Goal: Task Accomplishment & Management: Manage account settings

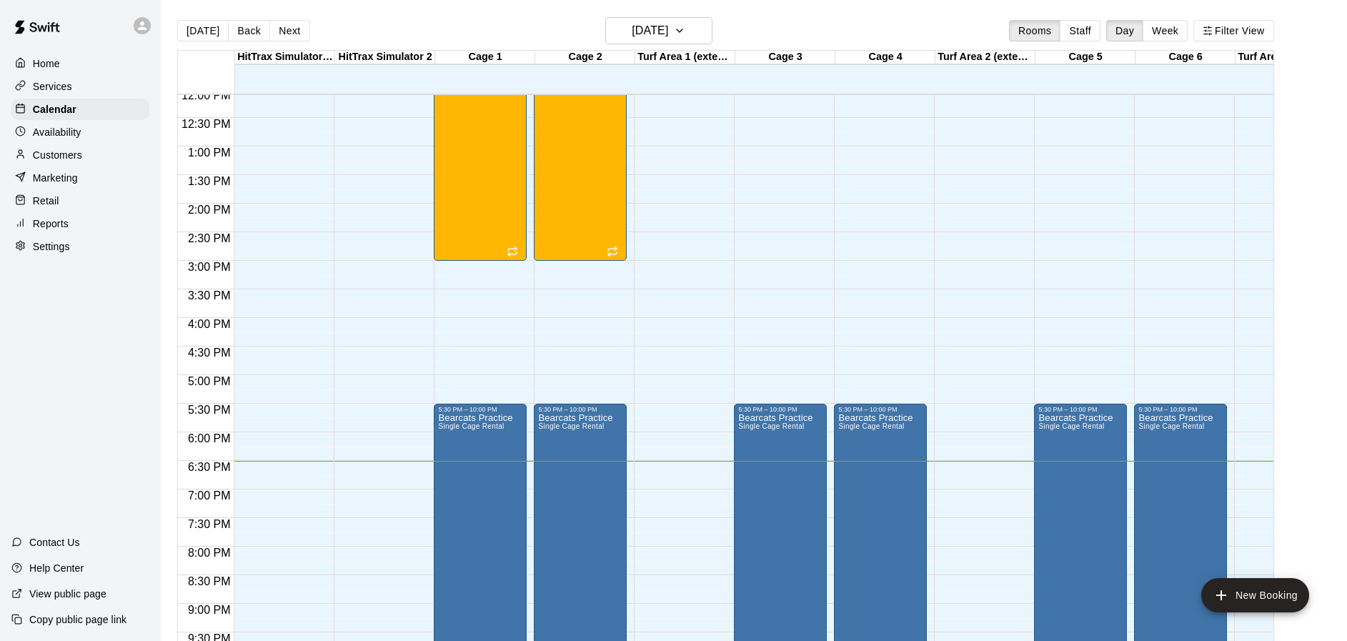
scroll to position [578, 0]
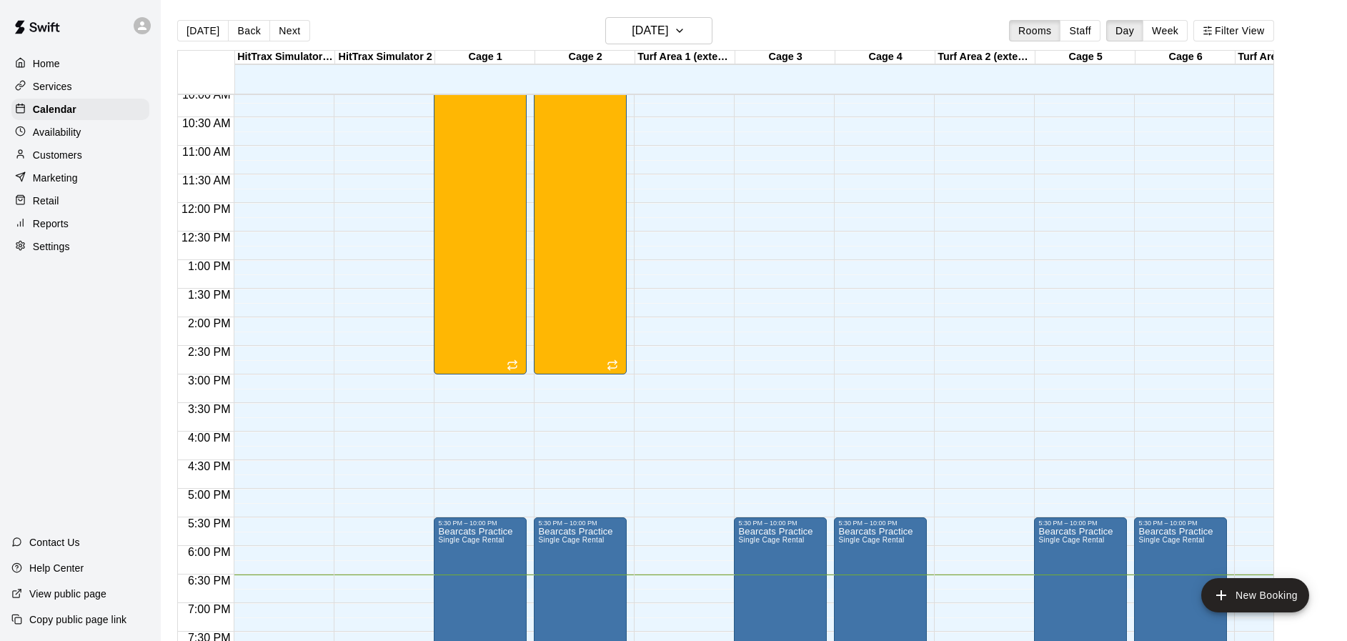
click at [748, 18] on div "[DATE] Back [DATE][DATE] Rooms Staff Day Week Filter View" at bounding box center [725, 33] width 1097 height 33
click at [685, 29] on icon "button" at bounding box center [679, 30] width 11 height 17
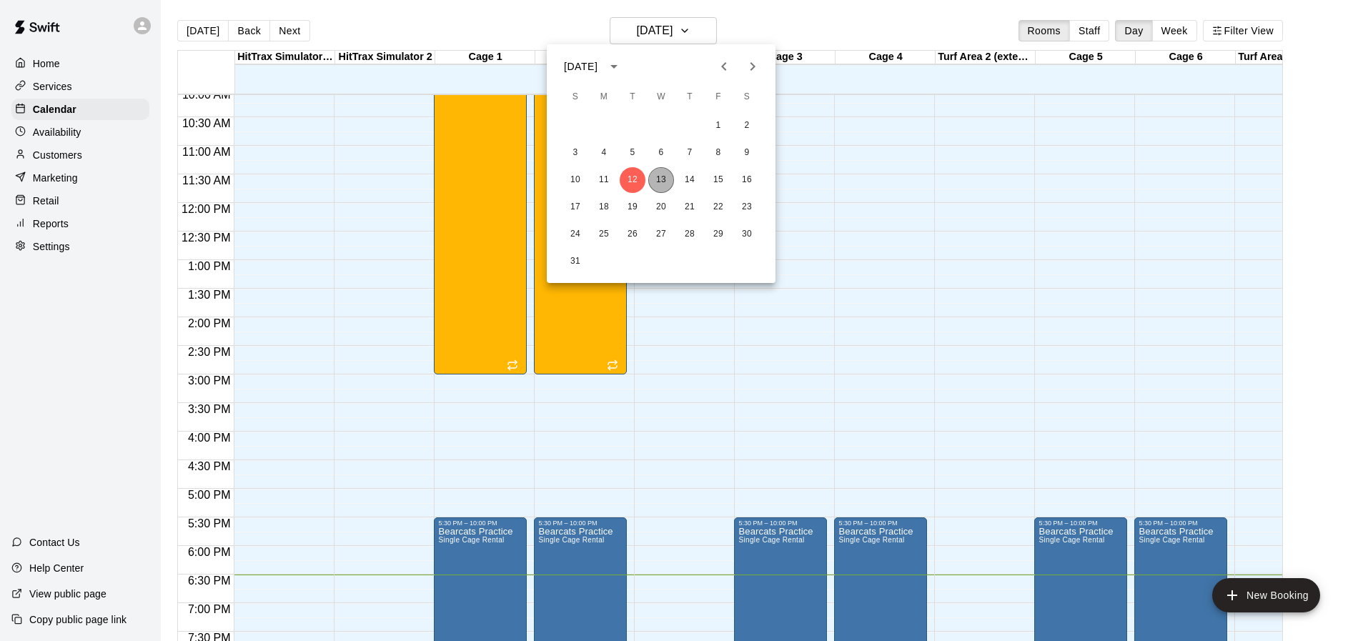
click at [663, 179] on button "13" at bounding box center [661, 180] width 26 height 26
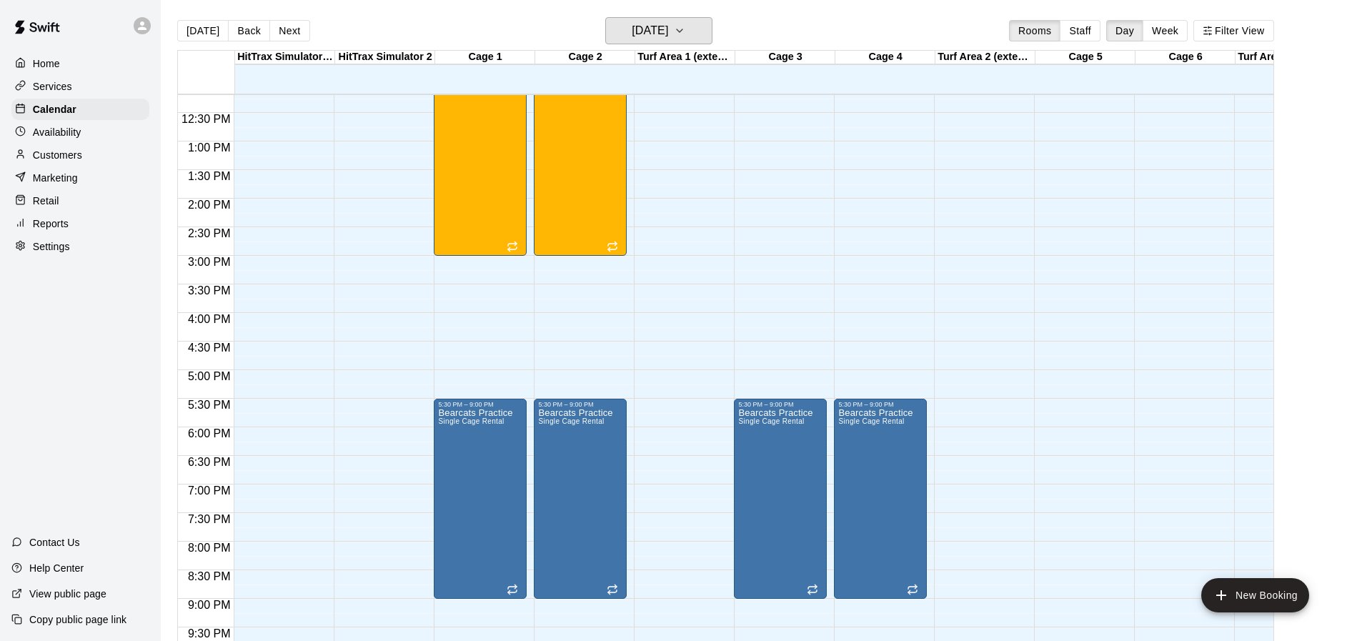
scroll to position [820, 0]
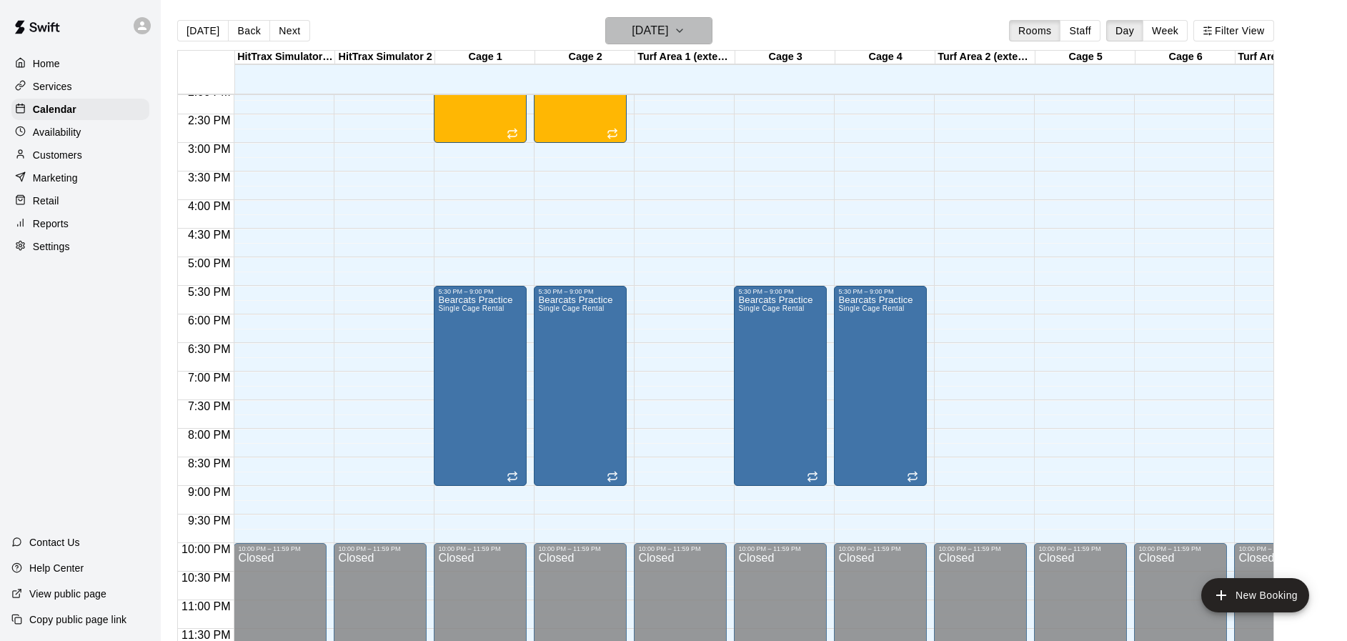
click at [685, 34] on icon "button" at bounding box center [679, 30] width 11 height 17
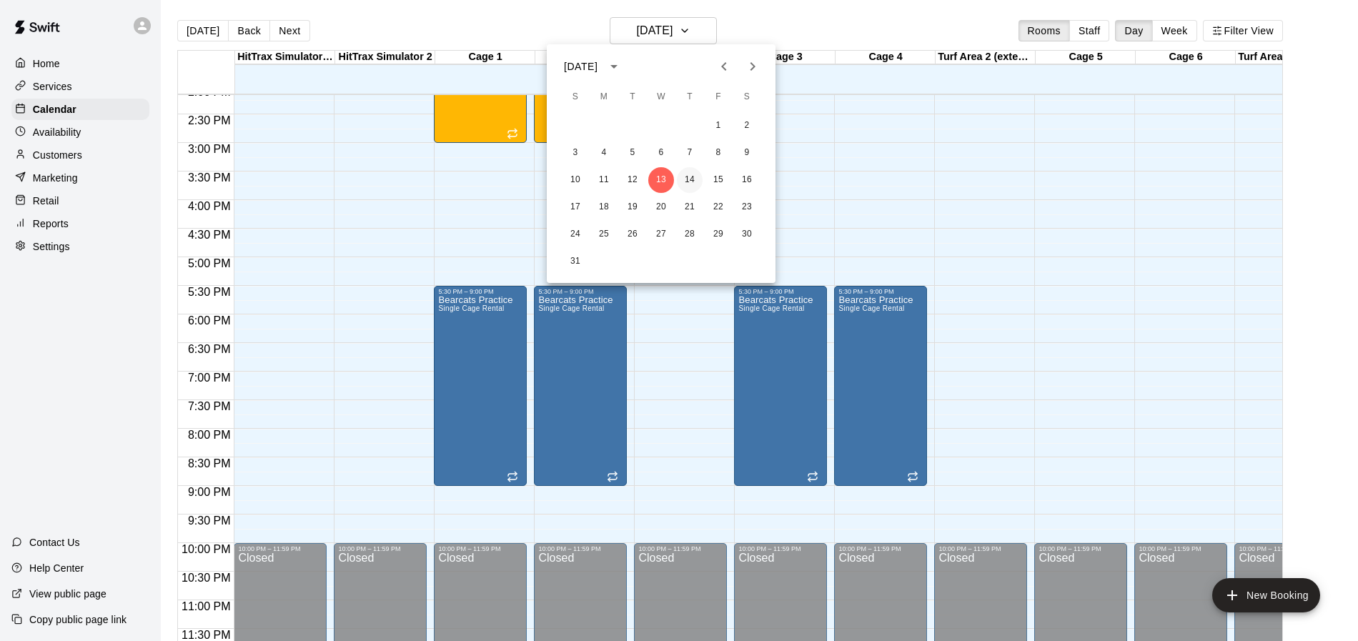
click at [690, 179] on button "14" at bounding box center [690, 180] width 26 height 26
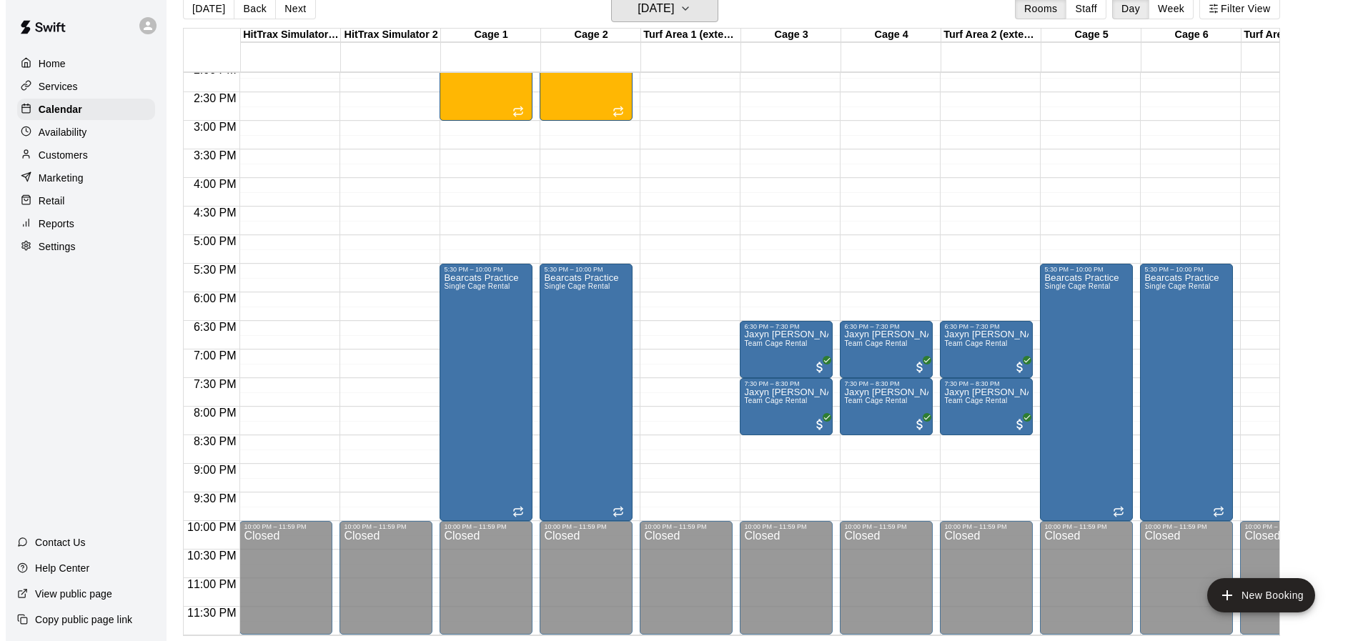
scroll to position [23, 0]
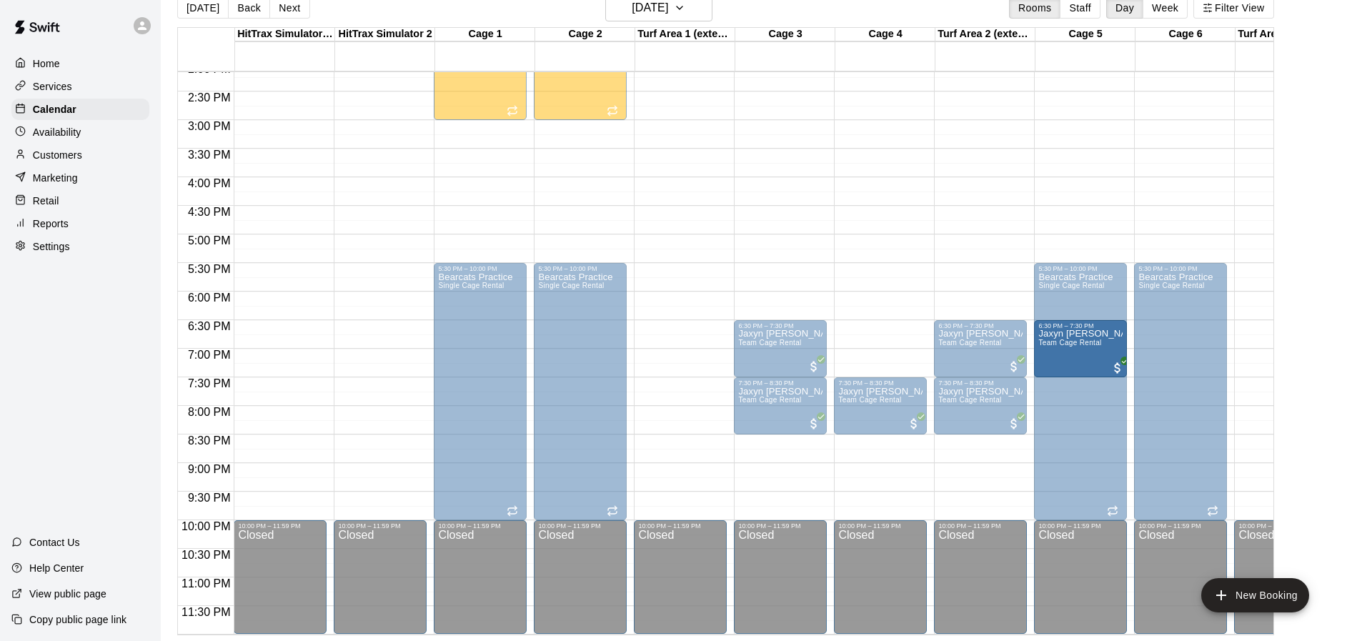
drag, startPoint x: 871, startPoint y: 342, endPoint x: 1057, endPoint y: 344, distance: 185.8
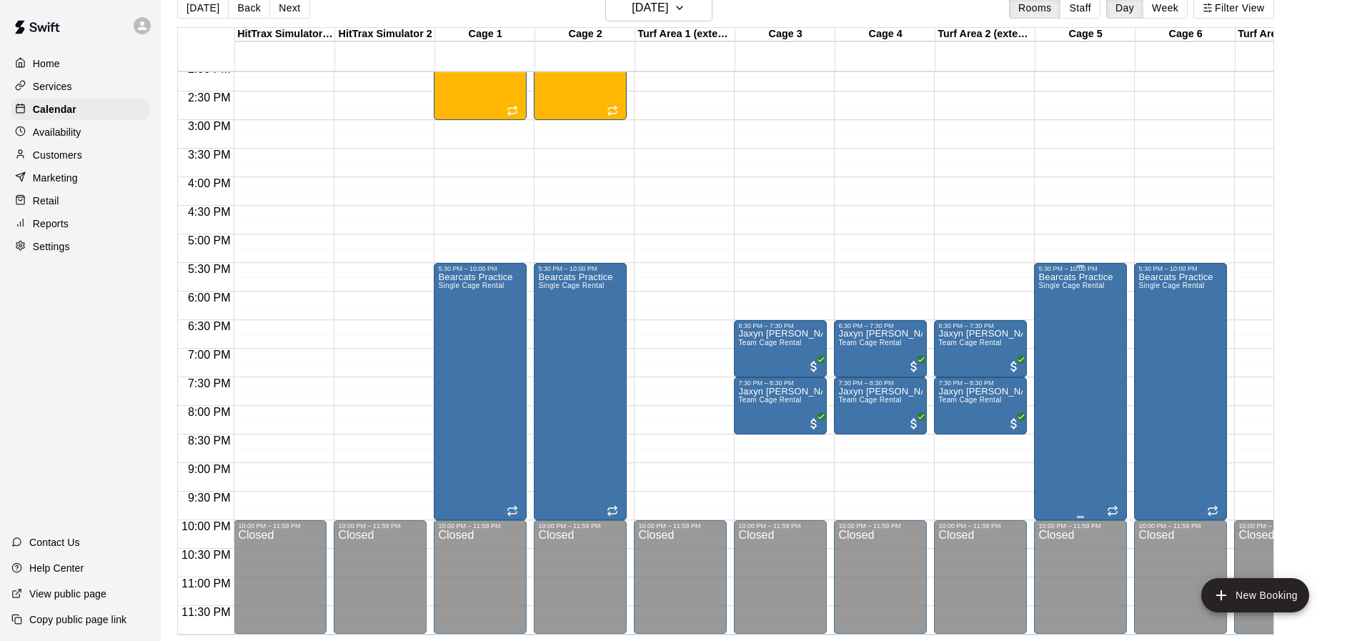
click at [1076, 287] on div "Bearcats Practice Single Cage Rental" at bounding box center [1075, 592] width 74 height 641
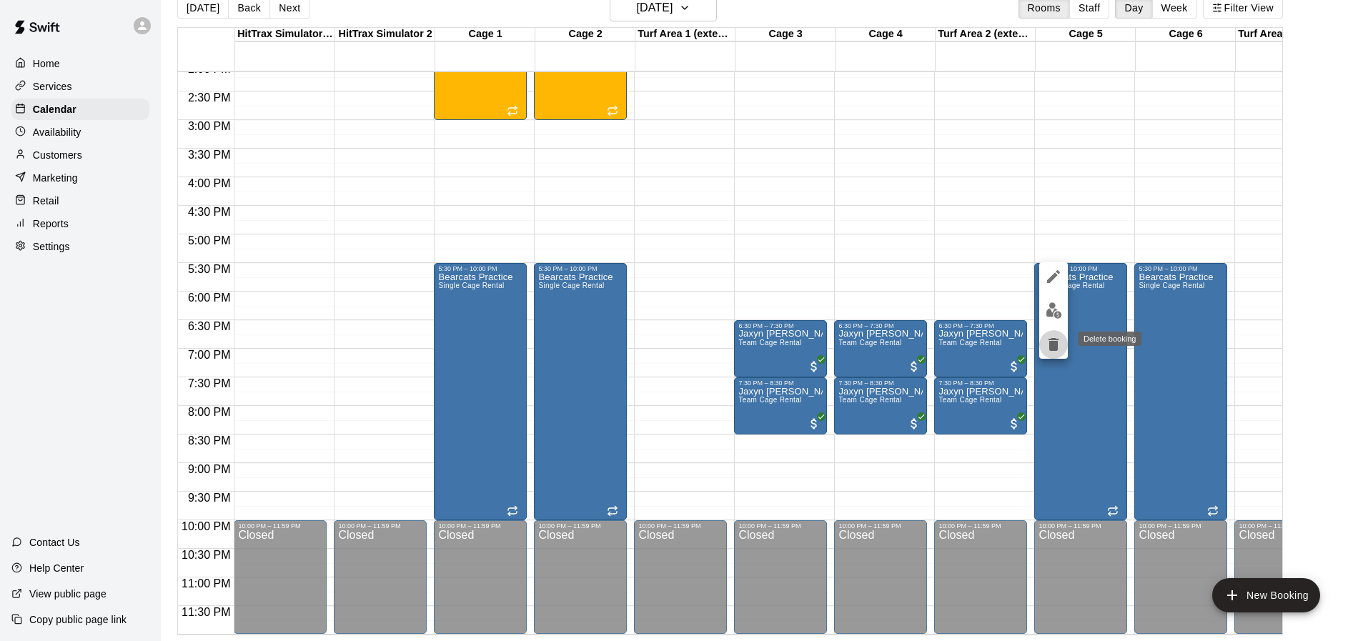
click at [1054, 342] on icon "delete" at bounding box center [1053, 344] width 10 height 13
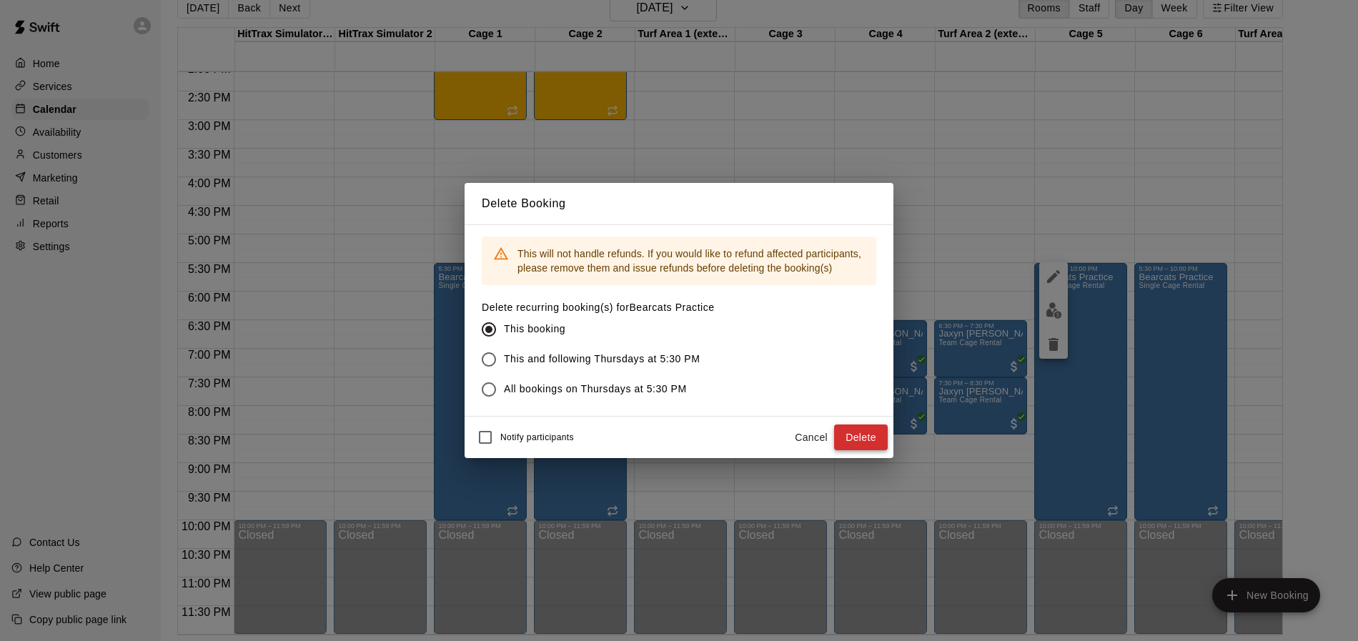
click at [843, 439] on button "Delete" at bounding box center [861, 438] width 54 height 26
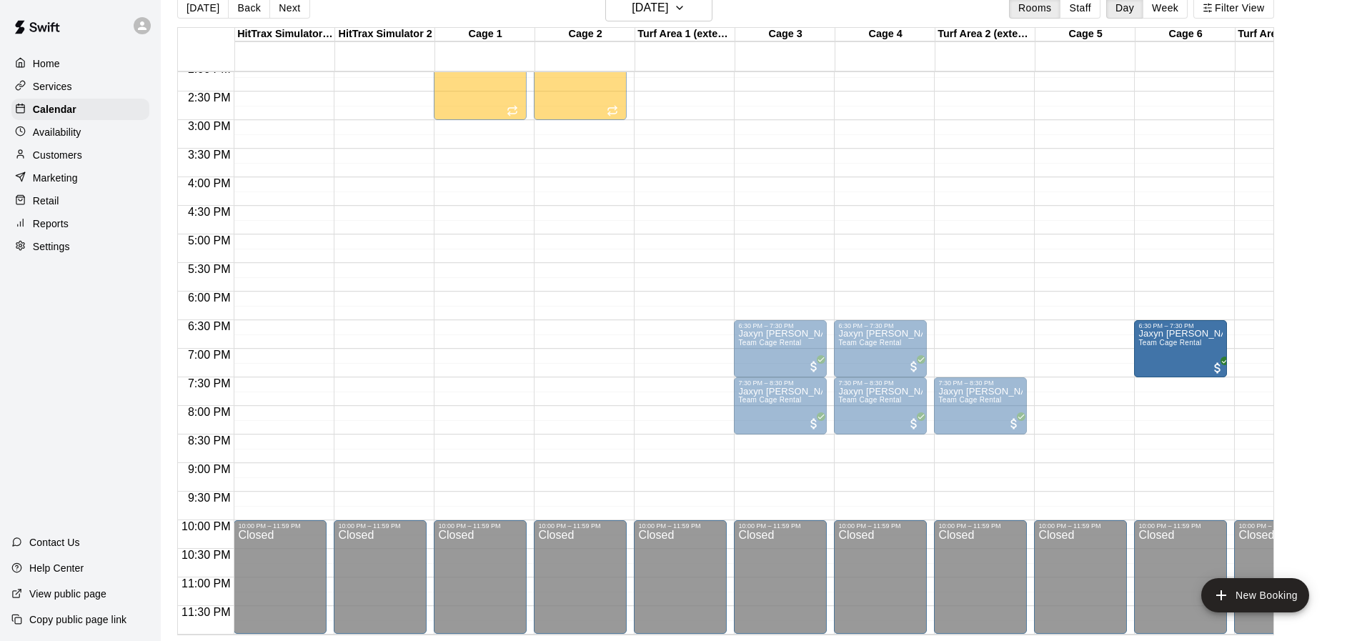
drag, startPoint x: 999, startPoint y: 335, endPoint x: 1154, endPoint y: 342, distance: 154.5
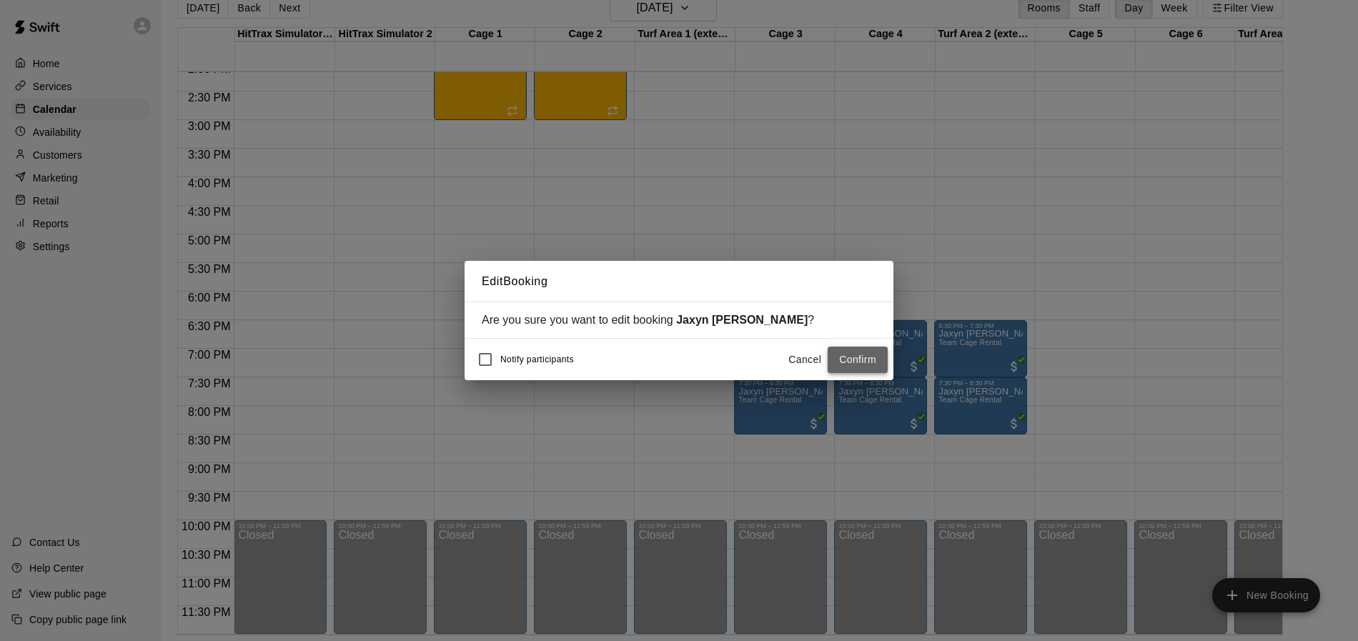
click at [842, 360] on button "Confirm" at bounding box center [858, 360] width 60 height 26
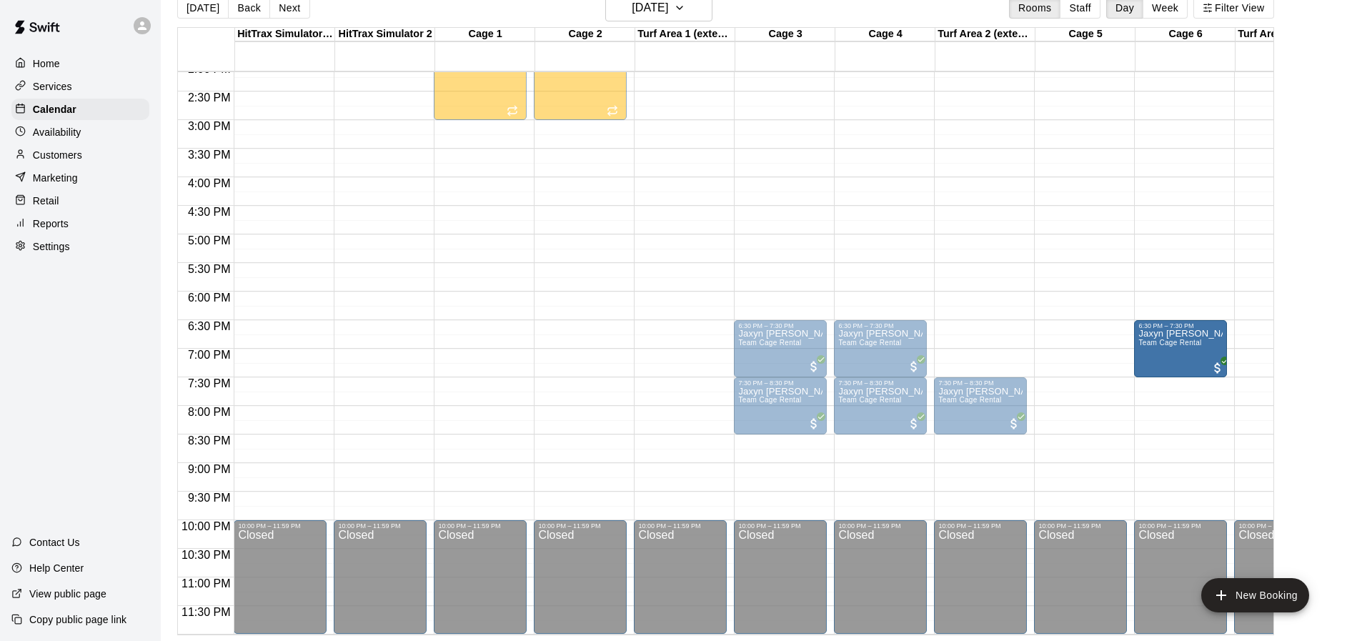
drag, startPoint x: 988, startPoint y: 345, endPoint x: 1179, endPoint y: 349, distance: 191.6
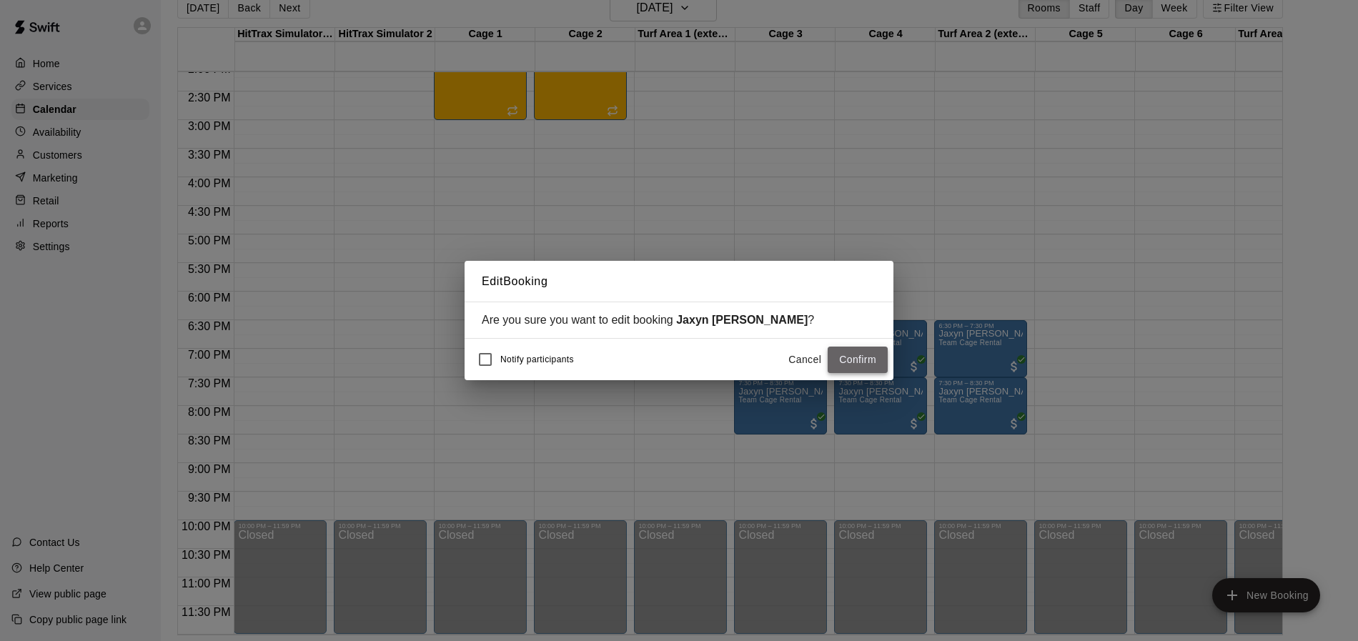
click at [846, 360] on button "Confirm" at bounding box center [858, 360] width 60 height 26
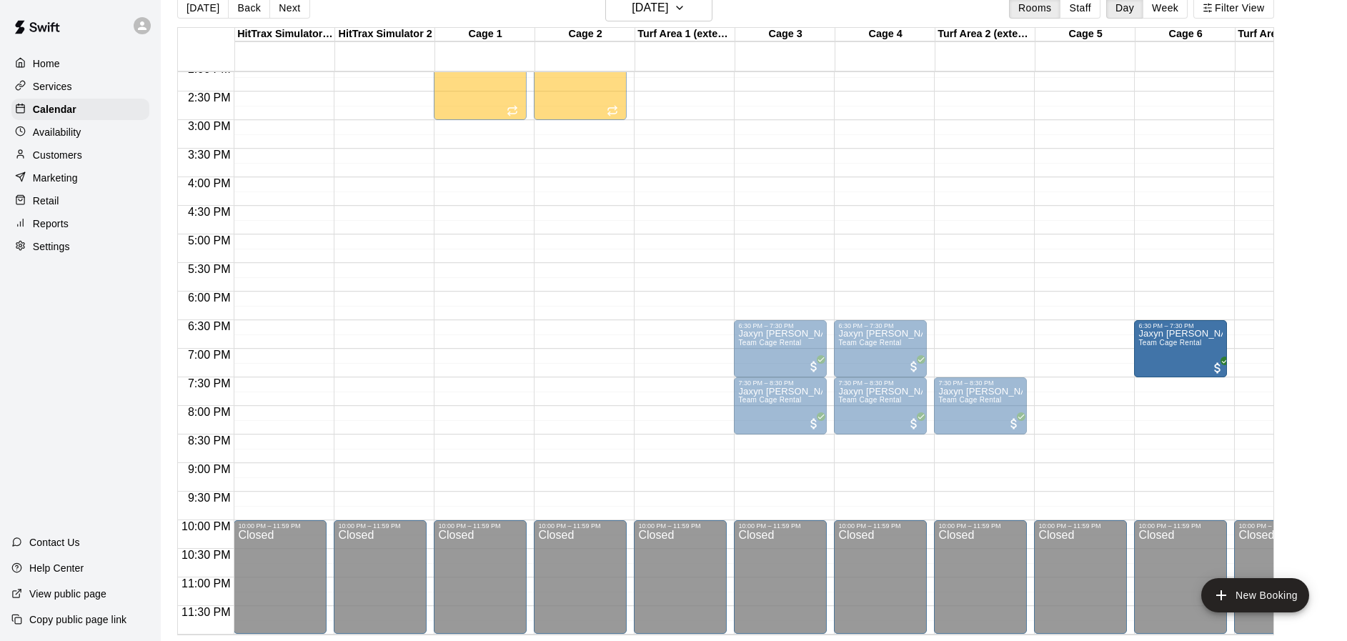
drag, startPoint x: 983, startPoint y: 347, endPoint x: 1136, endPoint y: 351, distance: 153.7
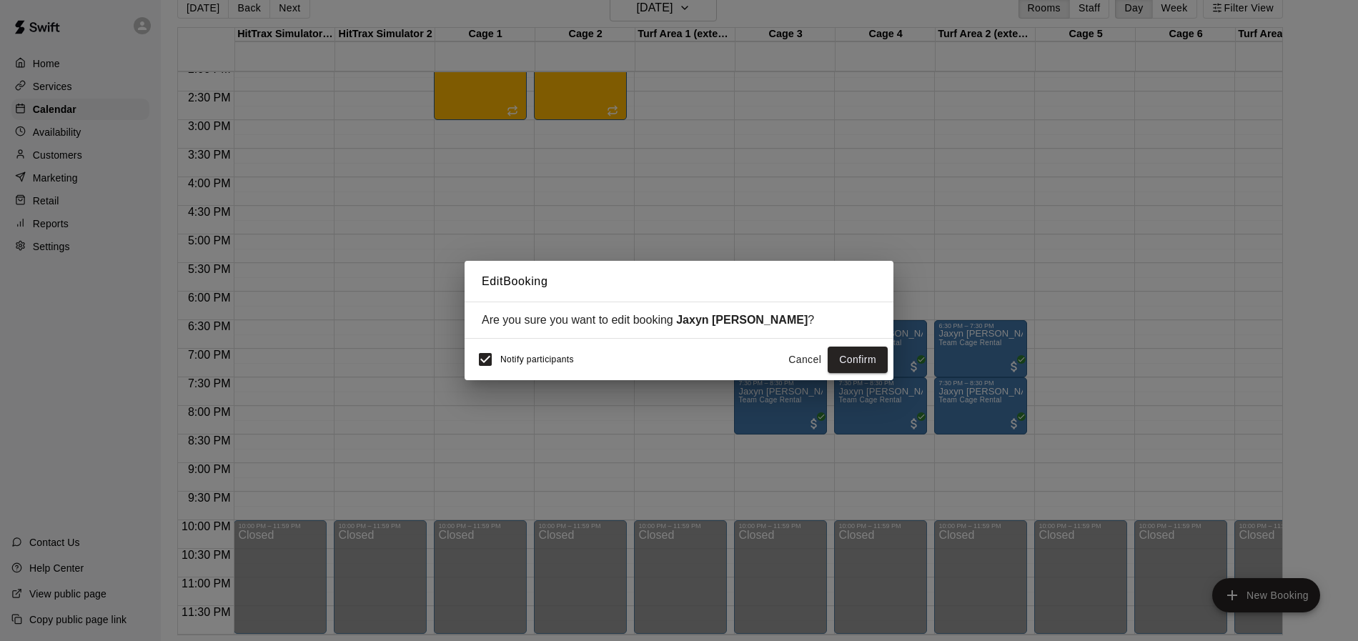
click at [807, 362] on button "Cancel" at bounding box center [805, 360] width 46 height 26
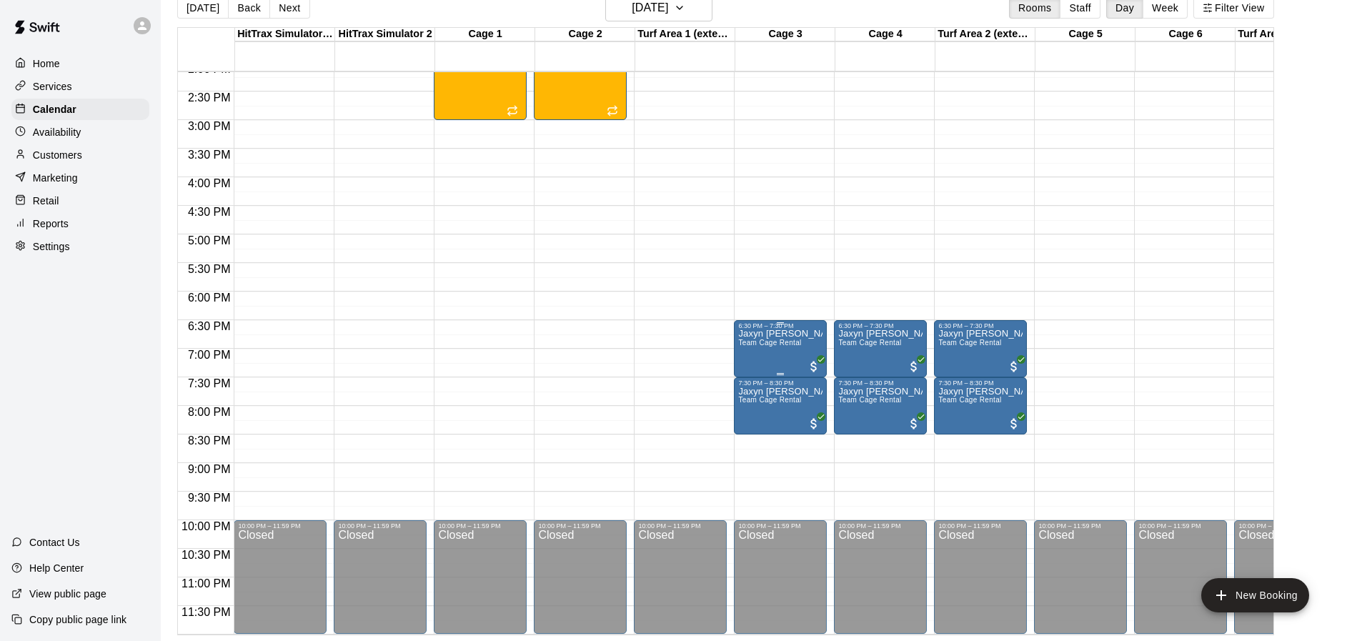
click at [780, 339] on div "Jaxyn [PERSON_NAME] Team Cage Rental" at bounding box center [780, 649] width 84 height 641
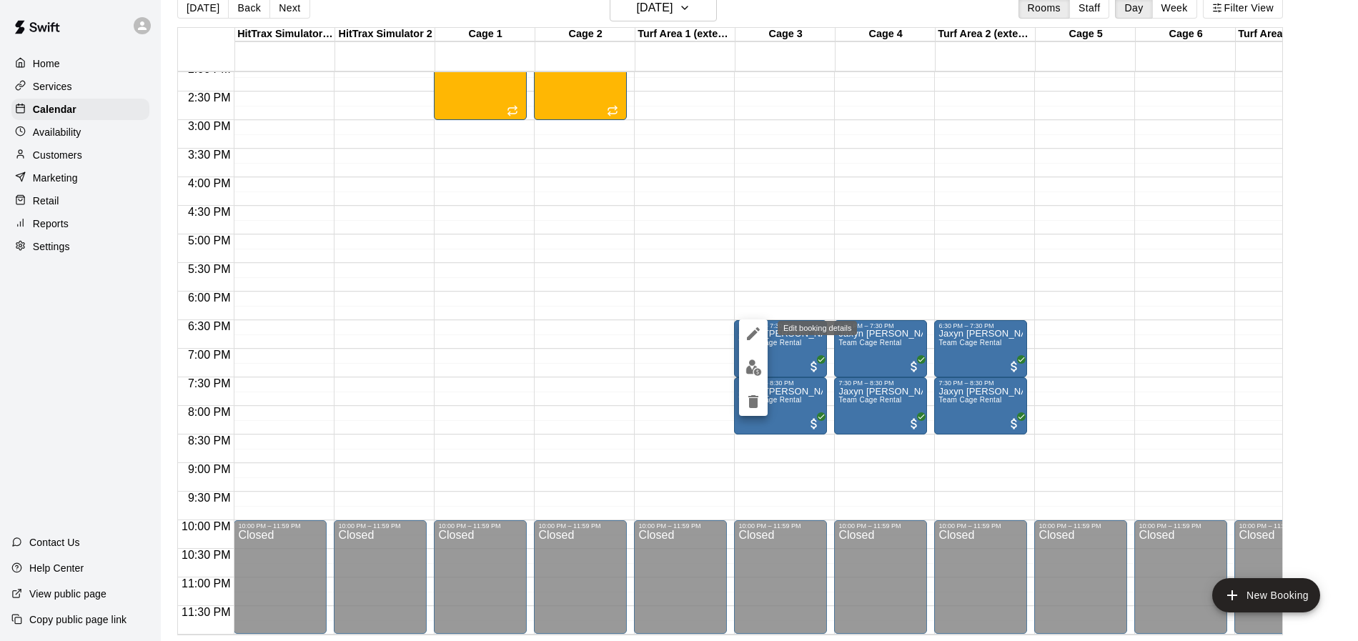
click at [754, 335] on icon "edit" at bounding box center [753, 333] width 13 height 13
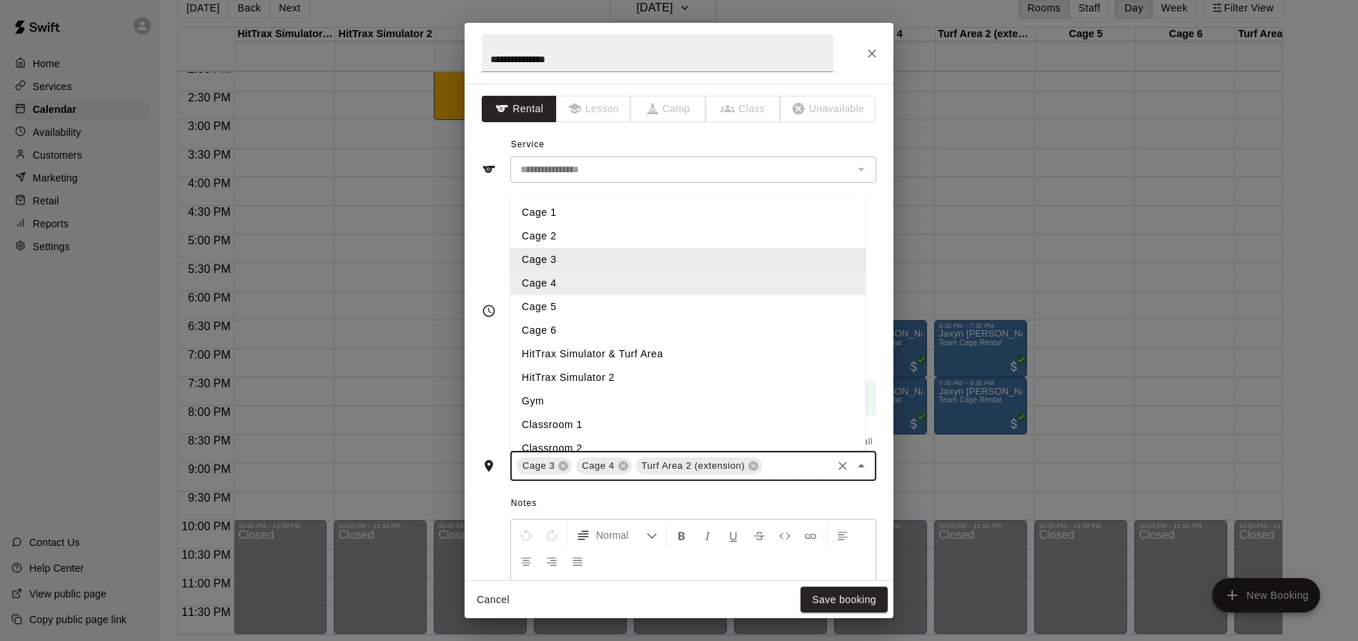
click at [779, 470] on input "text" at bounding box center [797, 466] width 66 height 18
click at [552, 306] on li "Cage 5" at bounding box center [687, 307] width 355 height 24
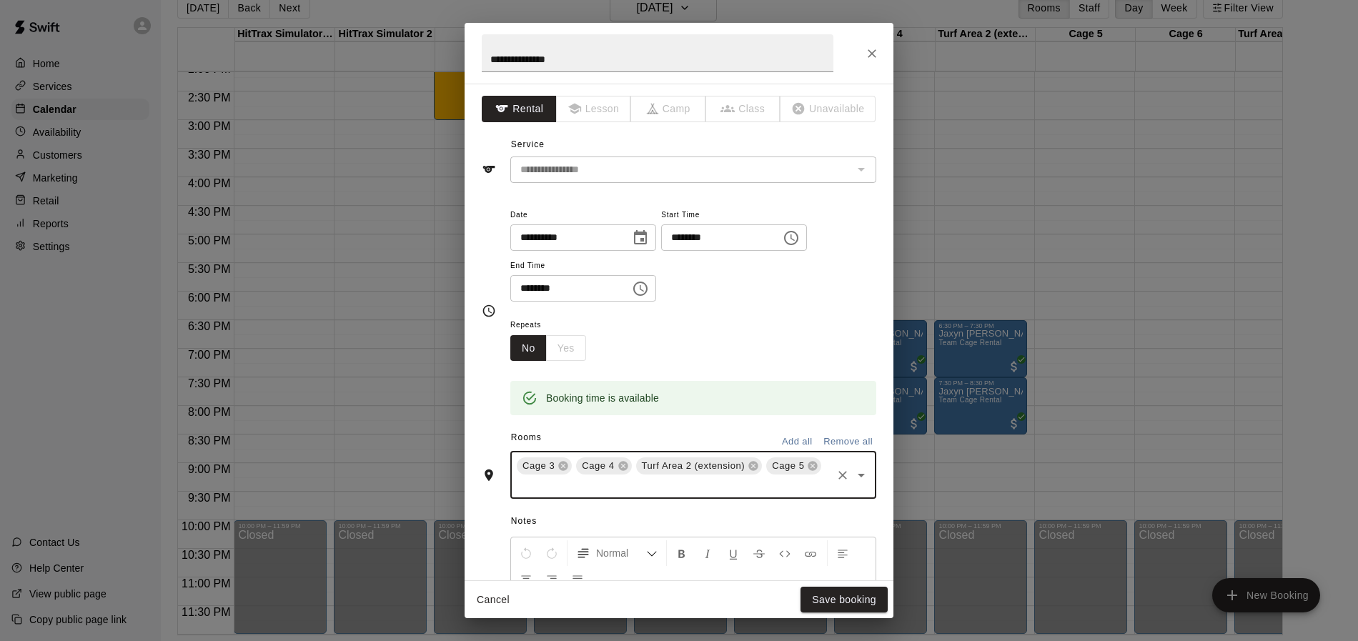
click at [636, 492] on input "text" at bounding box center [672, 486] width 315 height 18
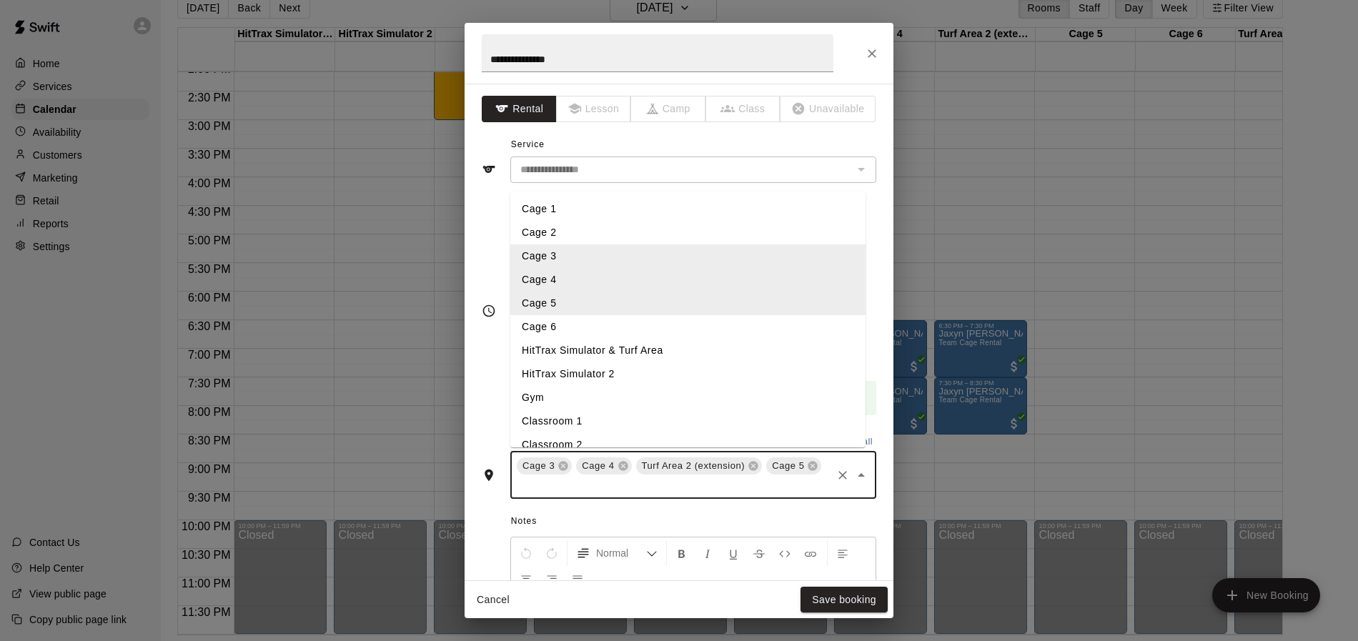
click at [545, 334] on li "Cage 6" at bounding box center [687, 327] width 355 height 24
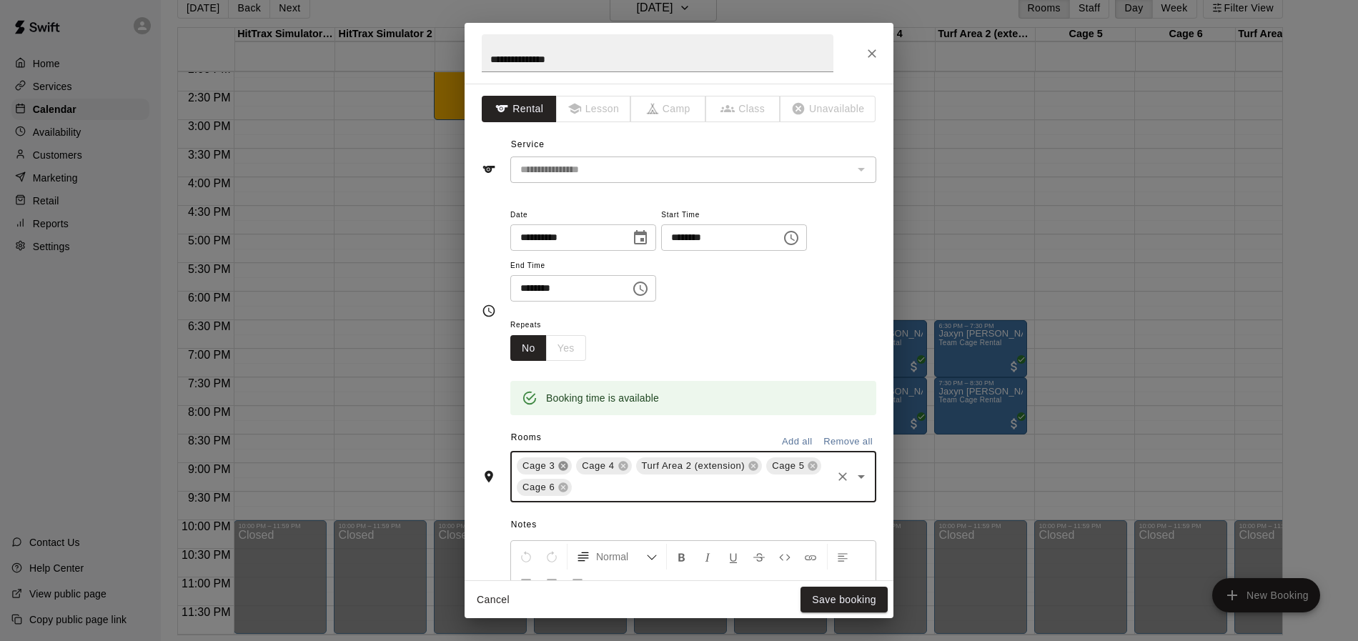
click at [563, 465] on icon at bounding box center [563, 466] width 9 height 9
click at [692, 467] on icon at bounding box center [693, 465] width 11 height 11
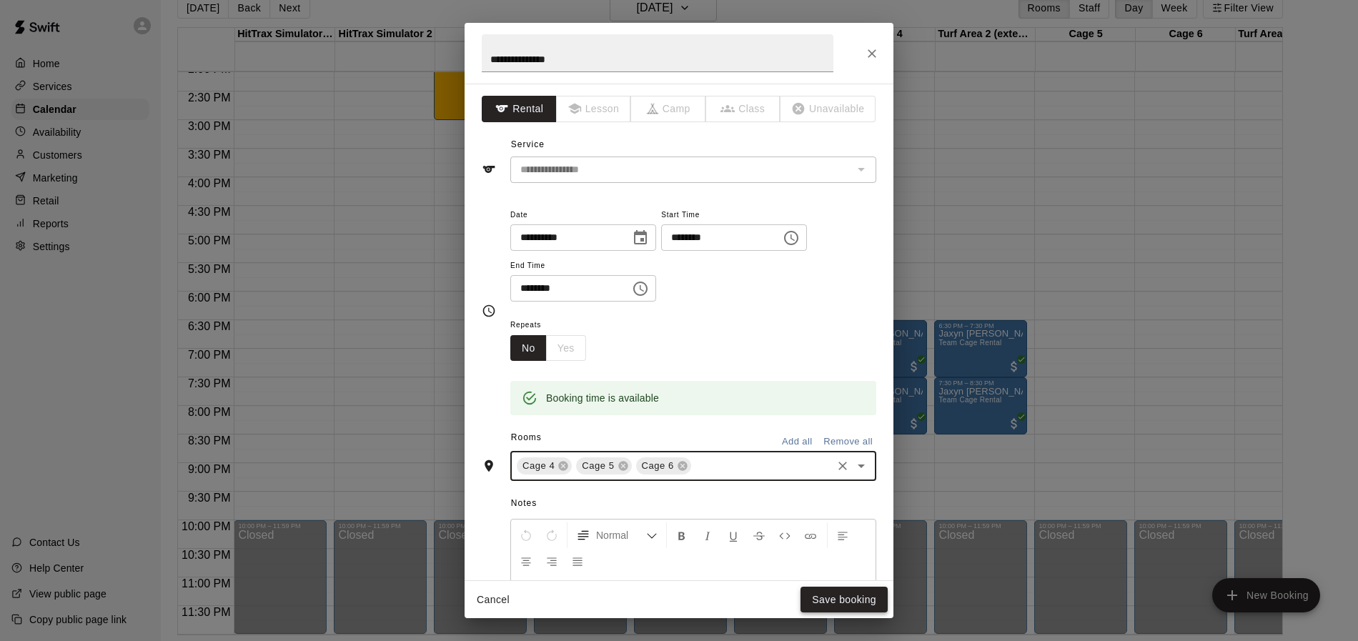
click at [819, 601] on button "Save booking" at bounding box center [843, 600] width 87 height 26
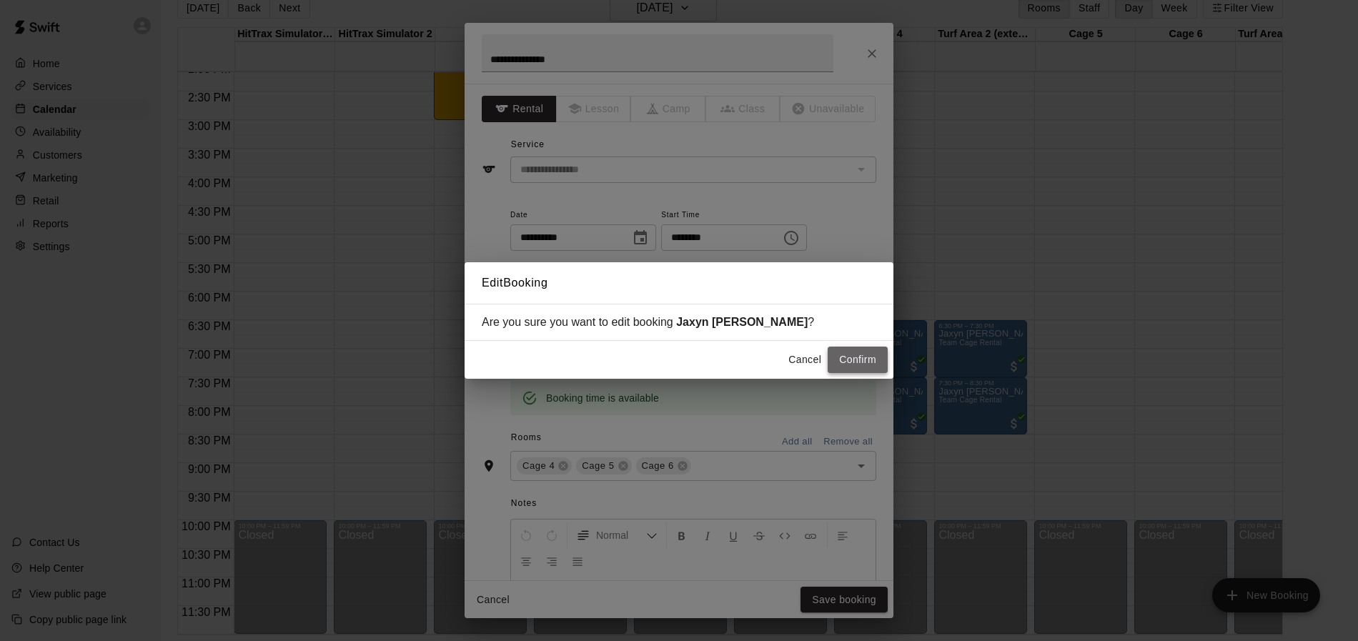
click at [853, 364] on button "Confirm" at bounding box center [858, 360] width 60 height 26
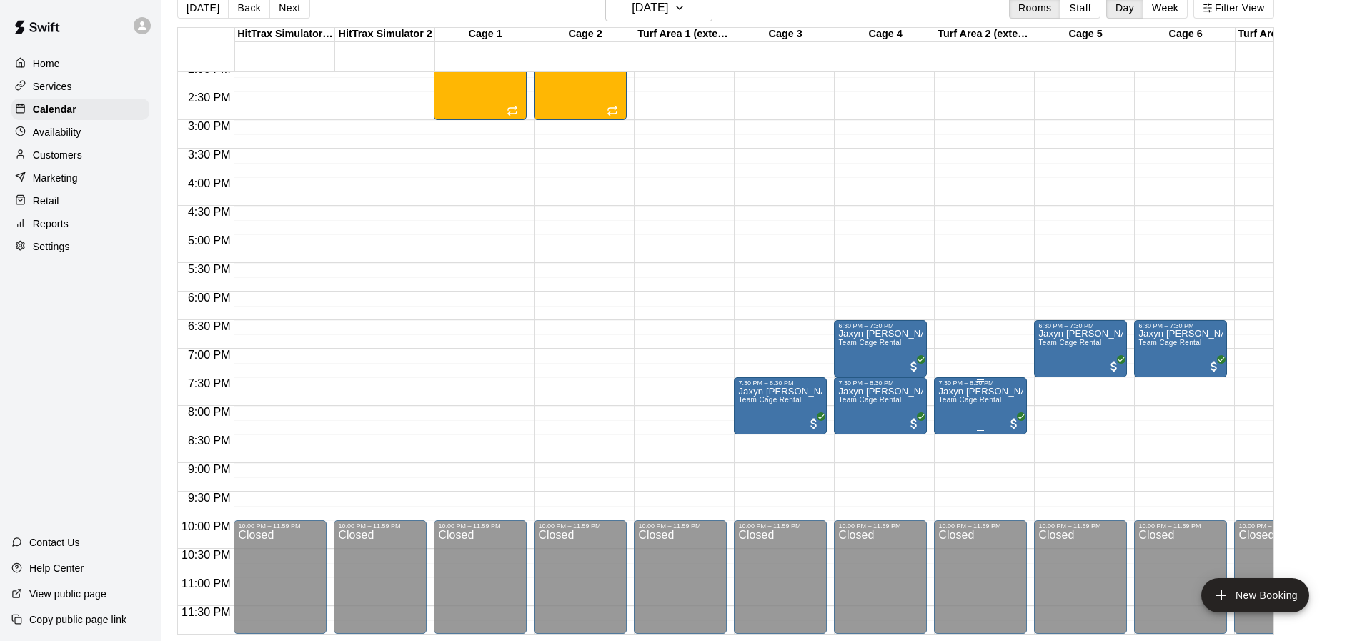
click at [986, 396] on span "Team Cage Rental" at bounding box center [969, 400] width 63 height 8
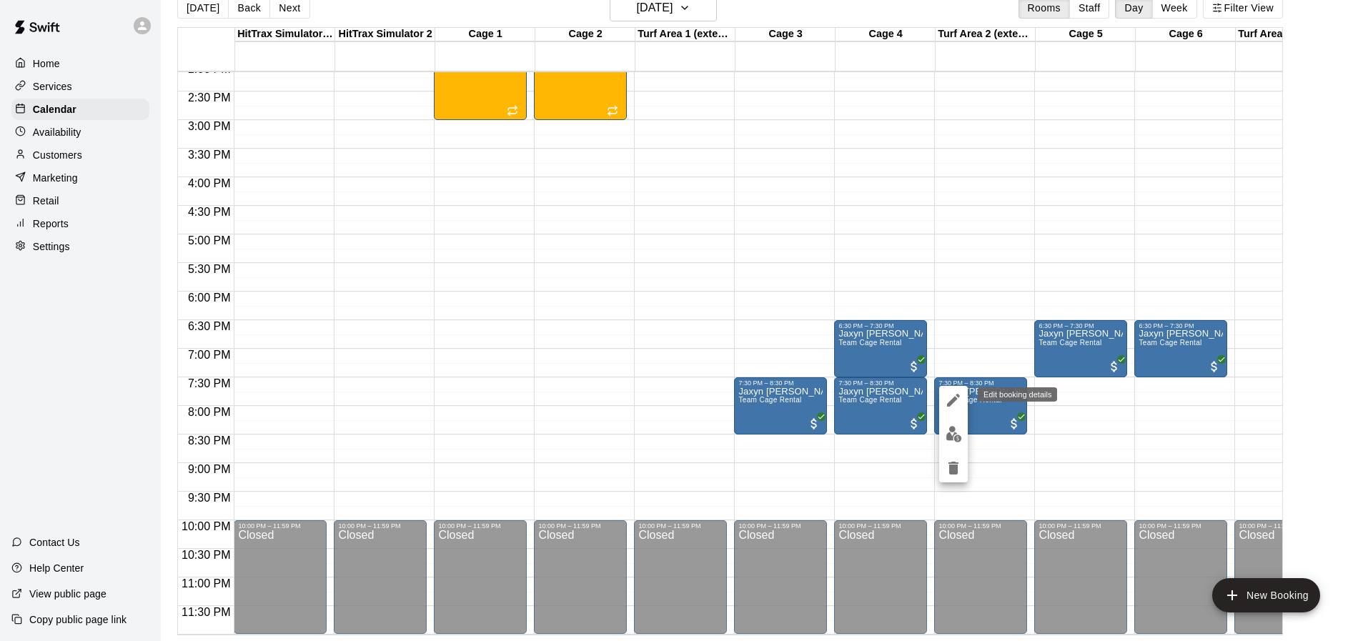
click at [956, 402] on icon "edit" at bounding box center [953, 400] width 17 height 17
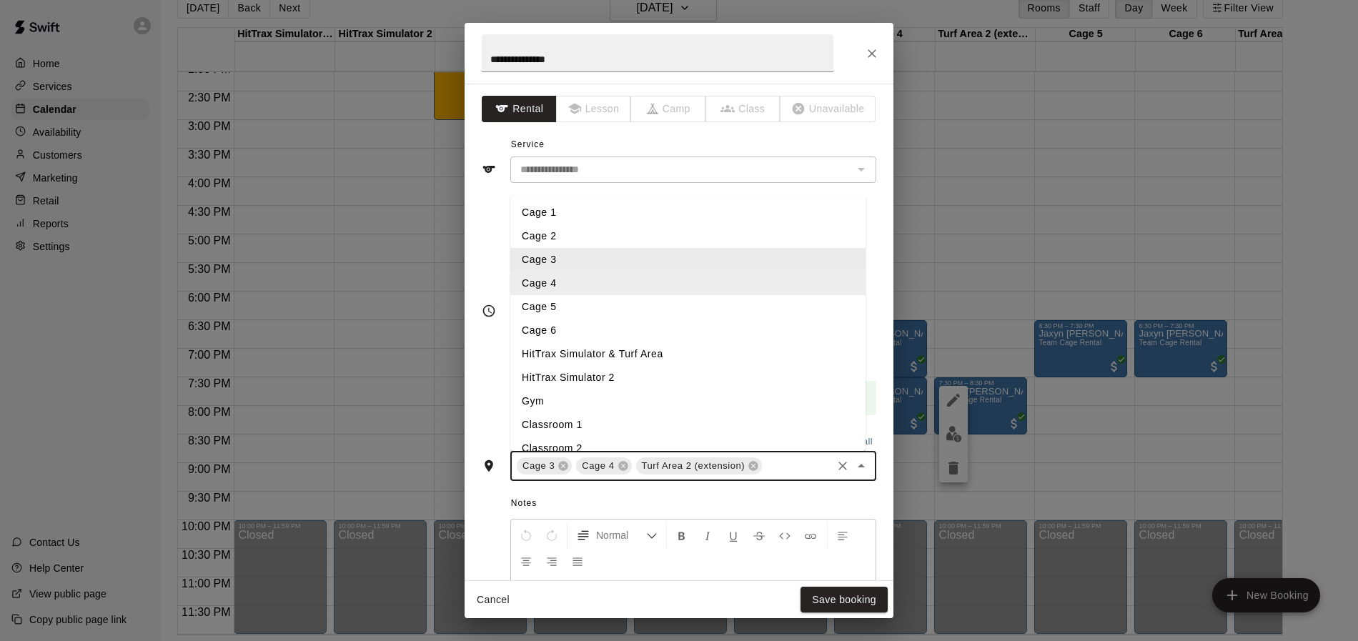
click at [787, 472] on input "text" at bounding box center [797, 466] width 66 height 18
click at [548, 302] on li "Cage 5" at bounding box center [687, 307] width 355 height 24
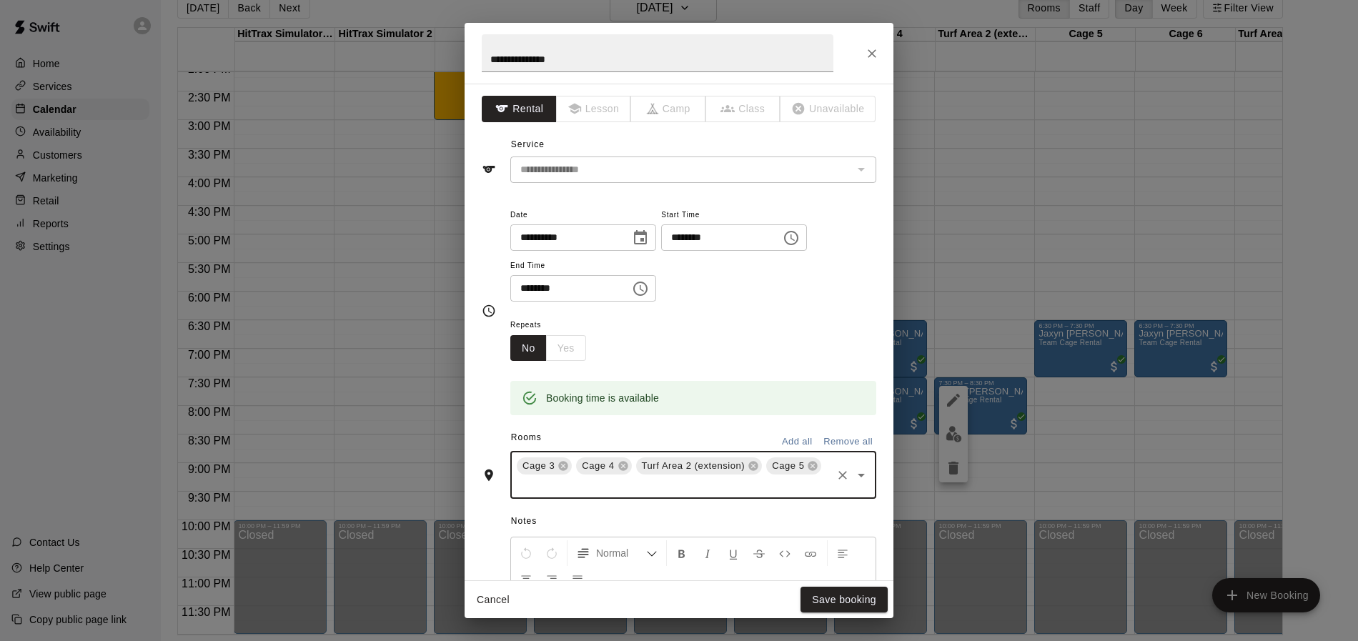
click at [678, 494] on input "text" at bounding box center [672, 486] width 315 height 18
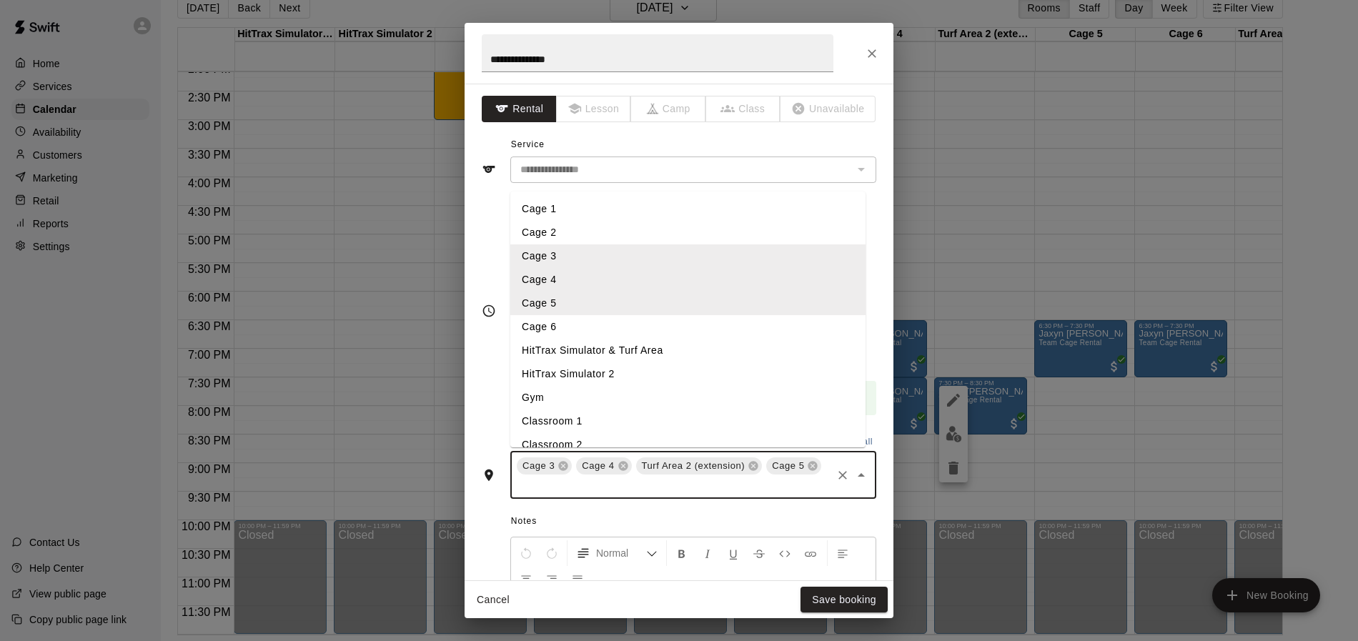
click at [572, 326] on li "Cage 6" at bounding box center [687, 327] width 355 height 24
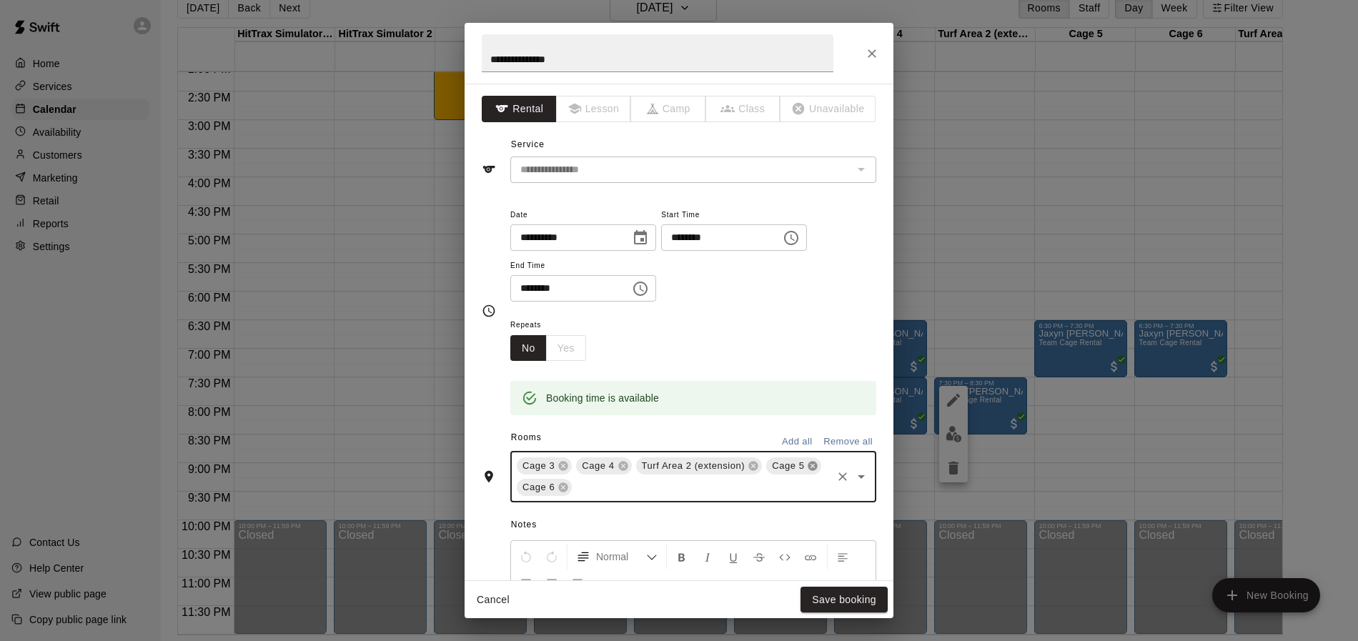
click at [562, 466] on icon at bounding box center [563, 466] width 9 height 9
click at [692, 468] on icon at bounding box center [693, 466] width 9 height 9
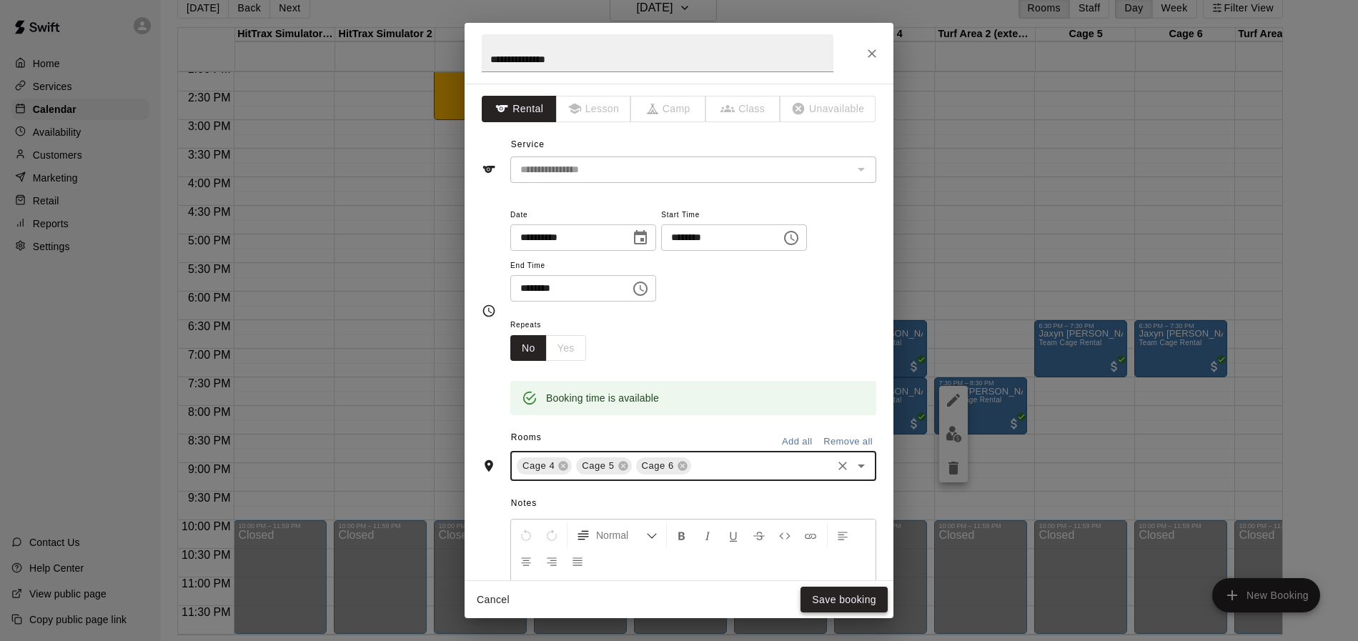
click at [815, 598] on button "Save booking" at bounding box center [843, 600] width 87 height 26
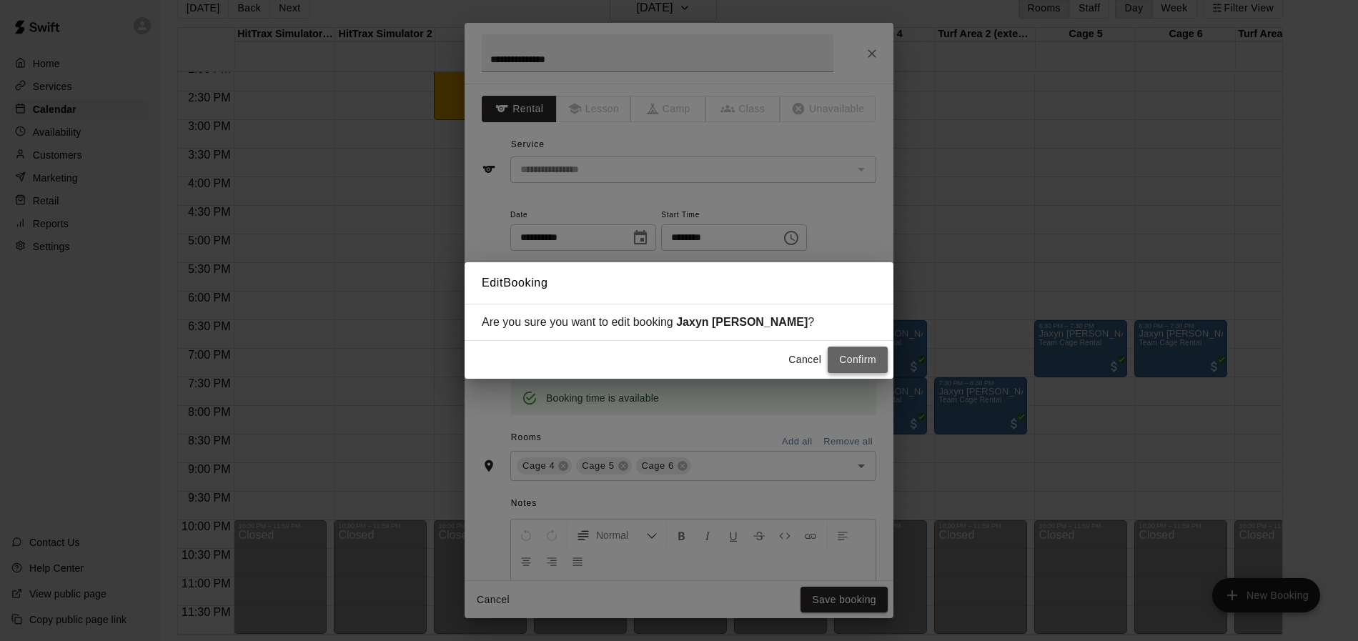
click at [848, 360] on button "Confirm" at bounding box center [858, 360] width 60 height 26
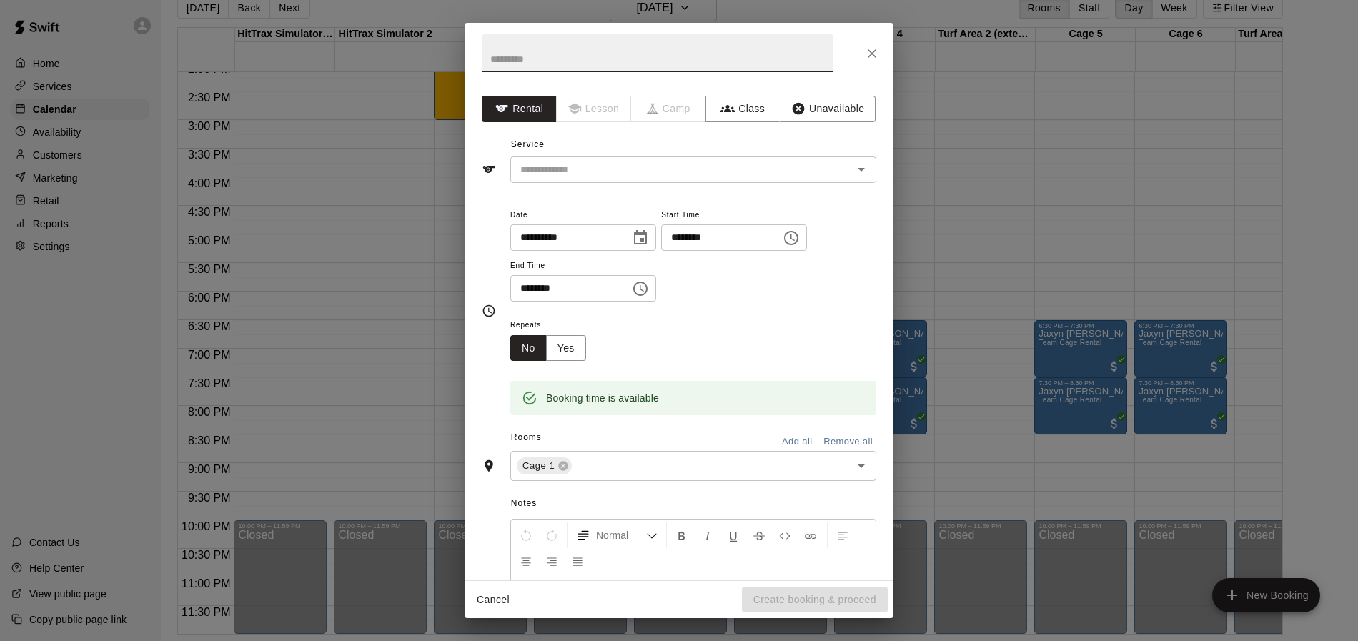
click at [619, 287] on input "********" at bounding box center [565, 288] width 110 height 26
click at [649, 288] on icon "Choose time, selected time is 6:00 PM" at bounding box center [640, 288] width 17 height 17
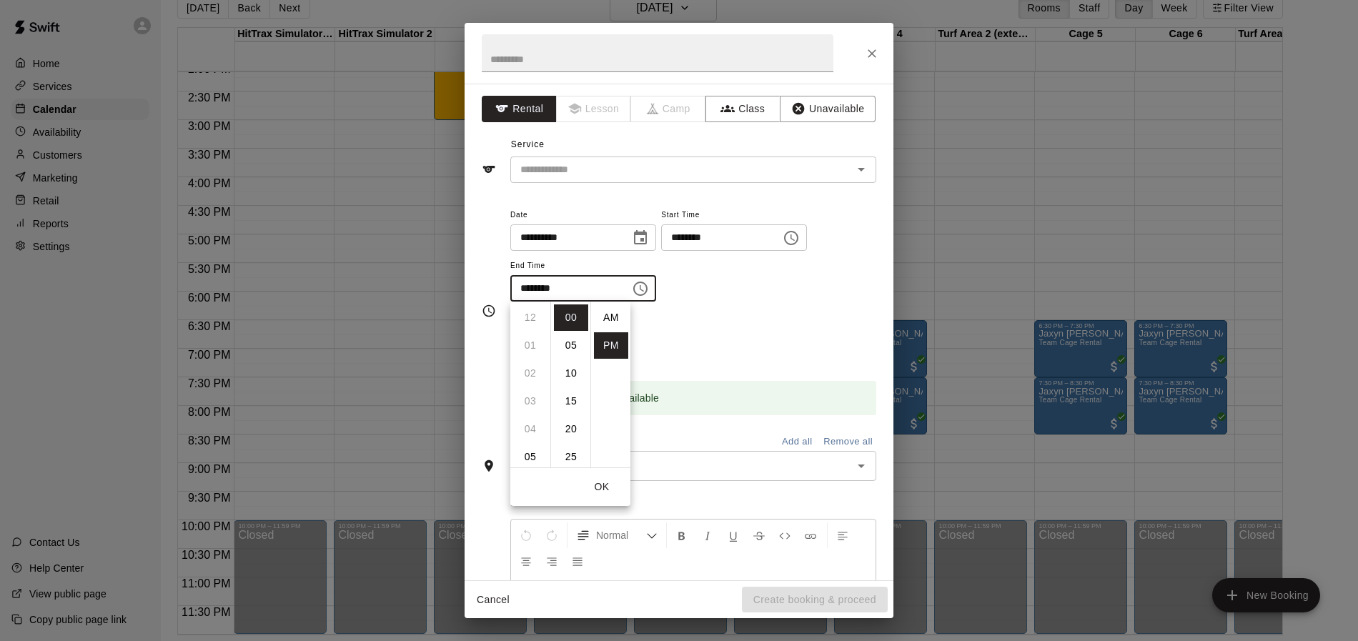
scroll to position [26, 0]
click at [531, 428] on li "10" at bounding box center [530, 429] width 34 height 26
type input "********"
click at [735, 303] on div "**********" at bounding box center [693, 261] width 366 height 111
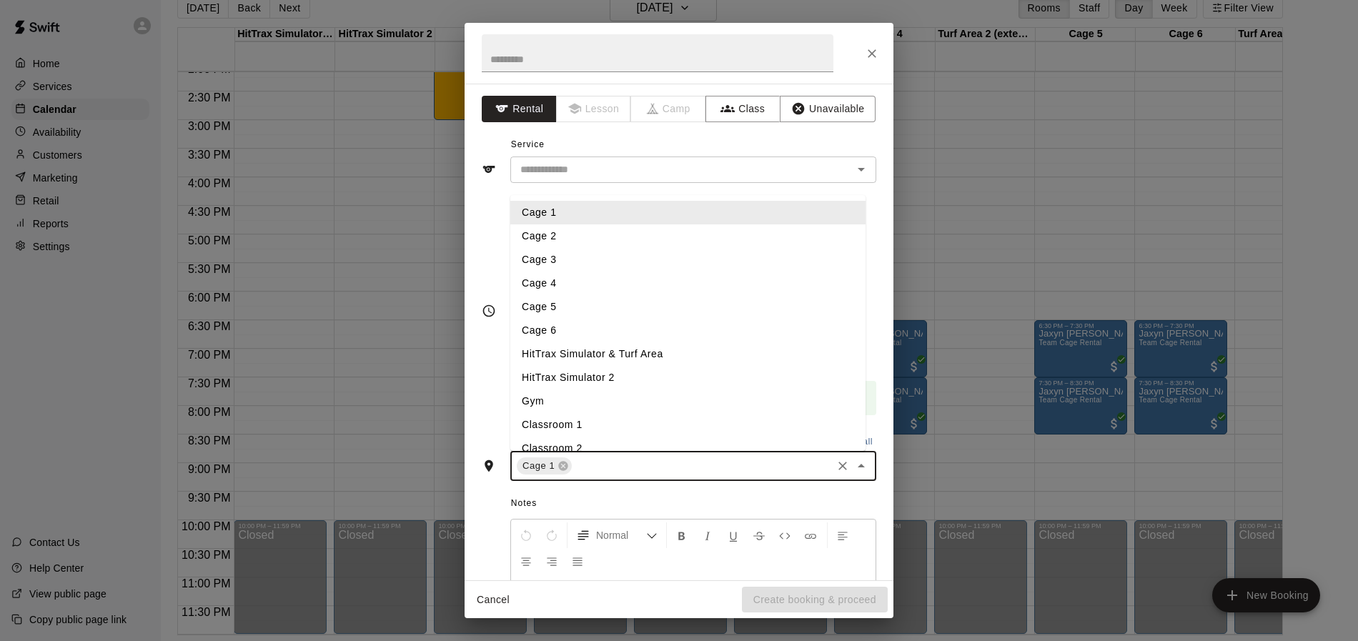
click at [620, 466] on input "text" at bounding box center [702, 466] width 256 height 18
click at [553, 241] on li "Cage 2" at bounding box center [687, 236] width 355 height 24
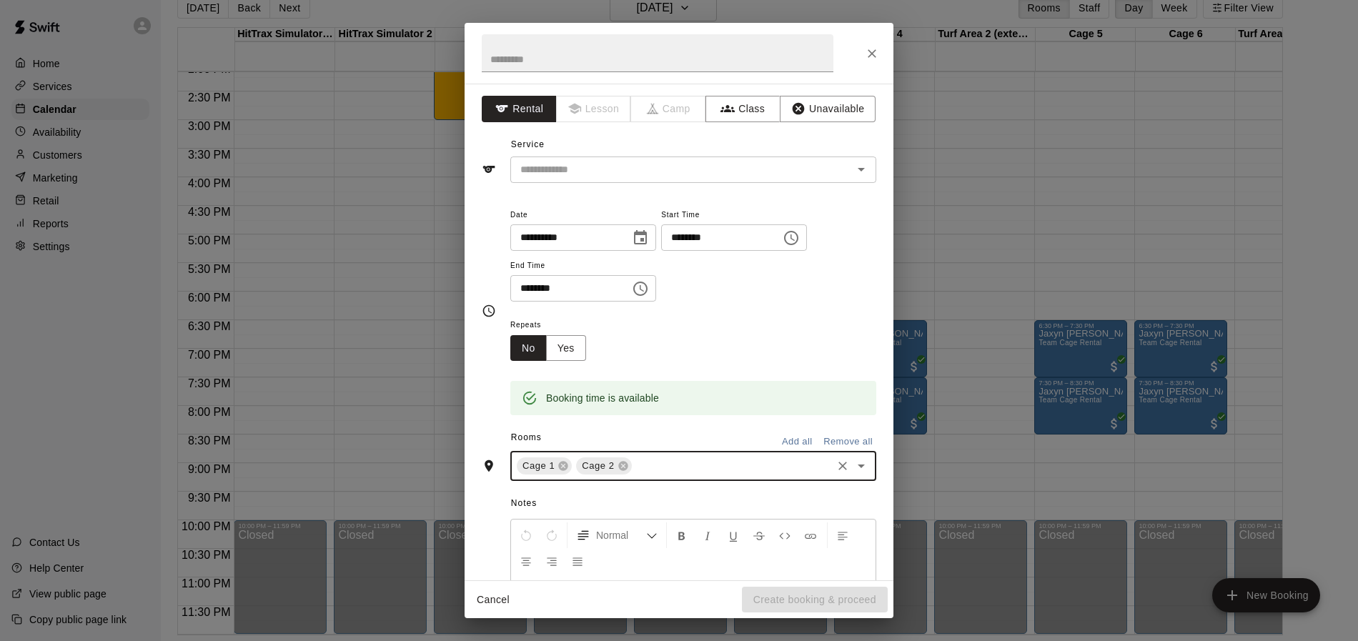
click at [656, 466] on input "text" at bounding box center [732, 466] width 196 height 18
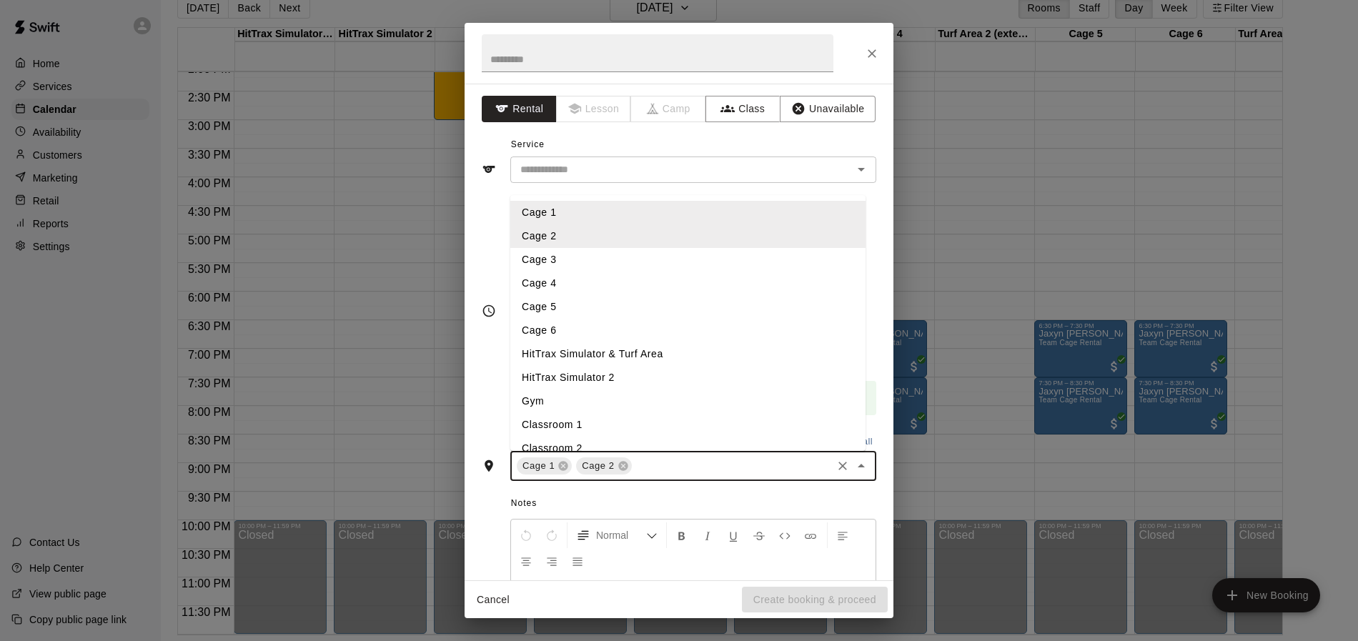
click at [554, 263] on li "Cage 3" at bounding box center [687, 260] width 355 height 24
click at [725, 464] on input "text" at bounding box center [761, 466] width 137 height 18
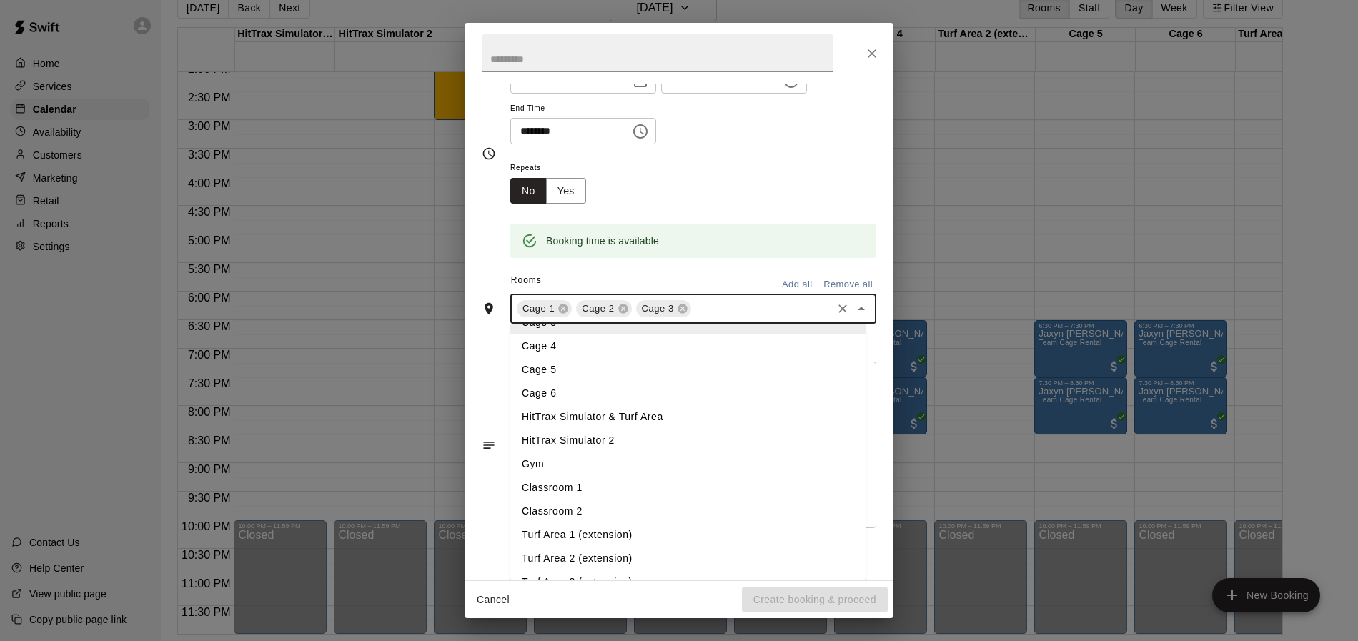
scroll to position [85, 0]
click at [563, 515] on li "Turf Area 1 (extension)" at bounding box center [687, 516] width 355 height 24
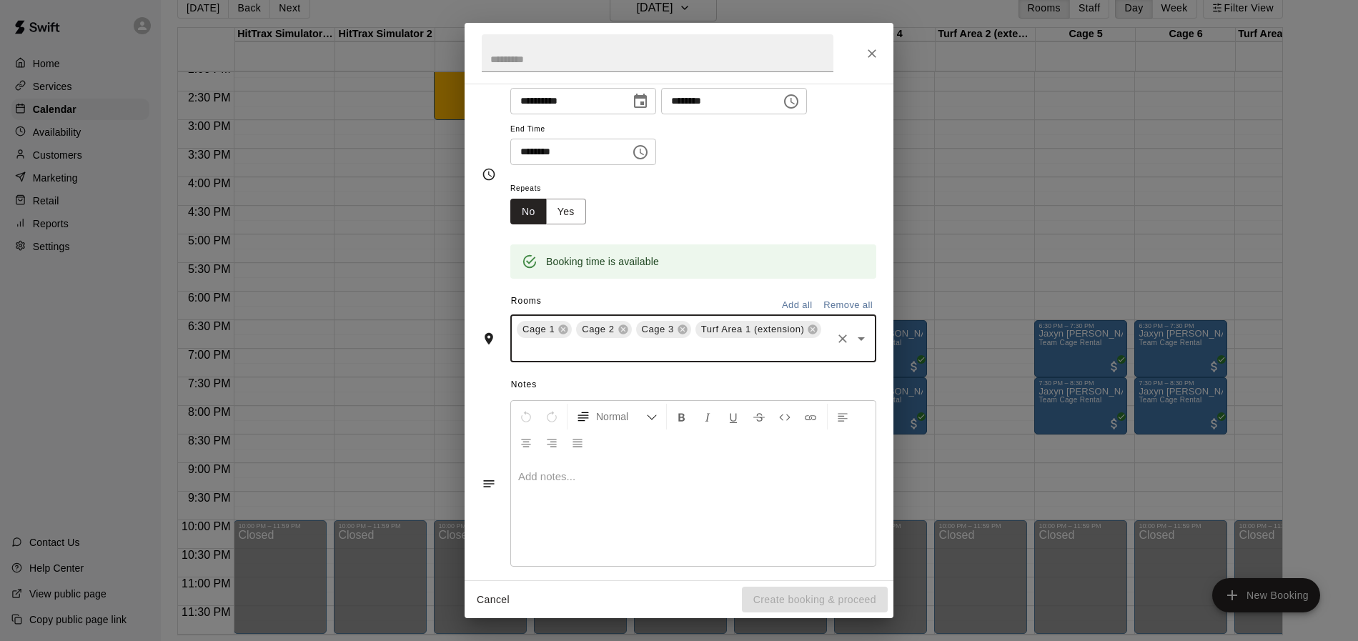
scroll to position [154, 0]
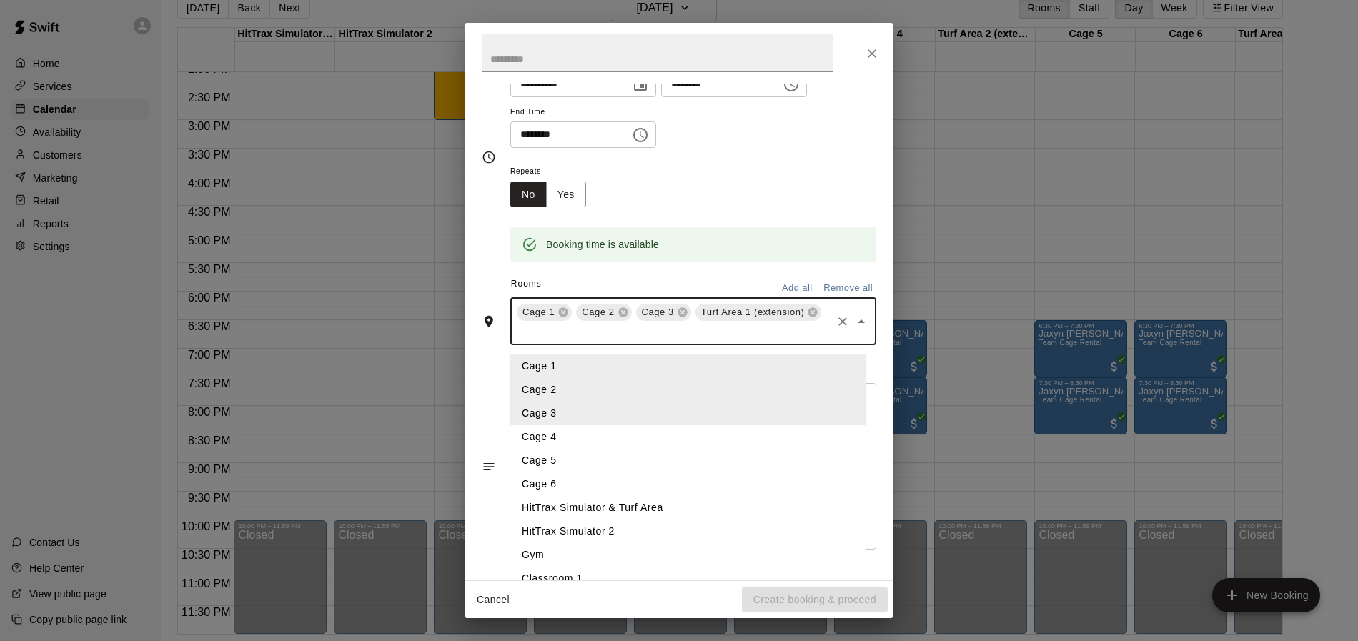
click at [676, 337] on input "text" at bounding box center [672, 332] width 315 height 18
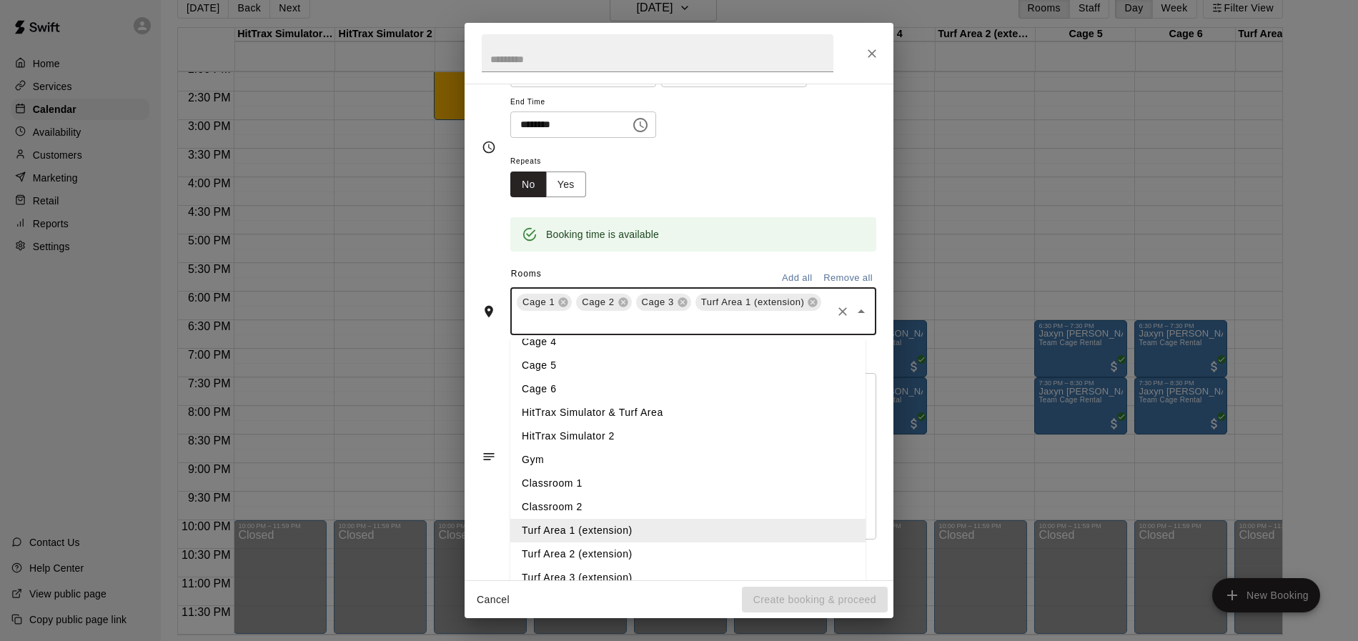
scroll to position [179, 0]
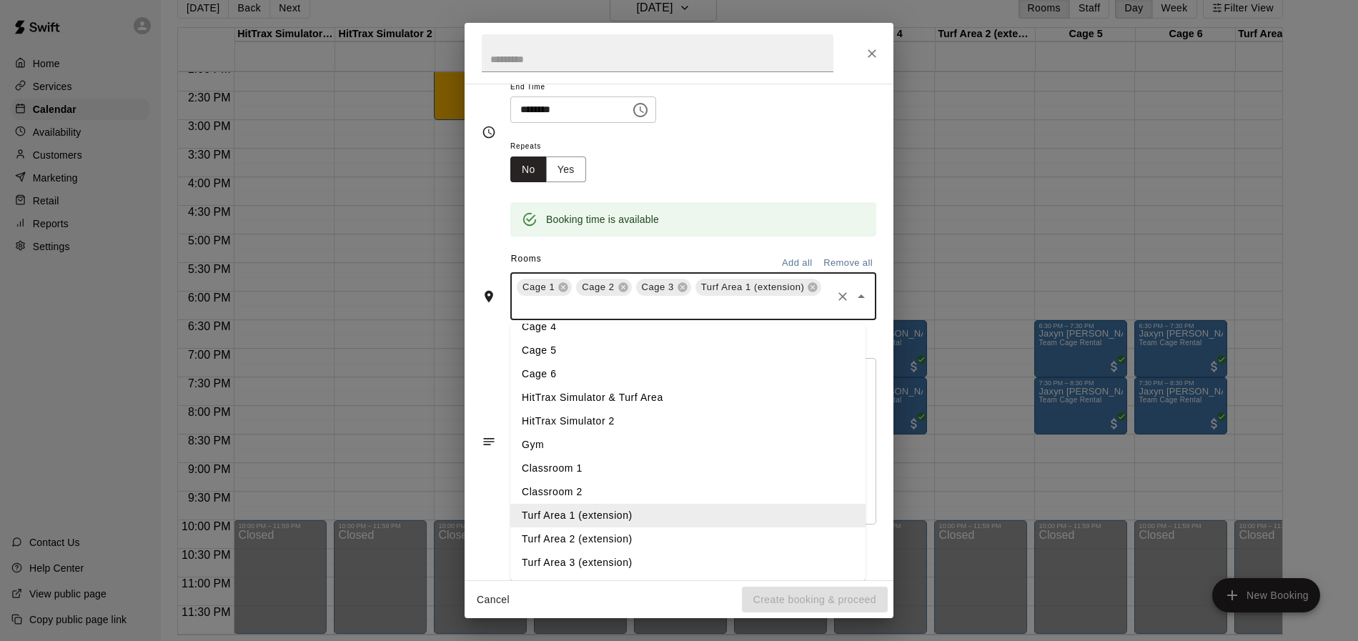
click at [559, 540] on li "Turf Area 2 (extension)" at bounding box center [687, 539] width 355 height 24
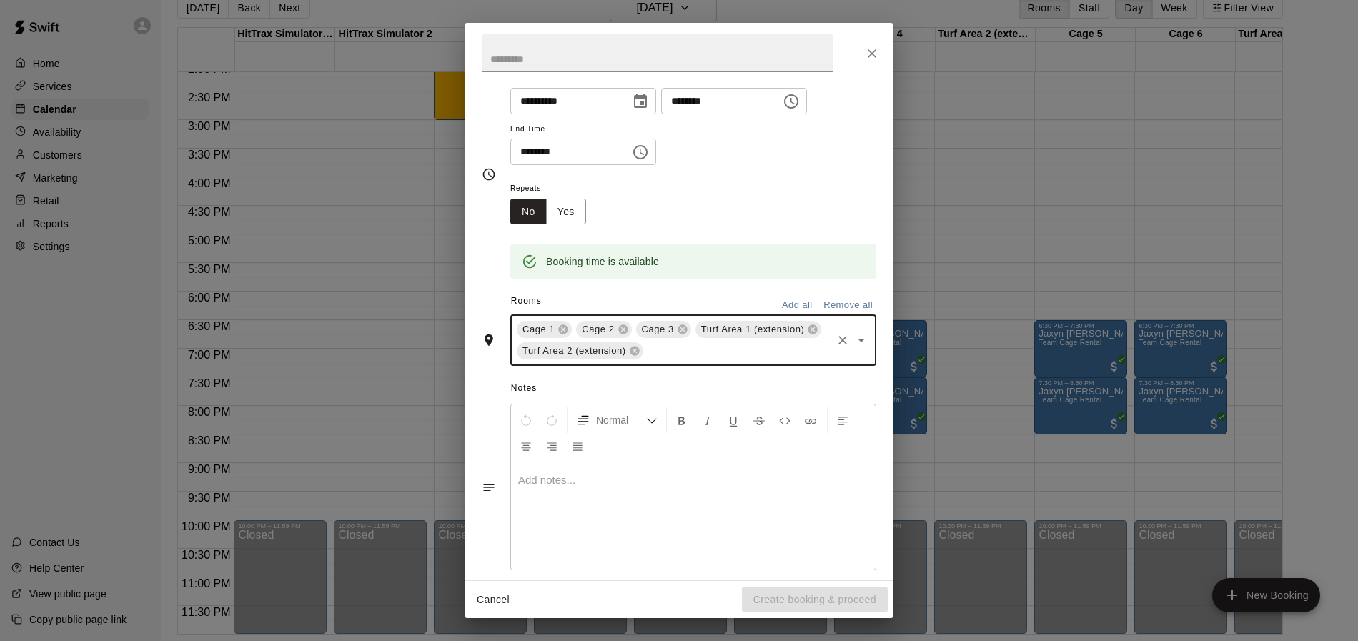
scroll to position [154, 0]
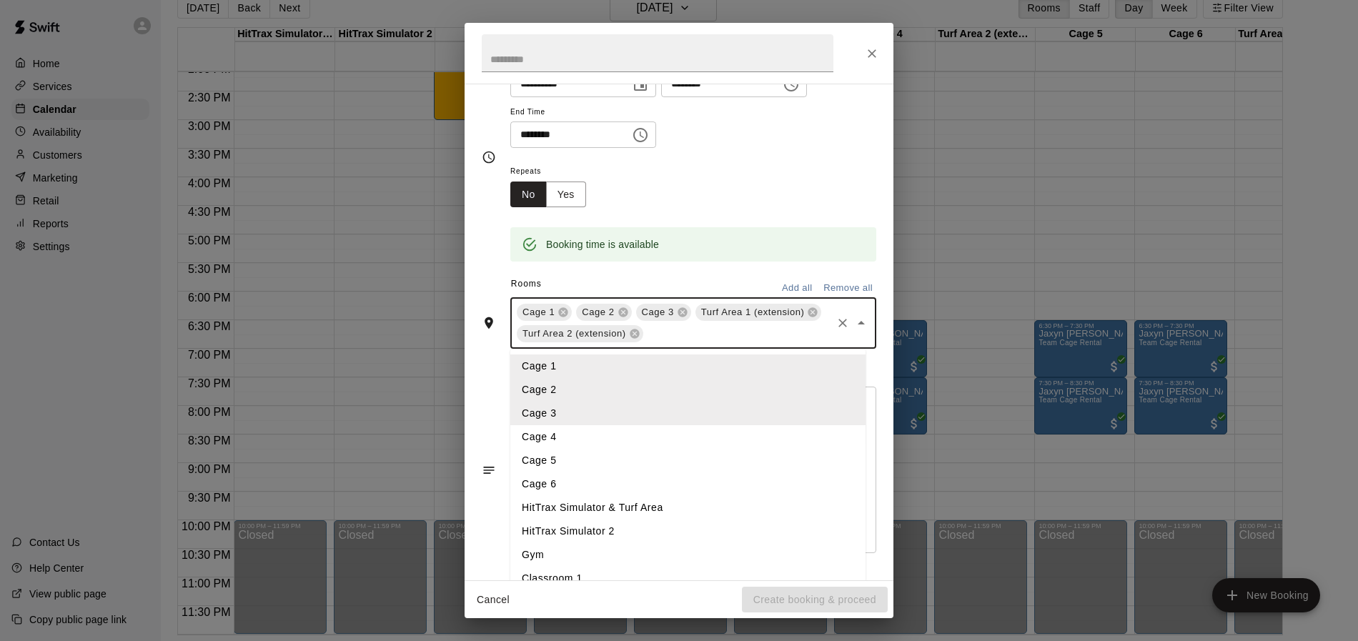
click at [785, 334] on input "text" at bounding box center [737, 334] width 184 height 18
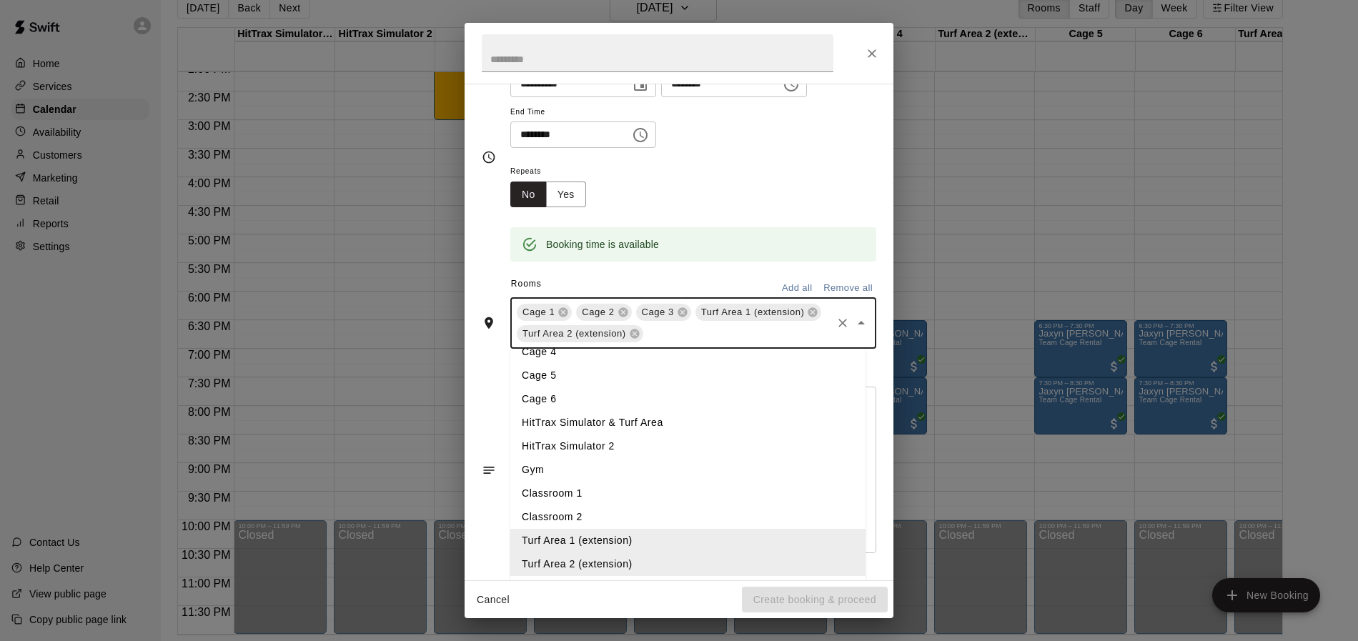
scroll to position [179, 0]
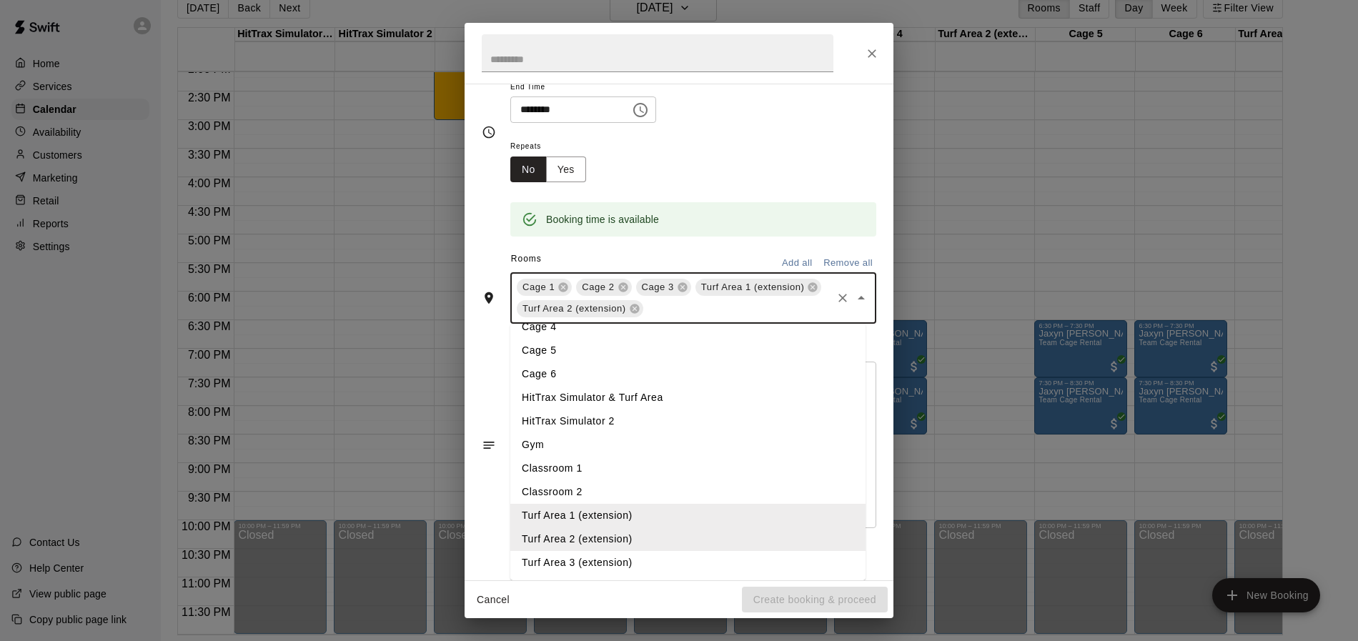
click at [588, 561] on li "Turf Area 3 (extension)" at bounding box center [687, 563] width 355 height 24
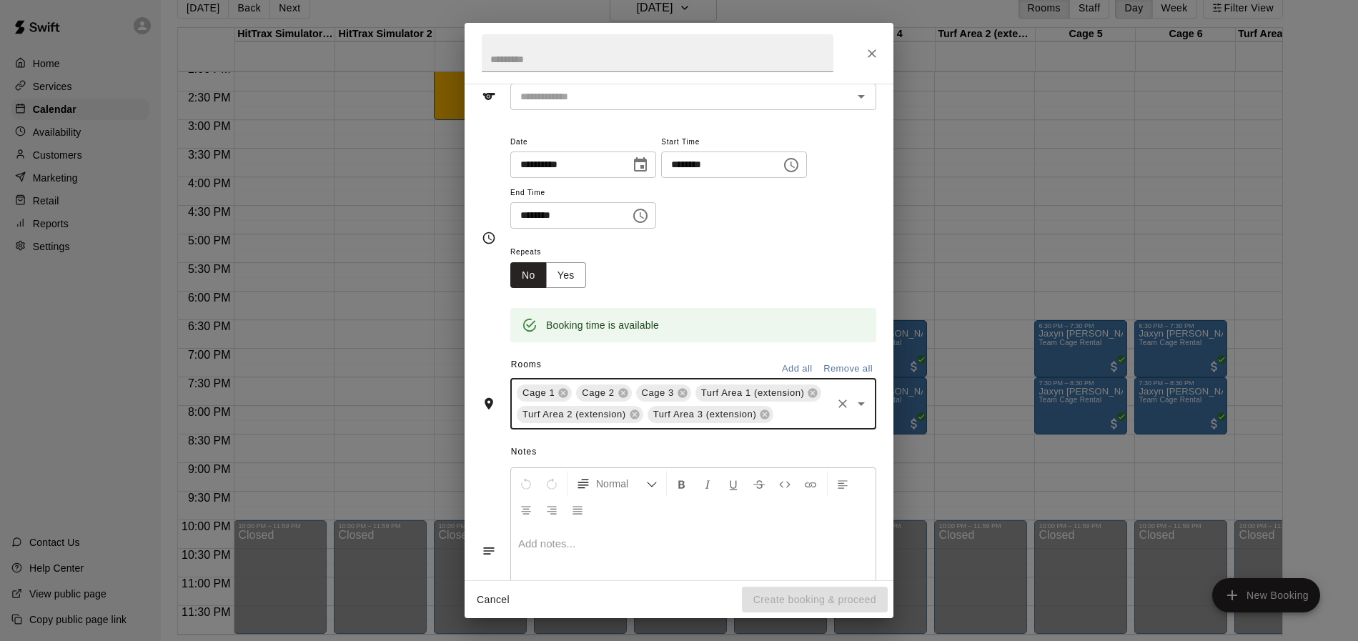
scroll to position [0, 0]
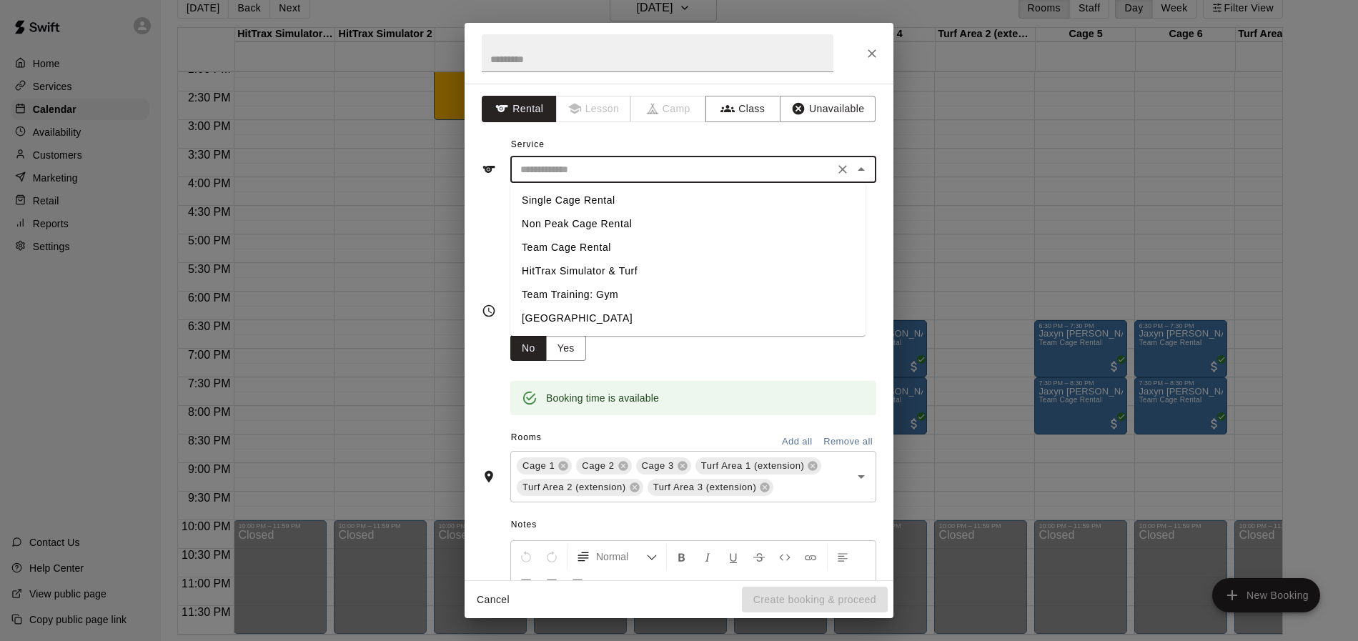
click at [570, 171] on input "text" at bounding box center [672, 170] width 315 height 18
click at [571, 171] on input "text" at bounding box center [672, 170] width 315 height 18
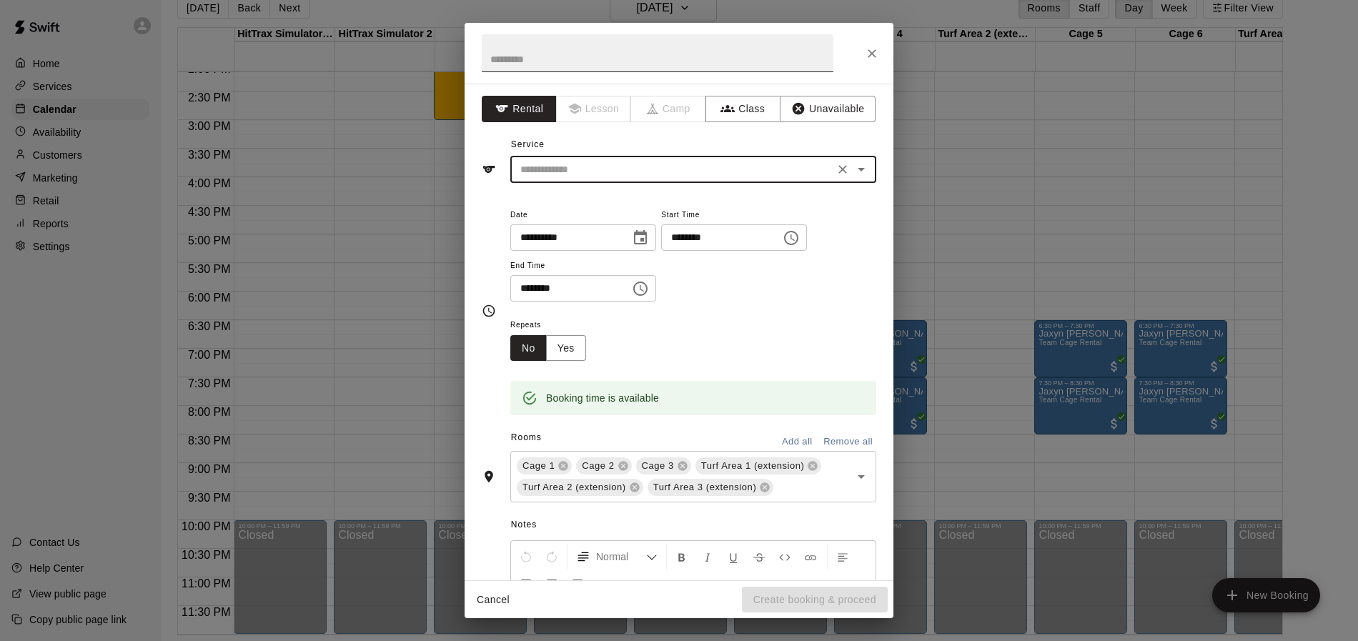
click at [554, 59] on input "text" at bounding box center [658, 53] width 352 height 38
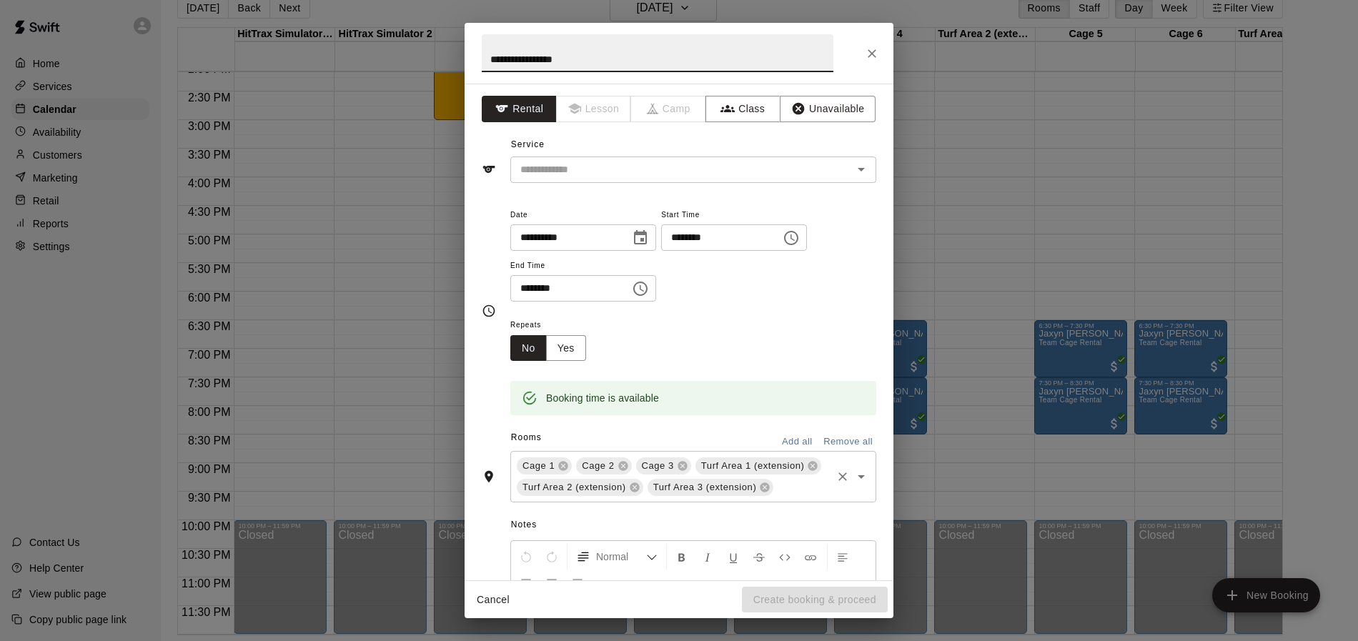
type input "**********"
click at [775, 497] on input "text" at bounding box center [802, 488] width 54 height 18
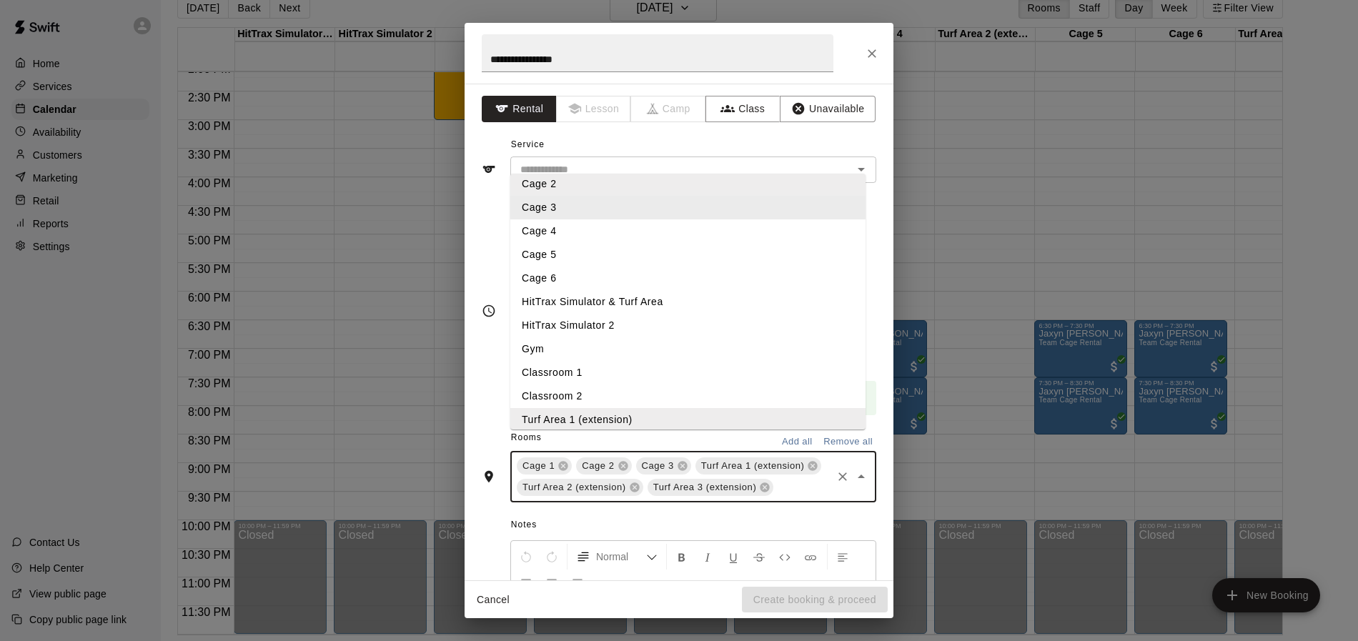
scroll to position [85, 0]
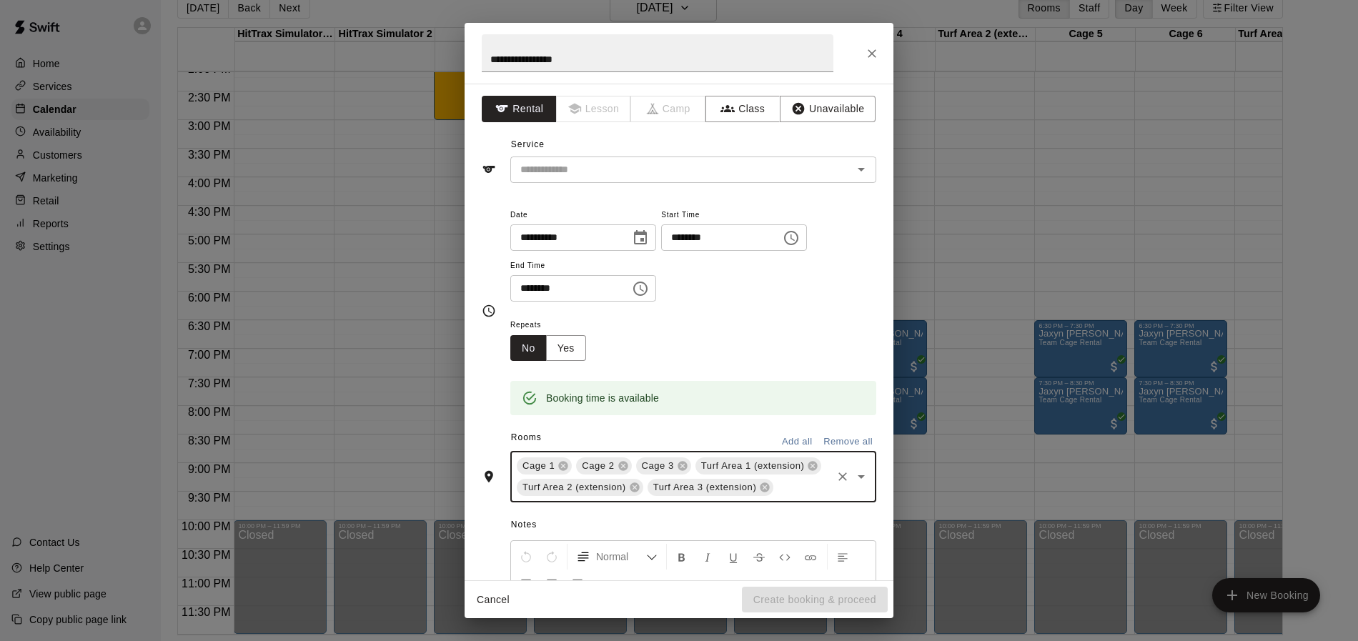
click at [775, 497] on input "text" at bounding box center [802, 488] width 54 height 18
click at [766, 285] on div "**********" at bounding box center [693, 254] width 366 height 96
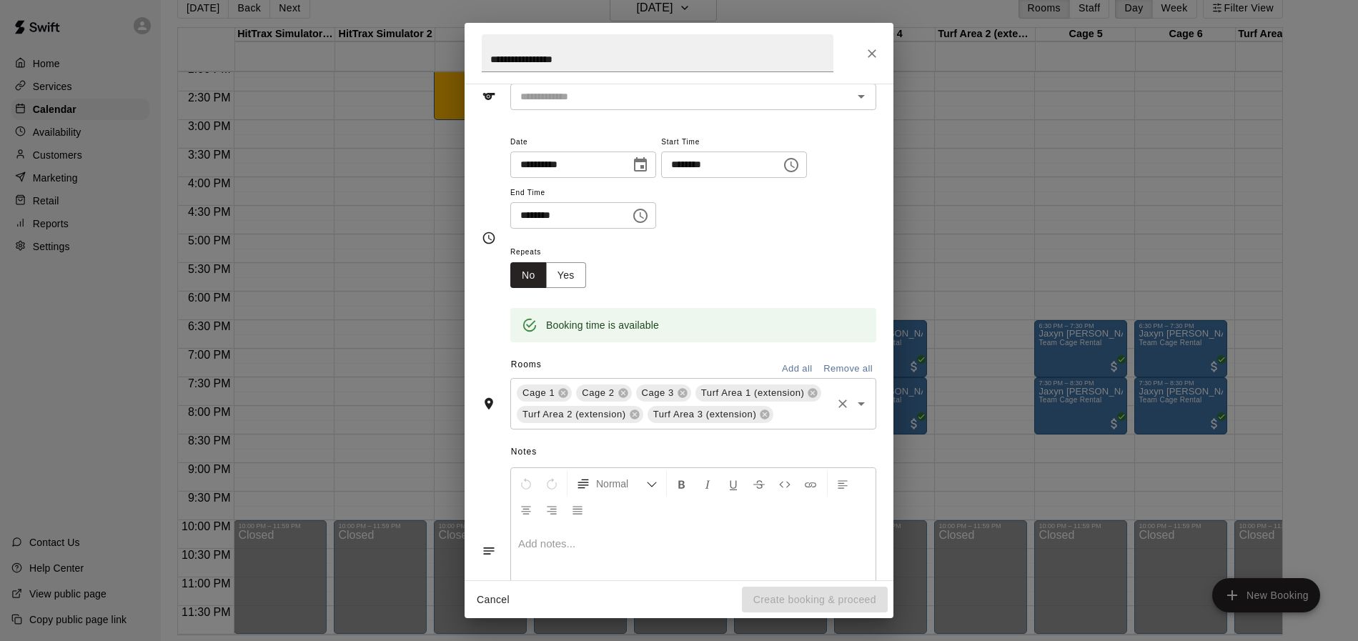
scroll to position [174, 0]
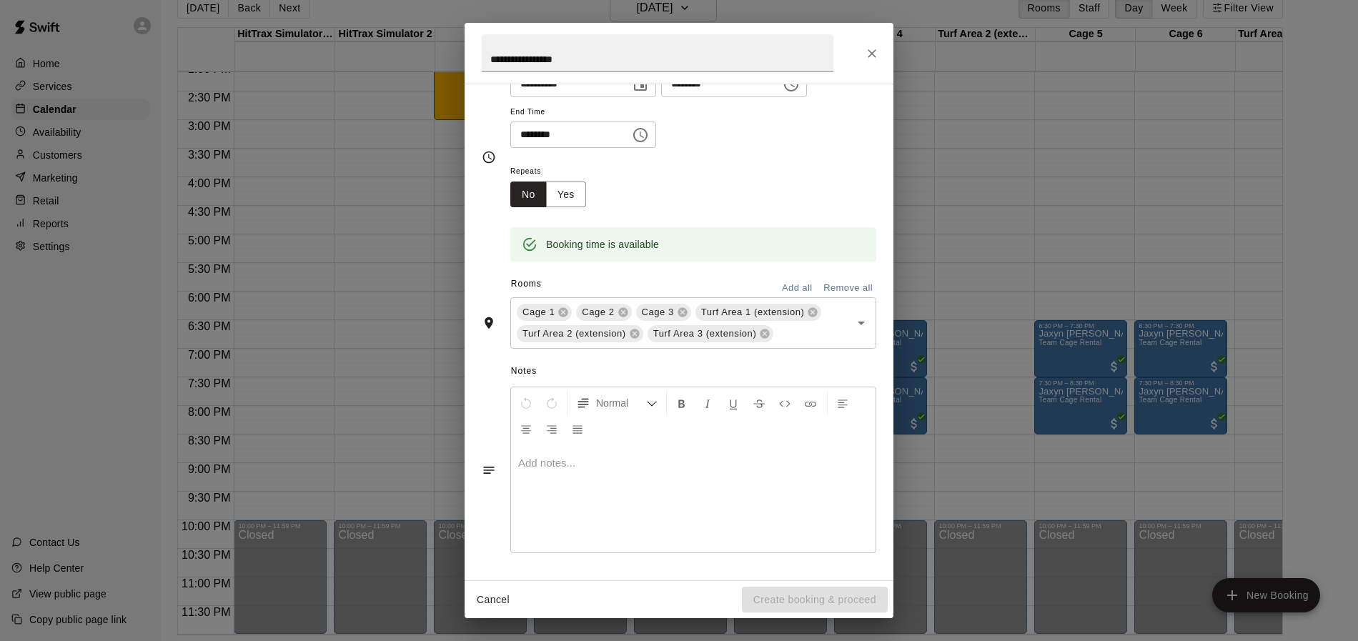
click at [809, 590] on div "Cancel Create booking & proceed" at bounding box center [679, 600] width 429 height 38
click at [809, 600] on div "Cancel Create booking & proceed" at bounding box center [679, 600] width 429 height 38
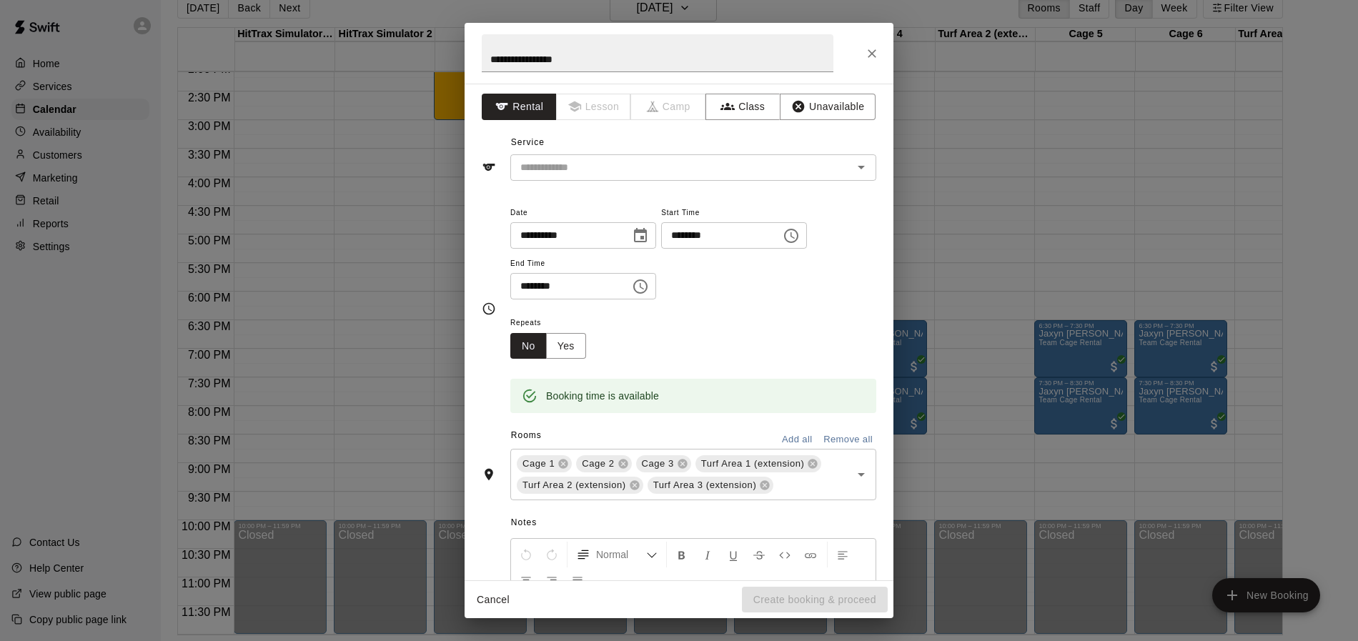
scroll to position [0, 0]
click at [564, 344] on button "Yes" at bounding box center [566, 348] width 40 height 26
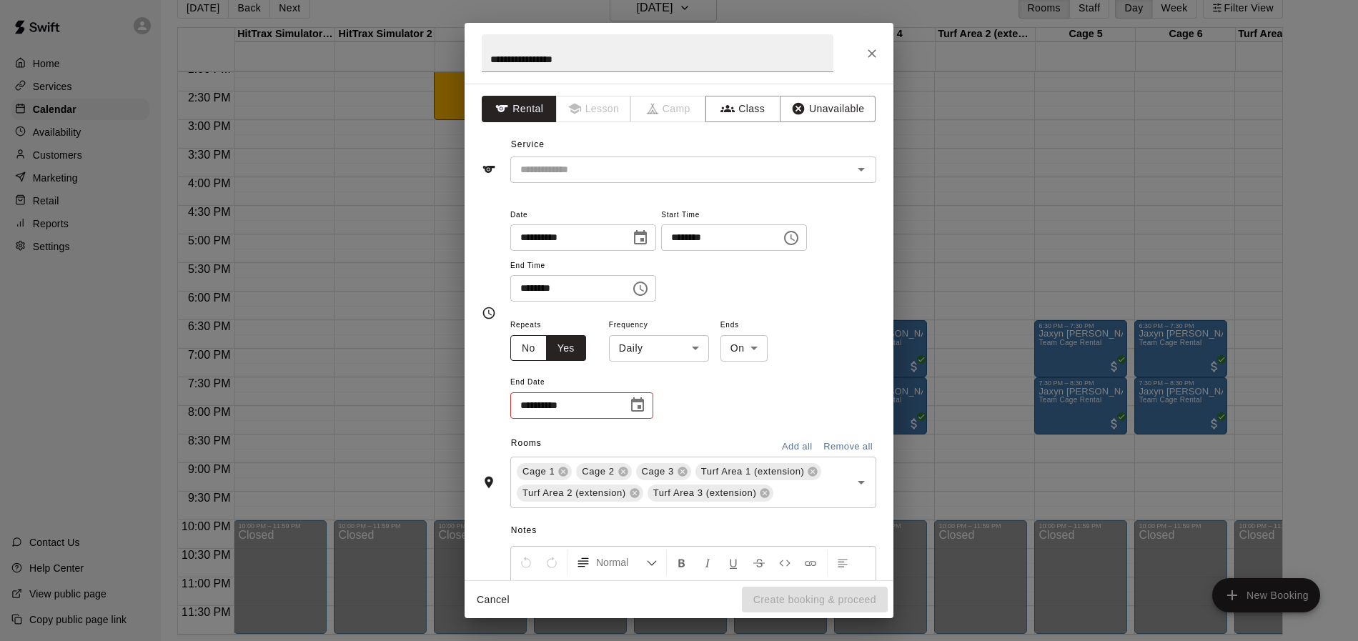
click at [523, 347] on button "No" at bounding box center [528, 348] width 36 height 26
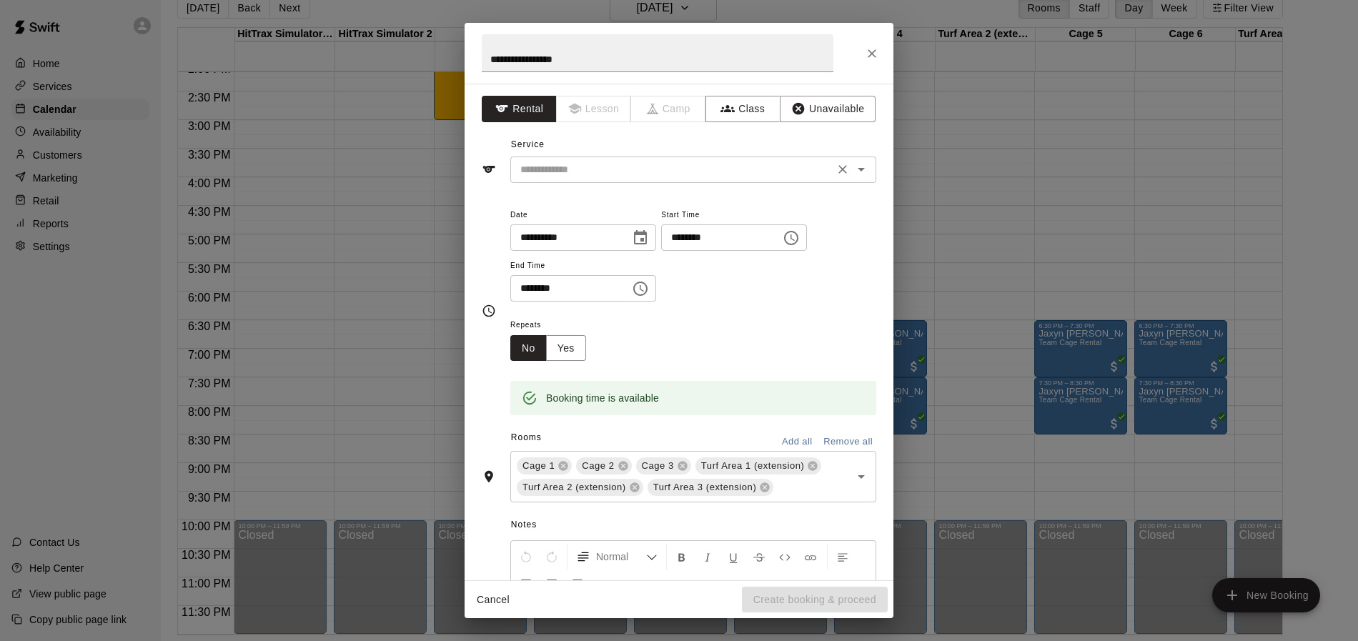
click at [573, 172] on input "text" at bounding box center [672, 170] width 315 height 18
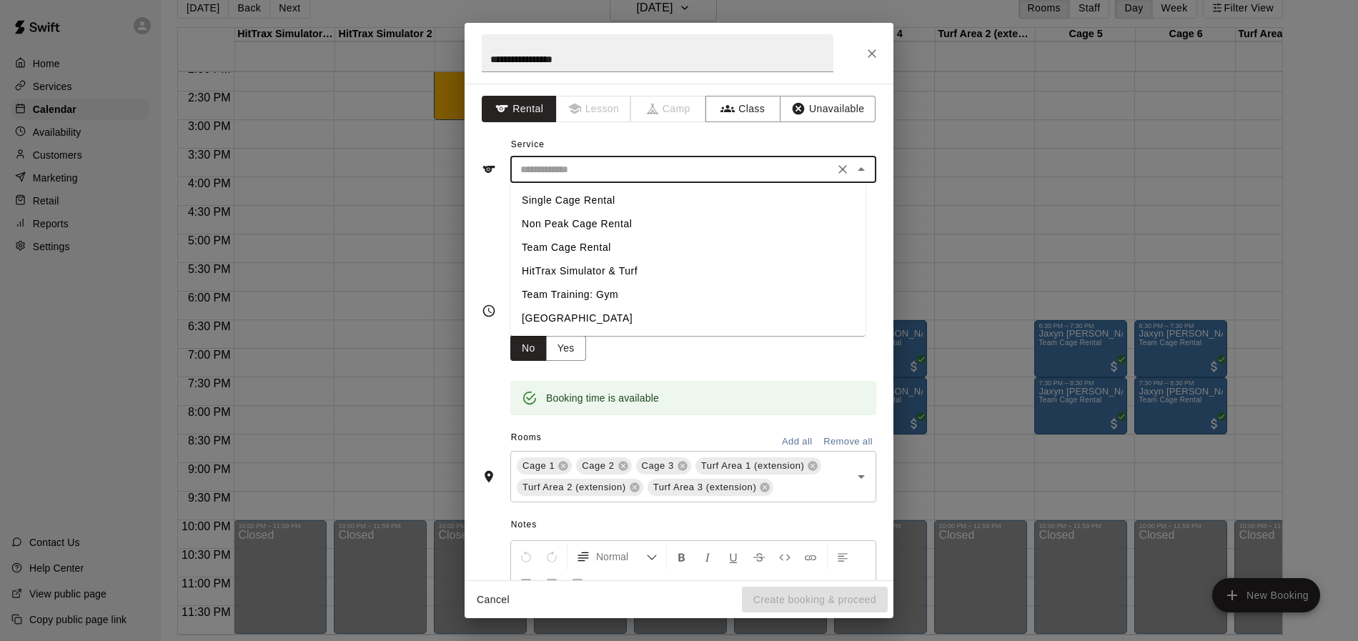
click at [591, 244] on li "Team Cage Rental" at bounding box center [687, 248] width 355 height 24
type input "**********"
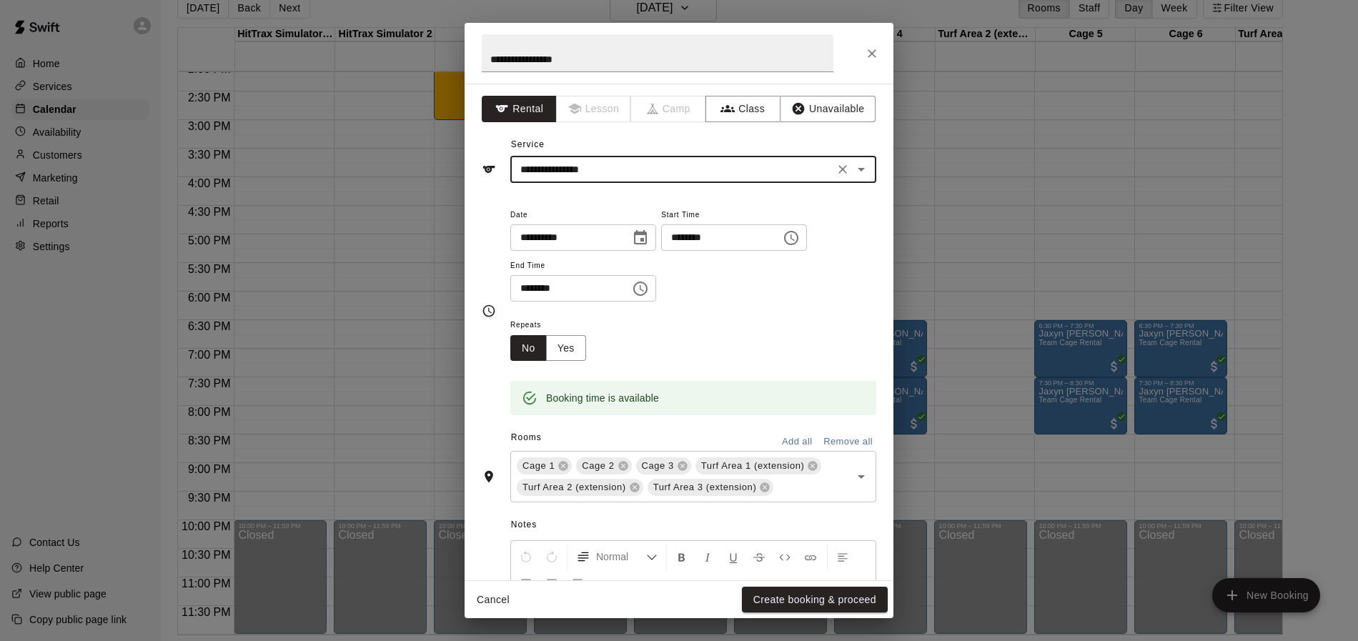
click at [817, 604] on button "Create booking & proceed" at bounding box center [815, 600] width 146 height 26
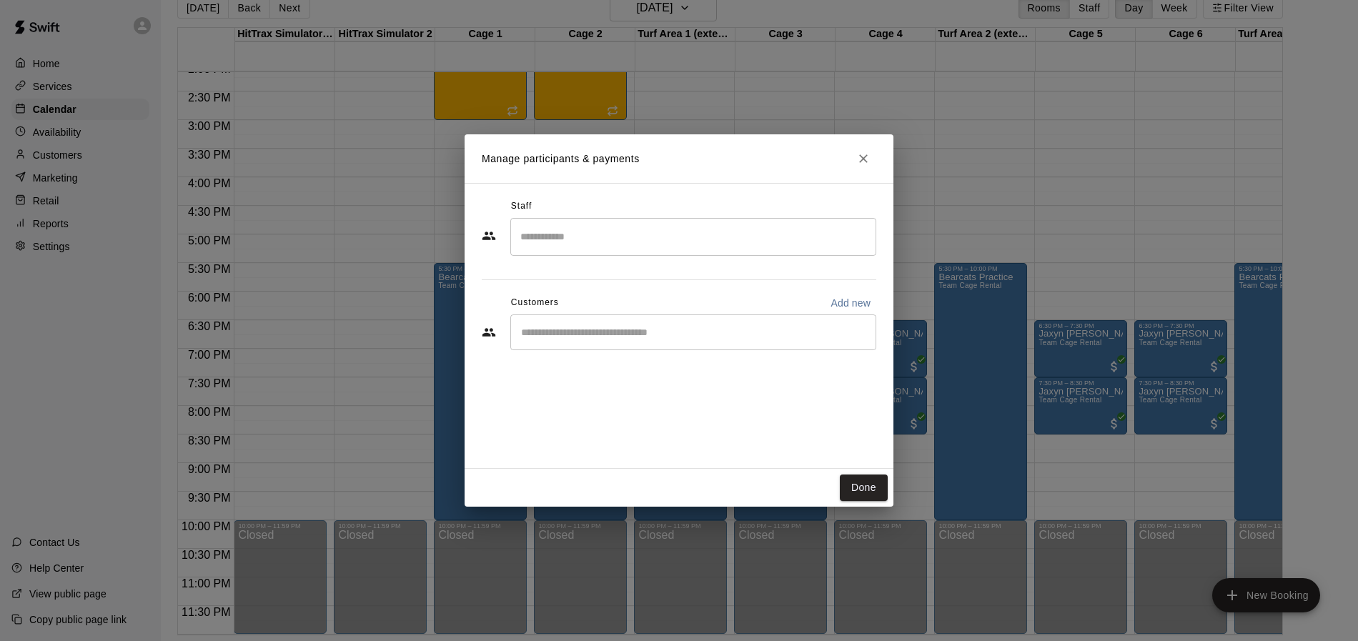
click at [683, 232] on input "Search staff" at bounding box center [693, 236] width 353 height 25
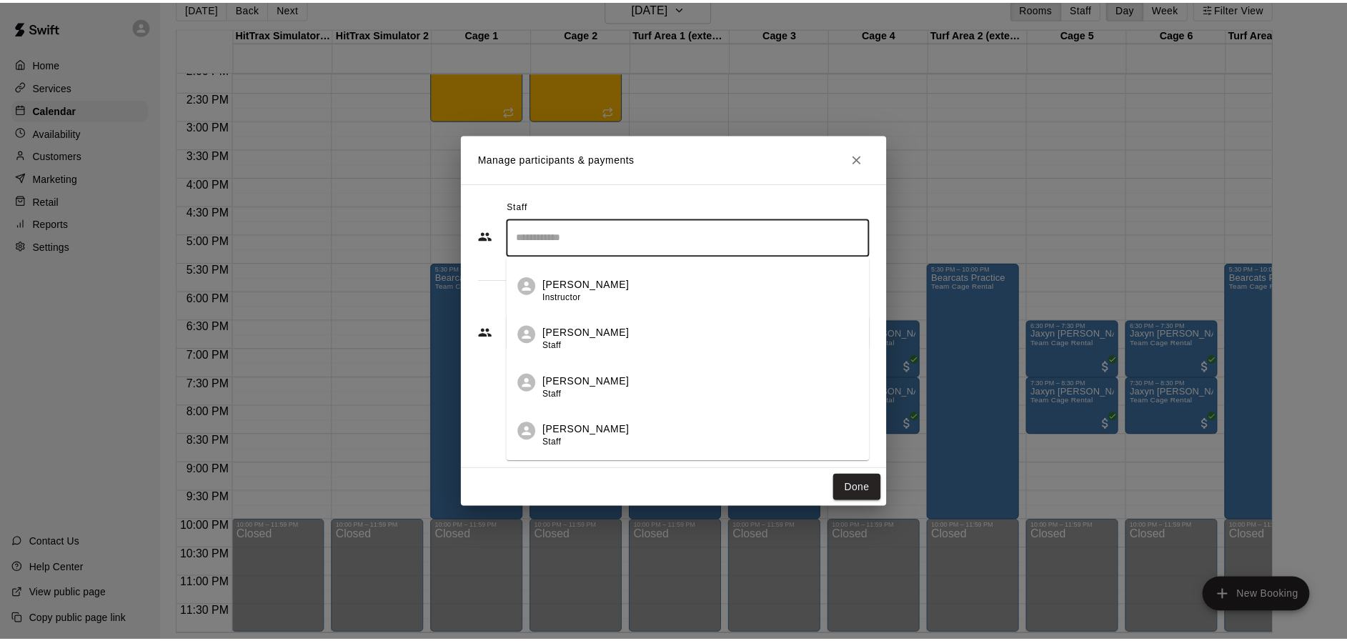
scroll to position [249, 0]
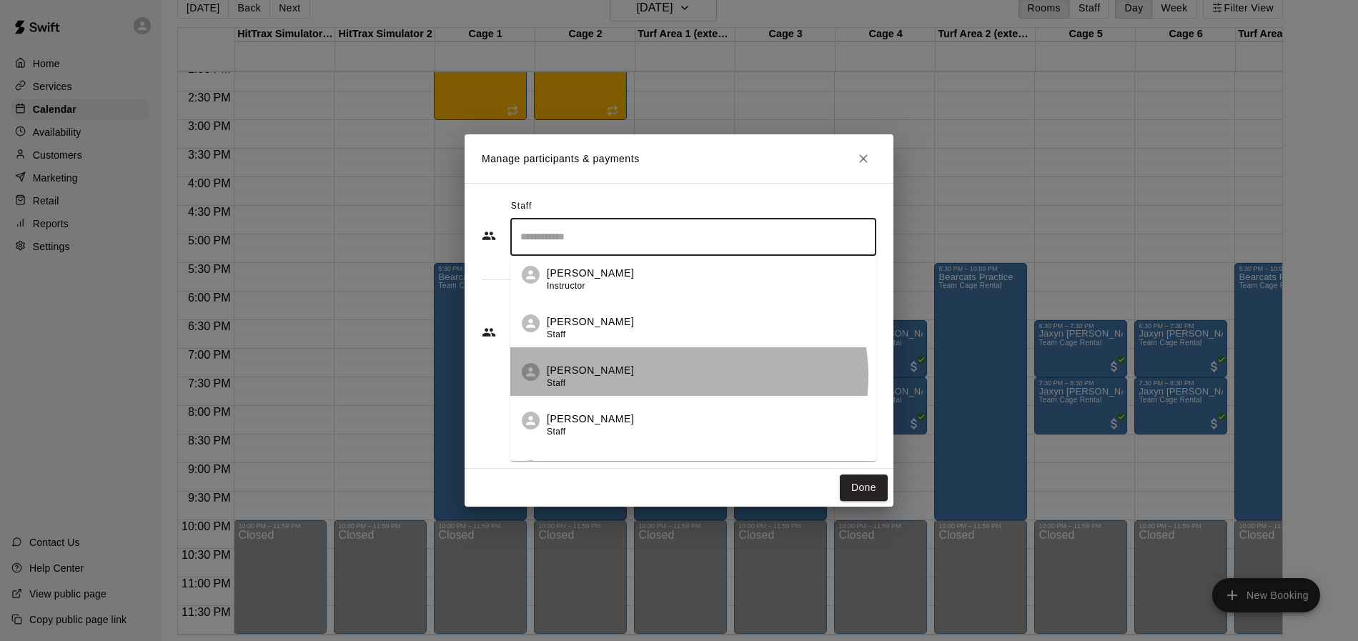
click at [683, 376] on div "[PERSON_NAME] Staff" at bounding box center [706, 377] width 318 height 28
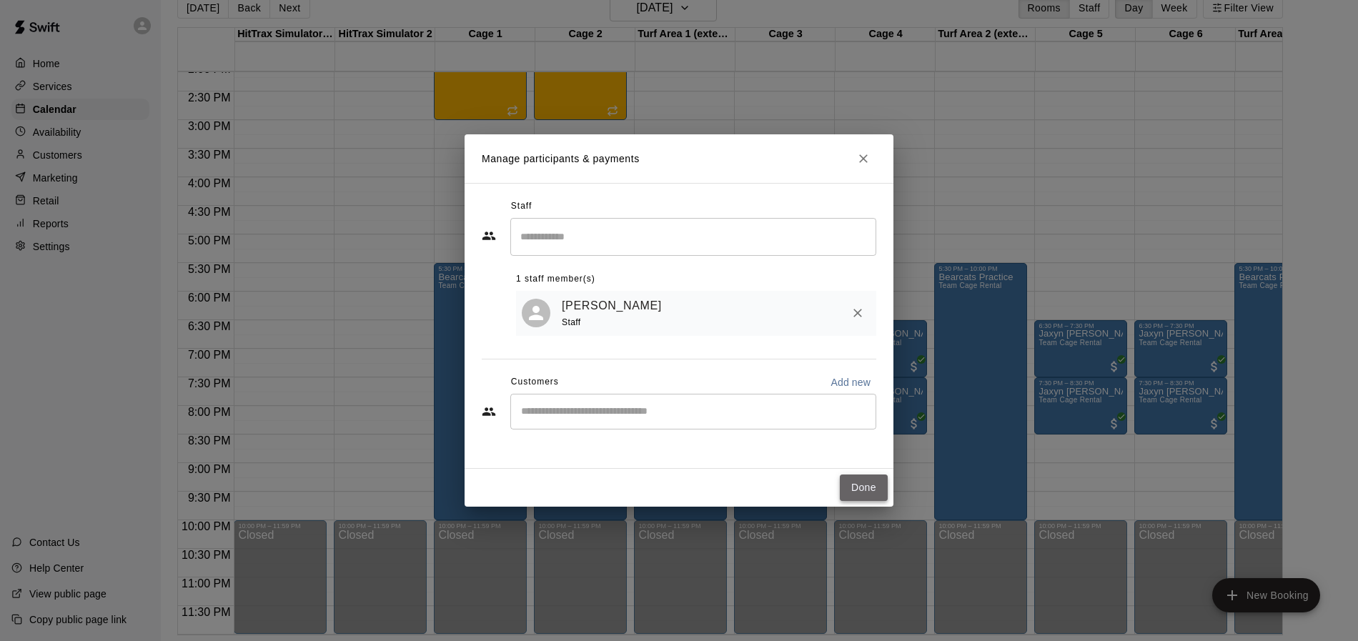
click at [863, 492] on button "Done" at bounding box center [864, 488] width 48 height 26
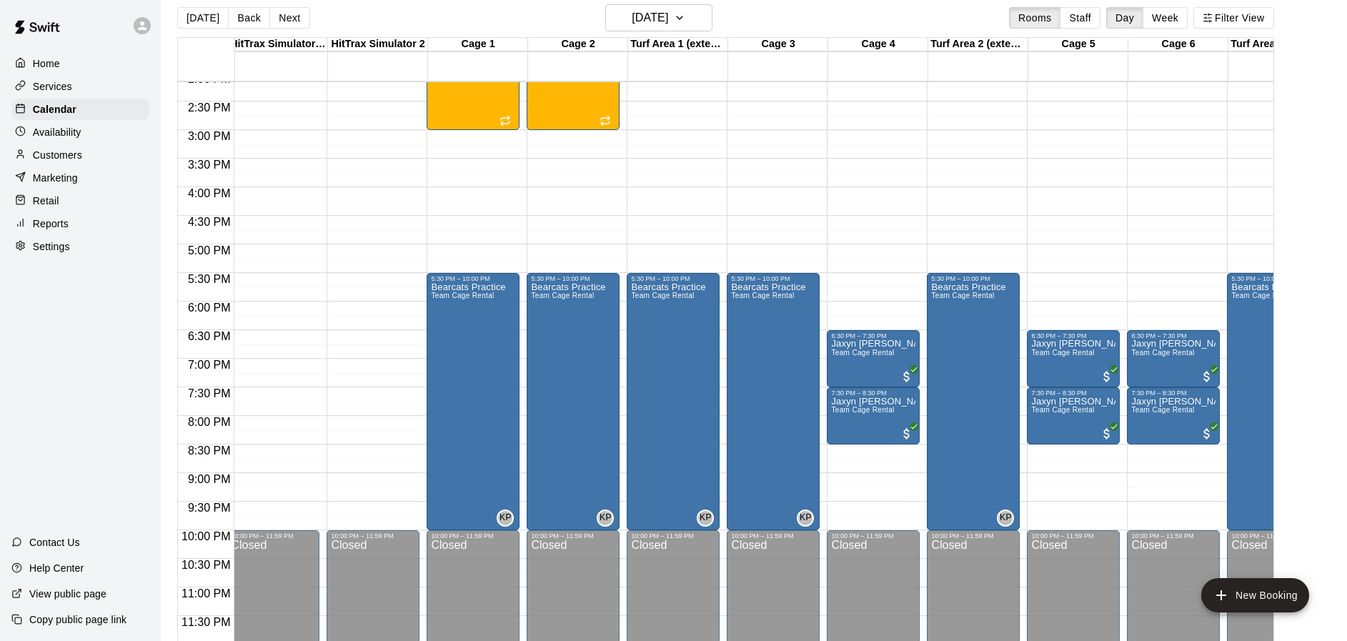
scroll to position [0, 0]
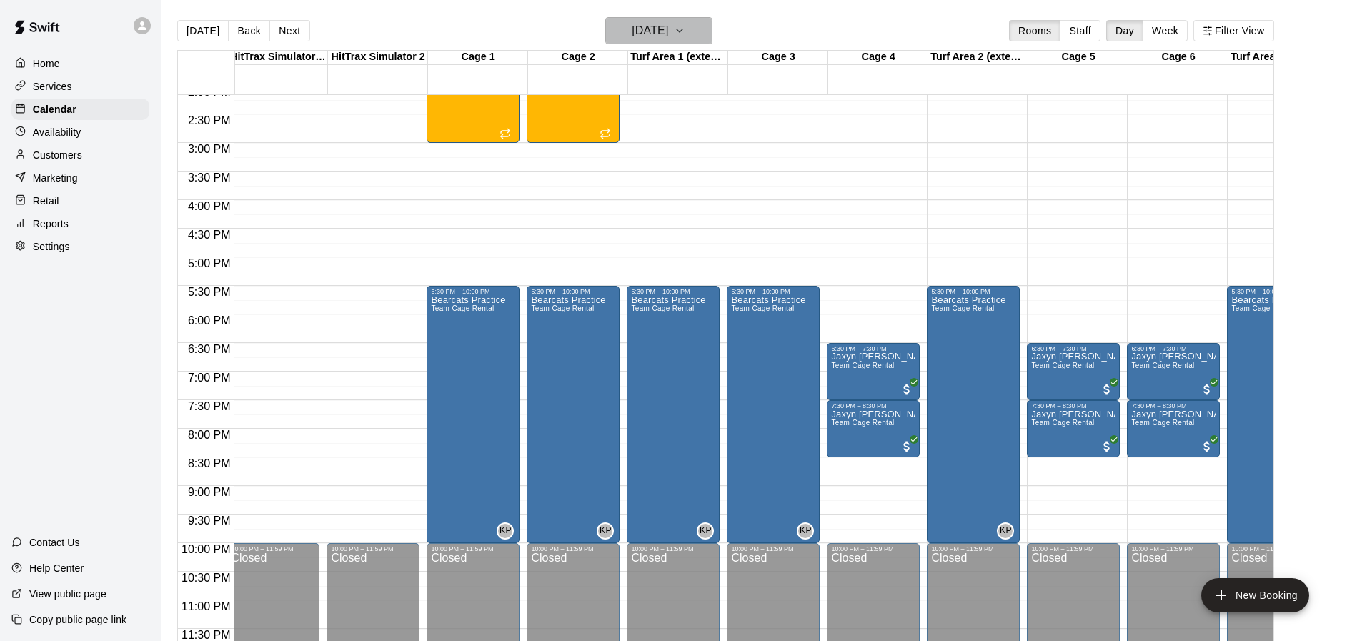
click at [685, 34] on icon "button" at bounding box center [679, 30] width 11 height 17
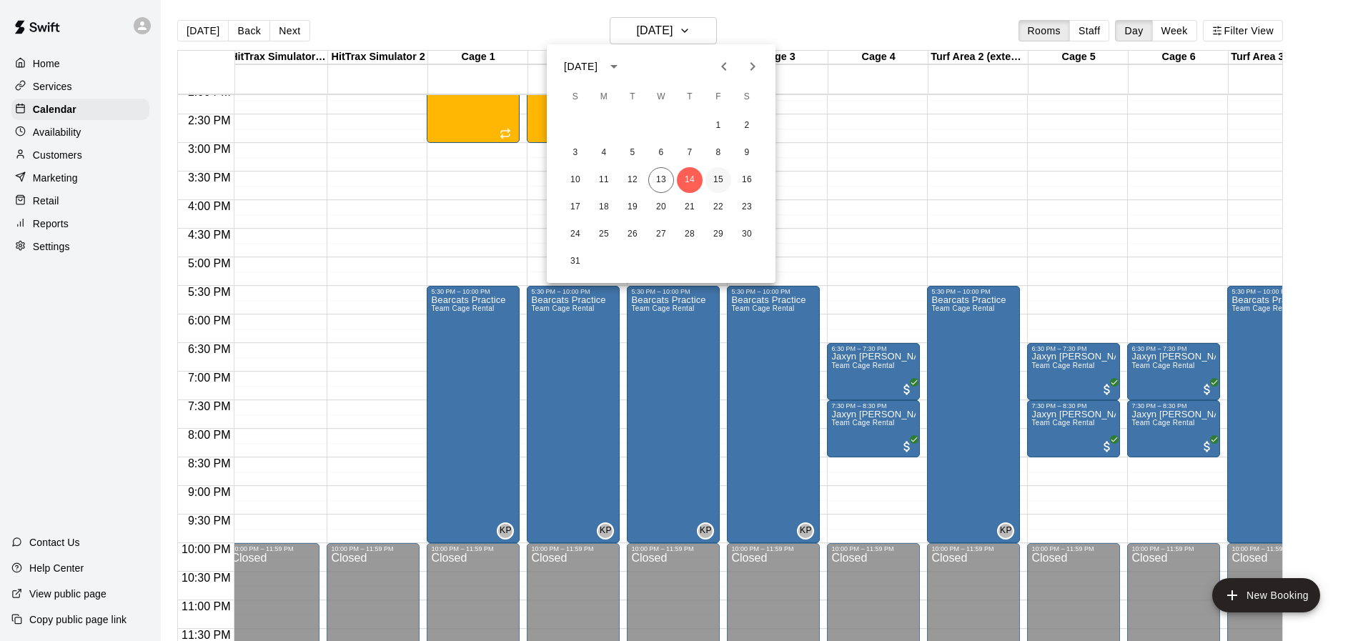
click at [721, 182] on button "15" at bounding box center [718, 180] width 26 height 26
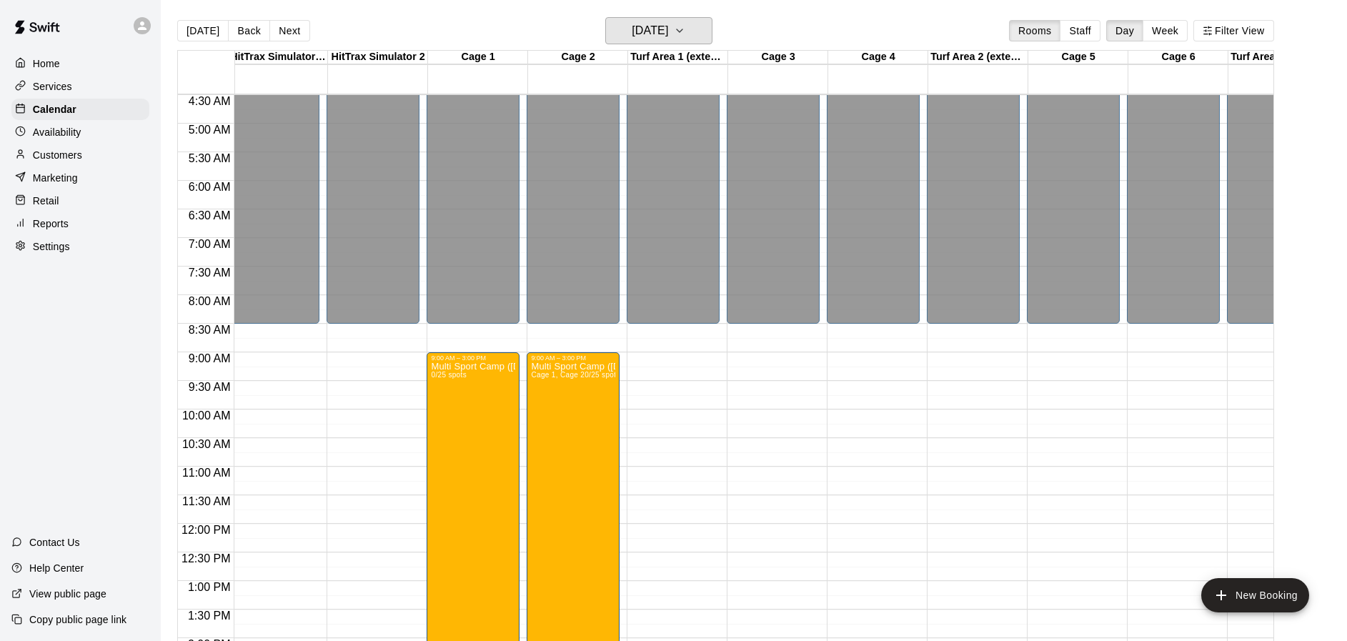
scroll to position [214, 7]
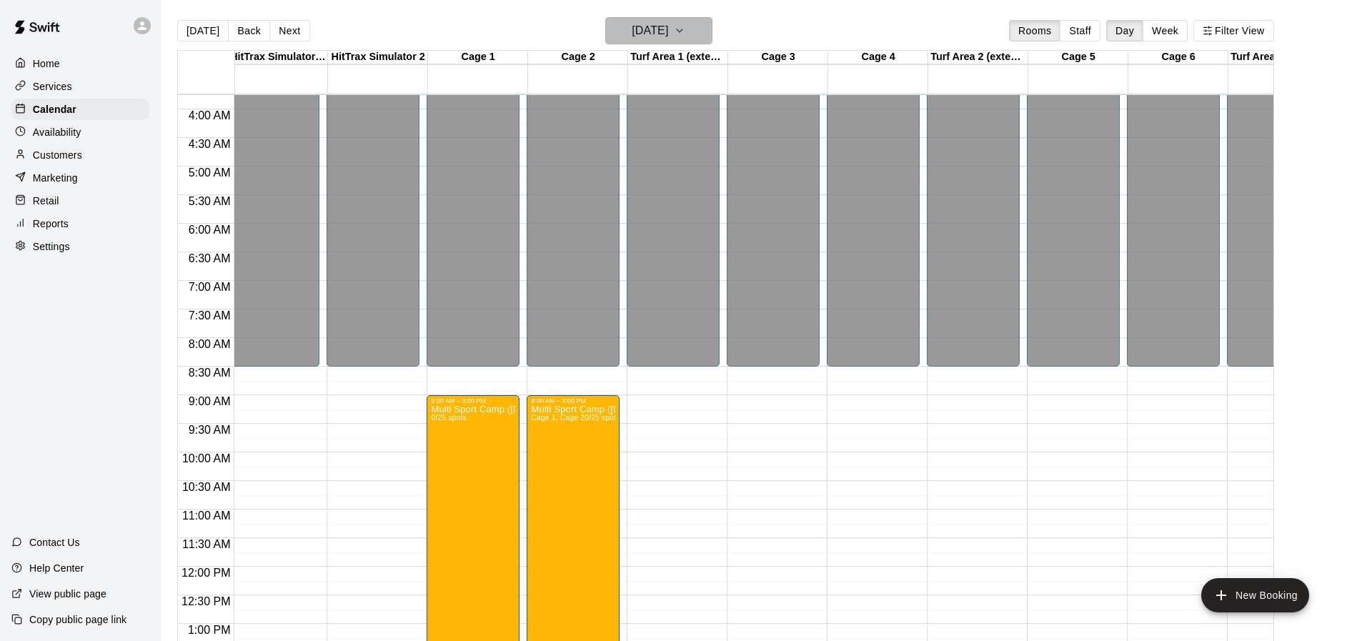
click at [706, 31] on button "[DATE]" at bounding box center [658, 30] width 107 height 27
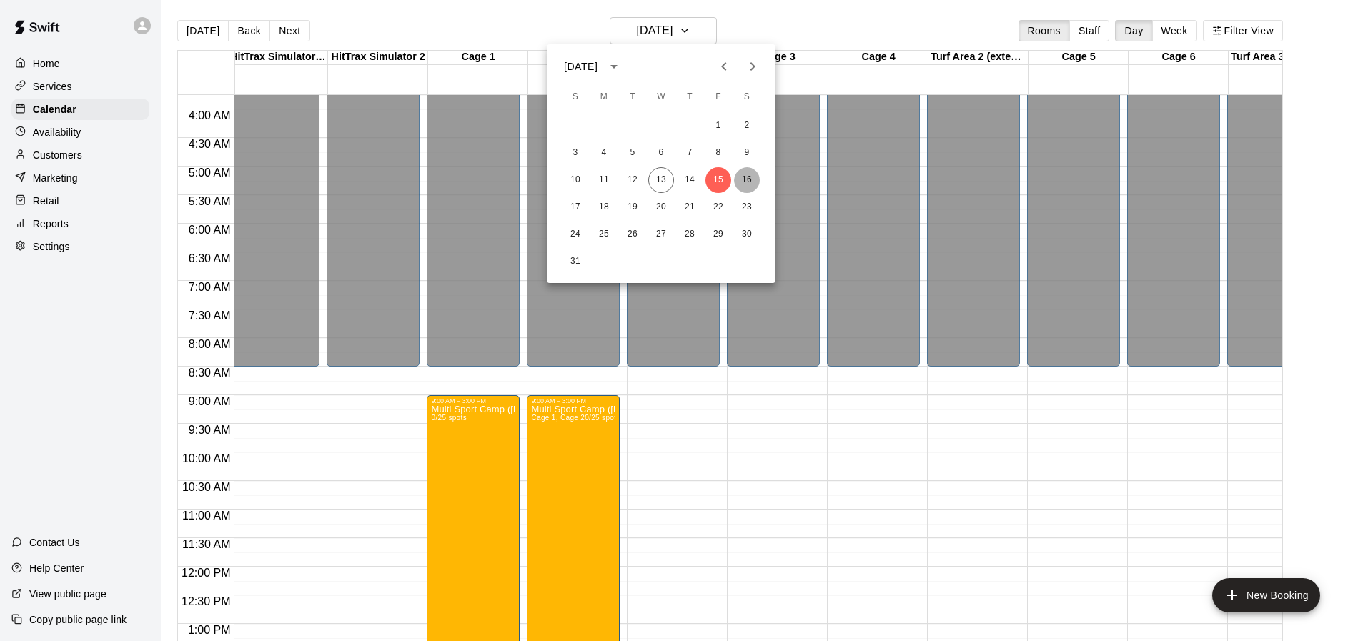
click at [746, 179] on button "16" at bounding box center [747, 180] width 26 height 26
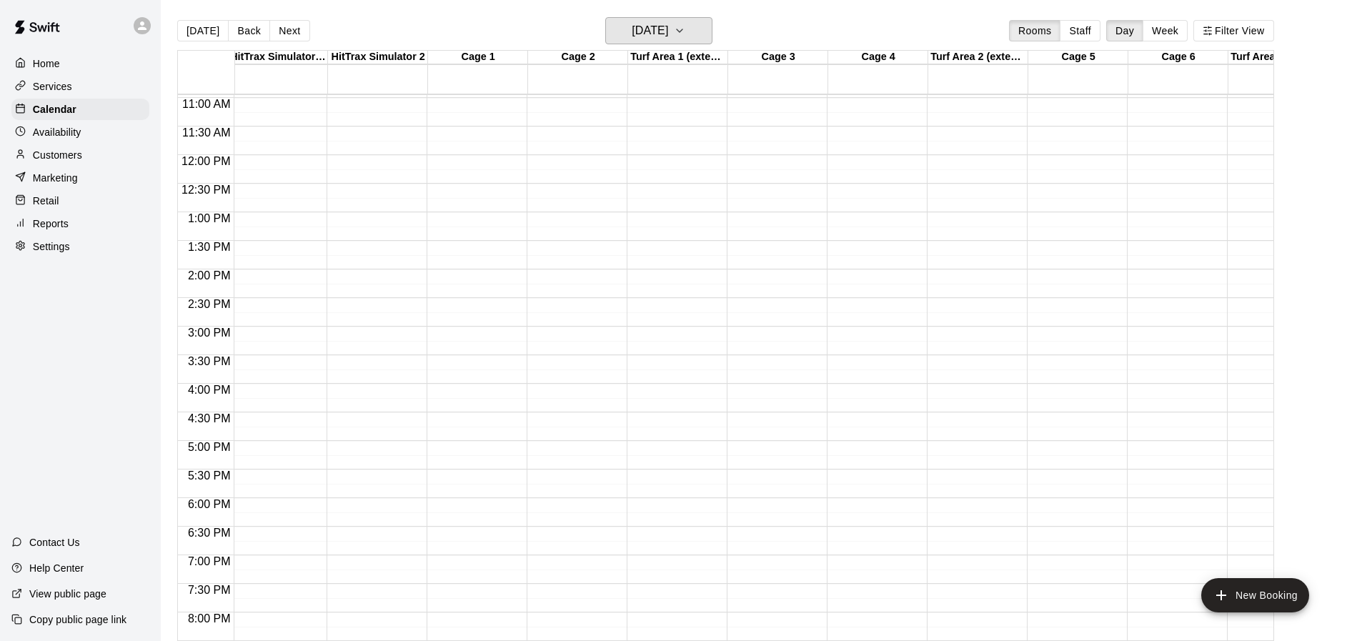
scroll to position [625, 7]
click at [685, 30] on icon "button" at bounding box center [679, 30] width 11 height 17
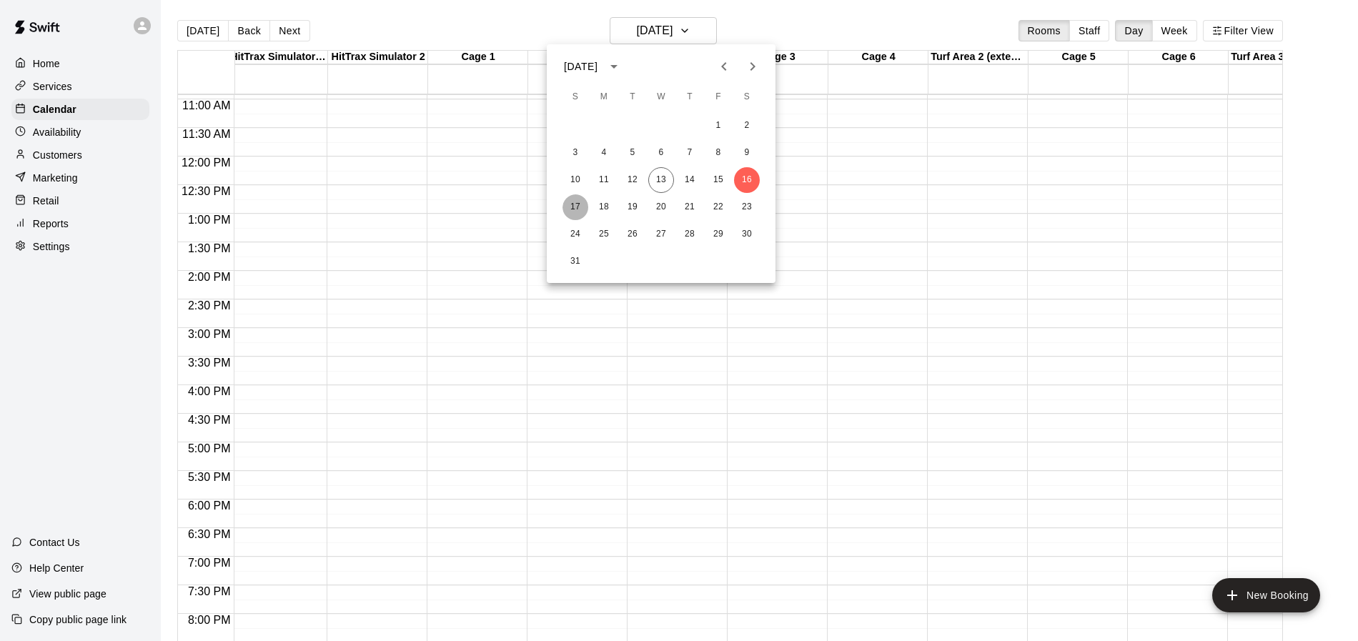
click at [572, 206] on button "17" at bounding box center [575, 207] width 26 height 26
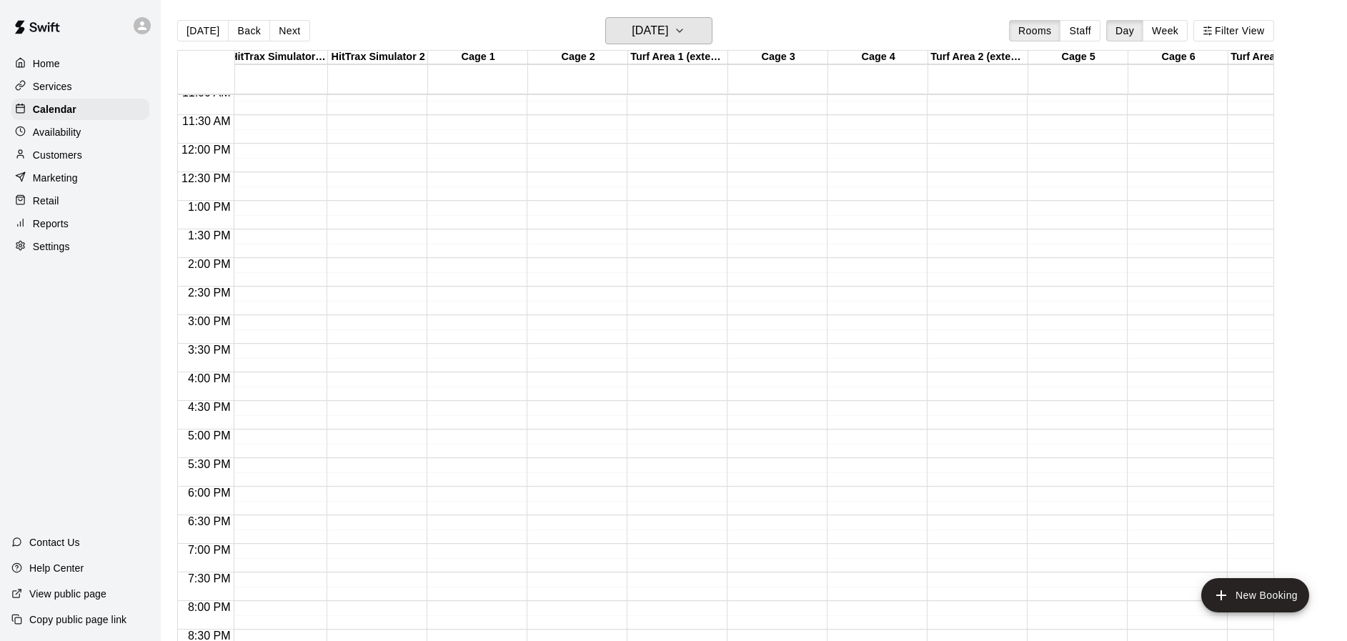
scroll to position [573, 7]
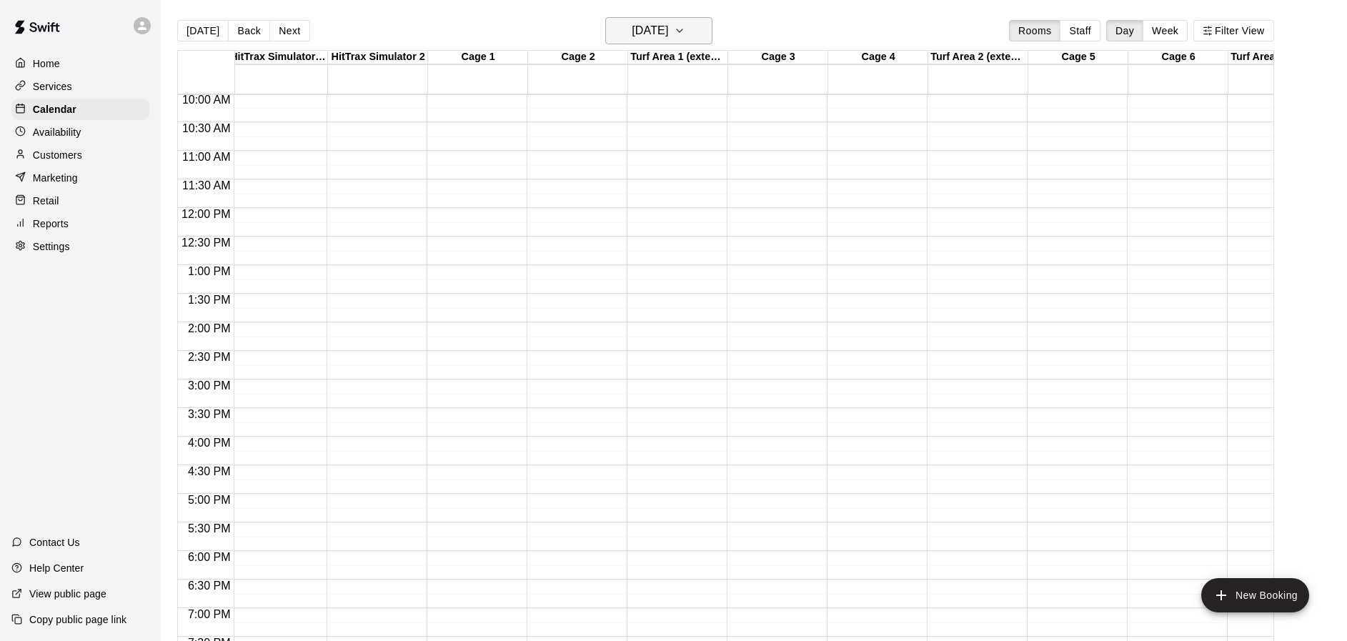
click at [683, 31] on icon "button" at bounding box center [680, 30] width 6 height 3
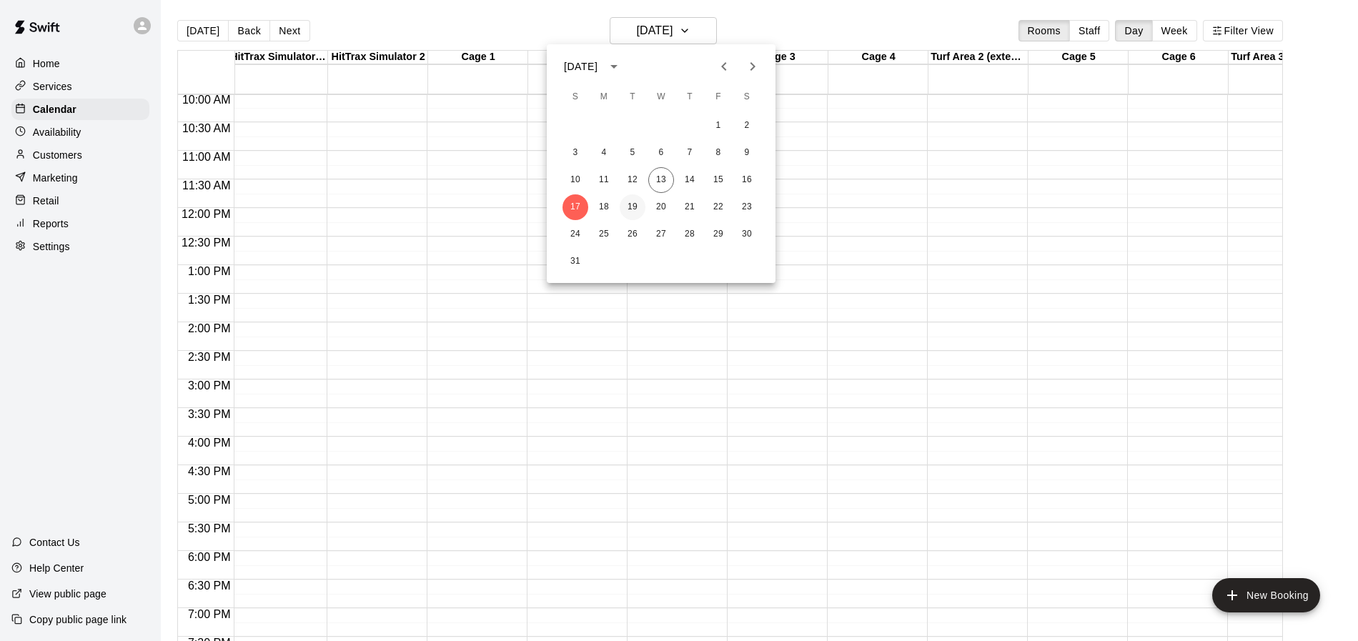
click at [627, 207] on button "19" at bounding box center [633, 207] width 26 height 26
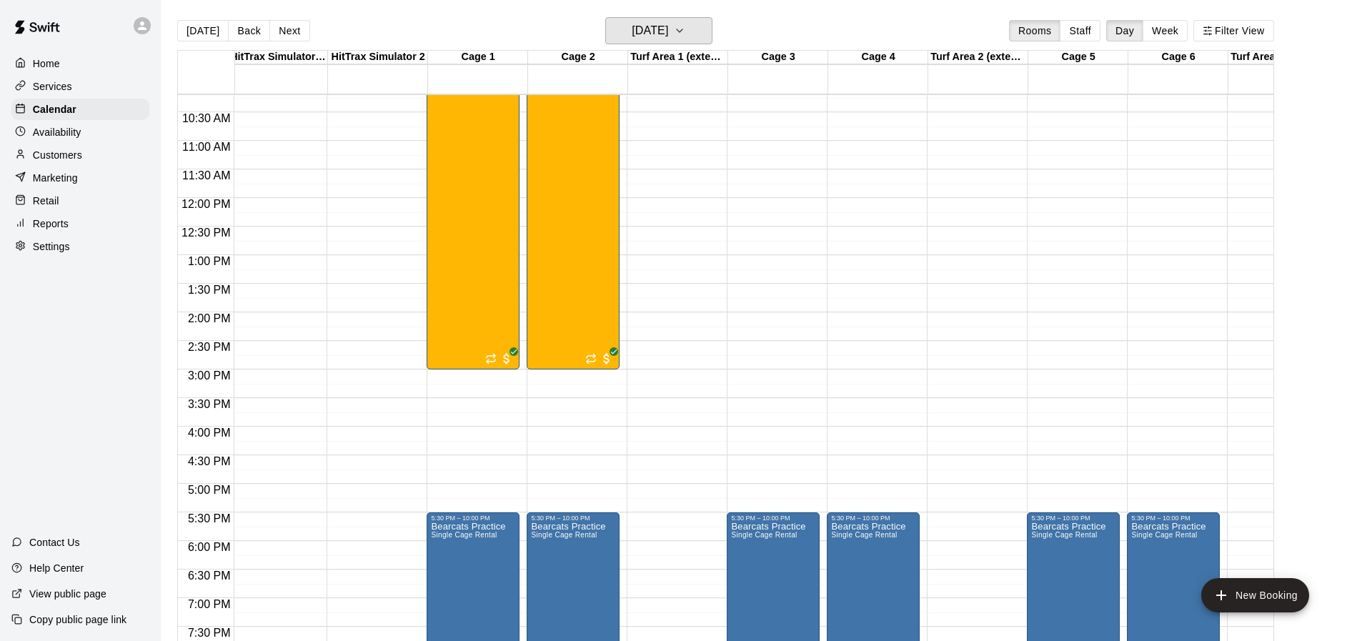
scroll to position [528, 7]
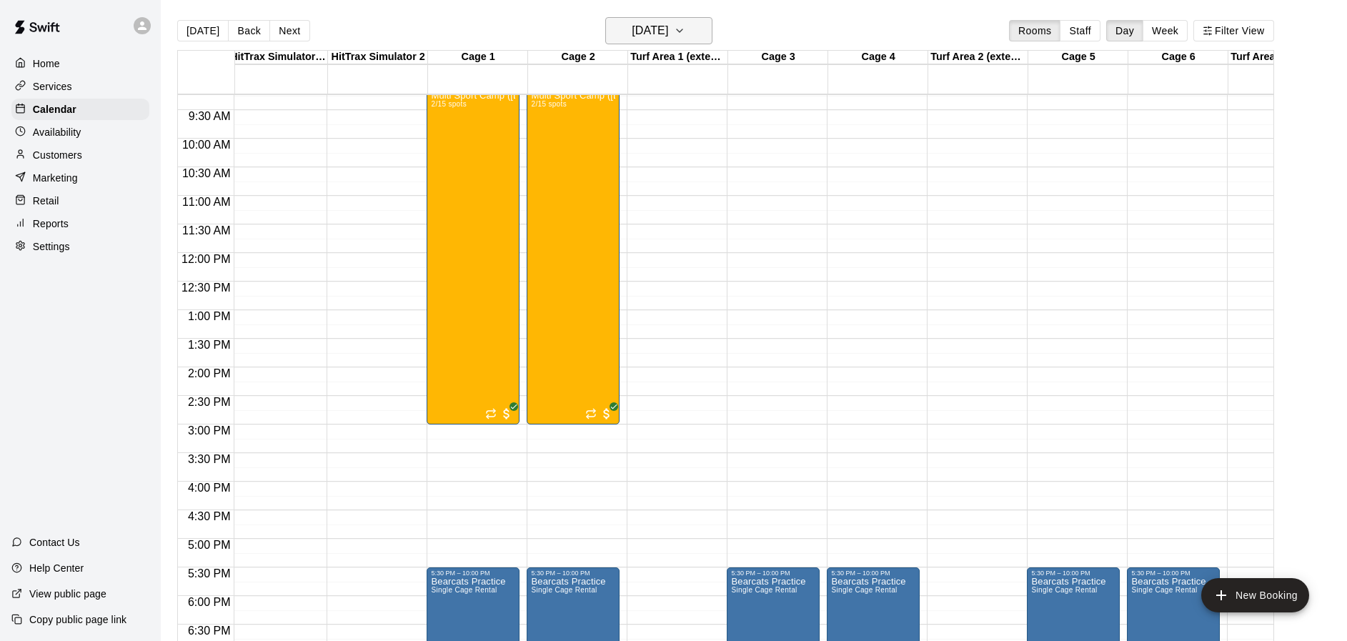
click at [685, 34] on icon "button" at bounding box center [679, 30] width 11 height 17
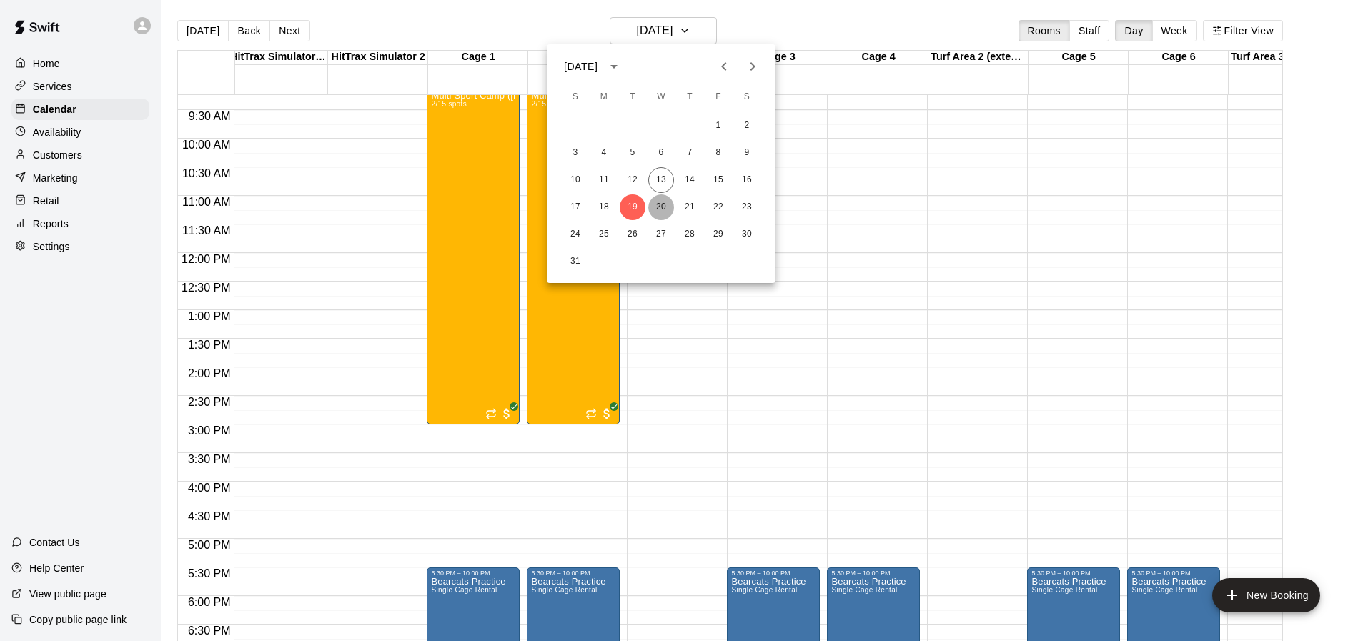
click at [664, 207] on button "20" at bounding box center [661, 207] width 26 height 26
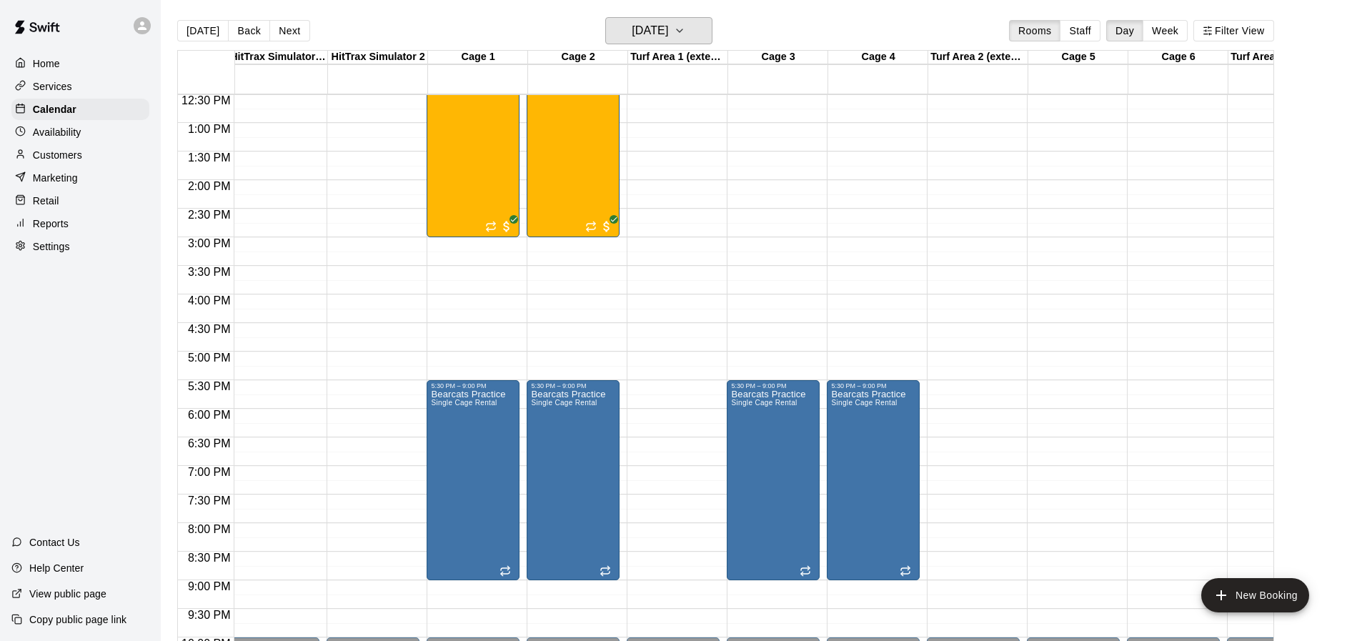
scroll to position [683, 7]
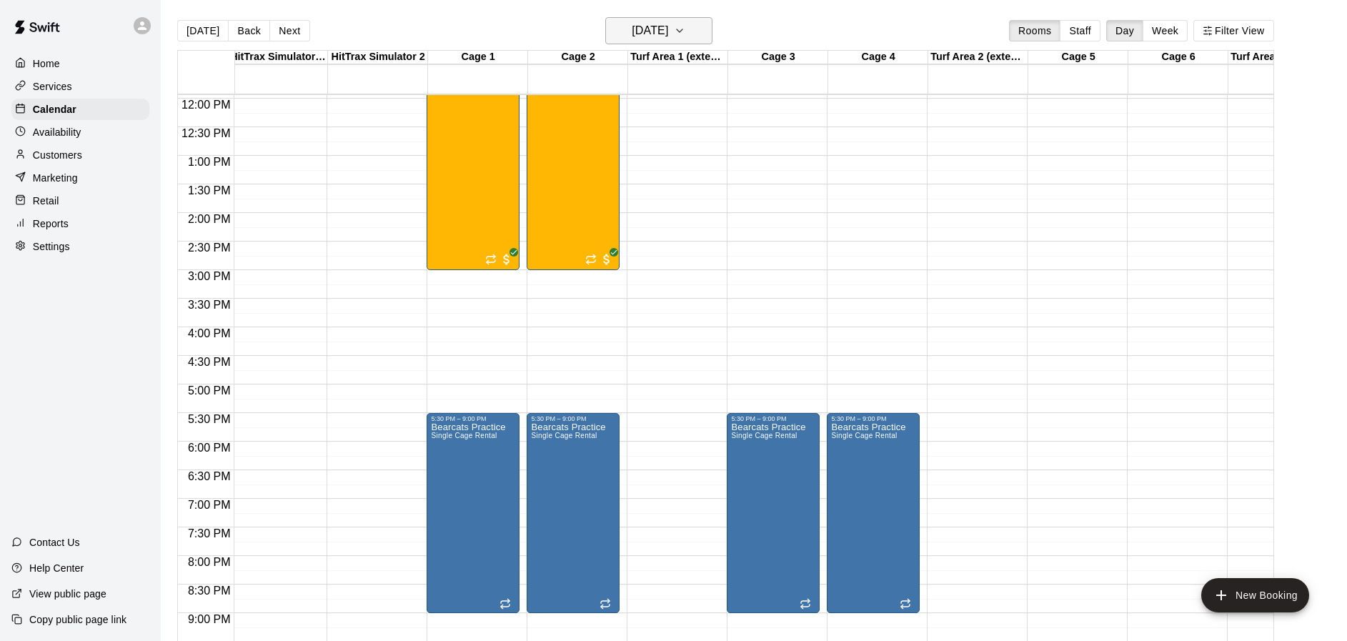
click at [685, 29] on icon "button" at bounding box center [679, 30] width 11 height 17
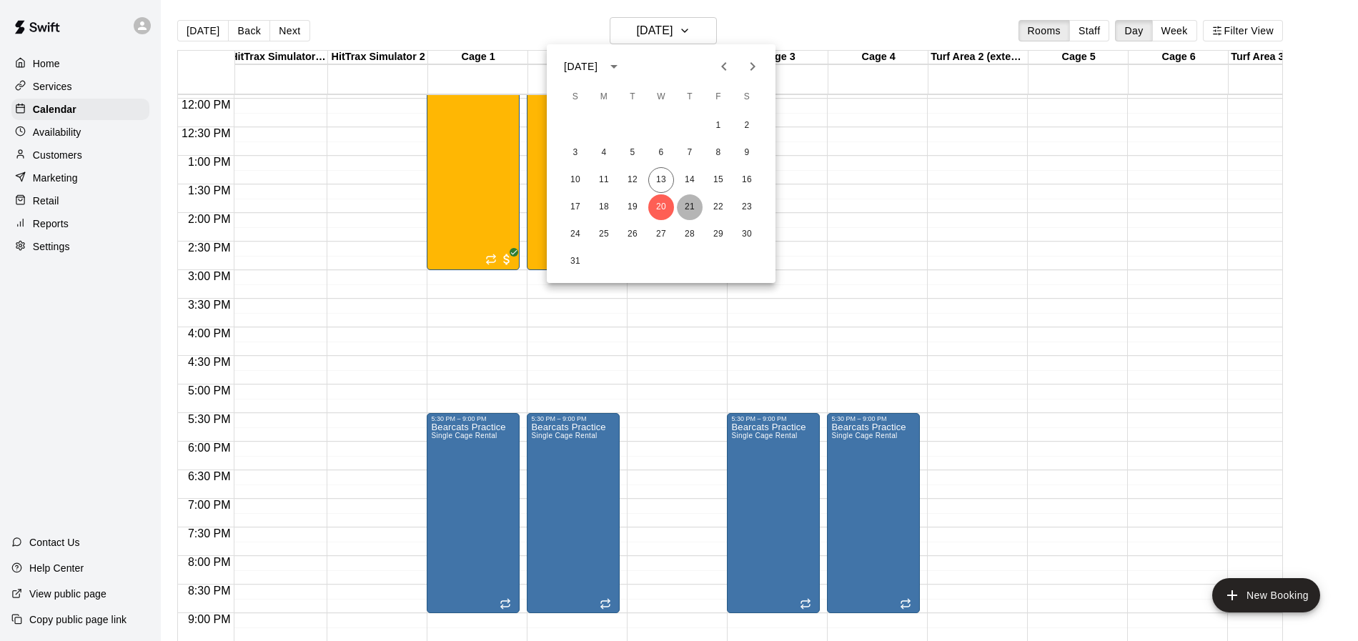
click at [690, 205] on button "21" at bounding box center [690, 207] width 26 height 26
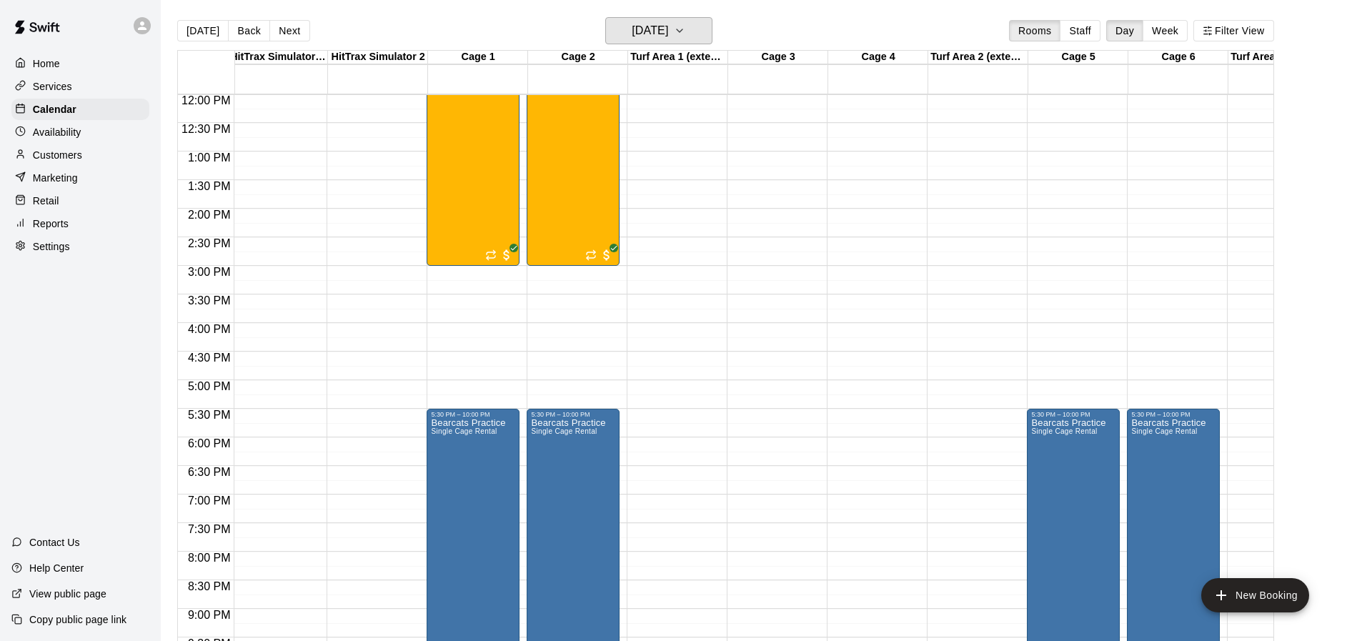
scroll to position [685, 7]
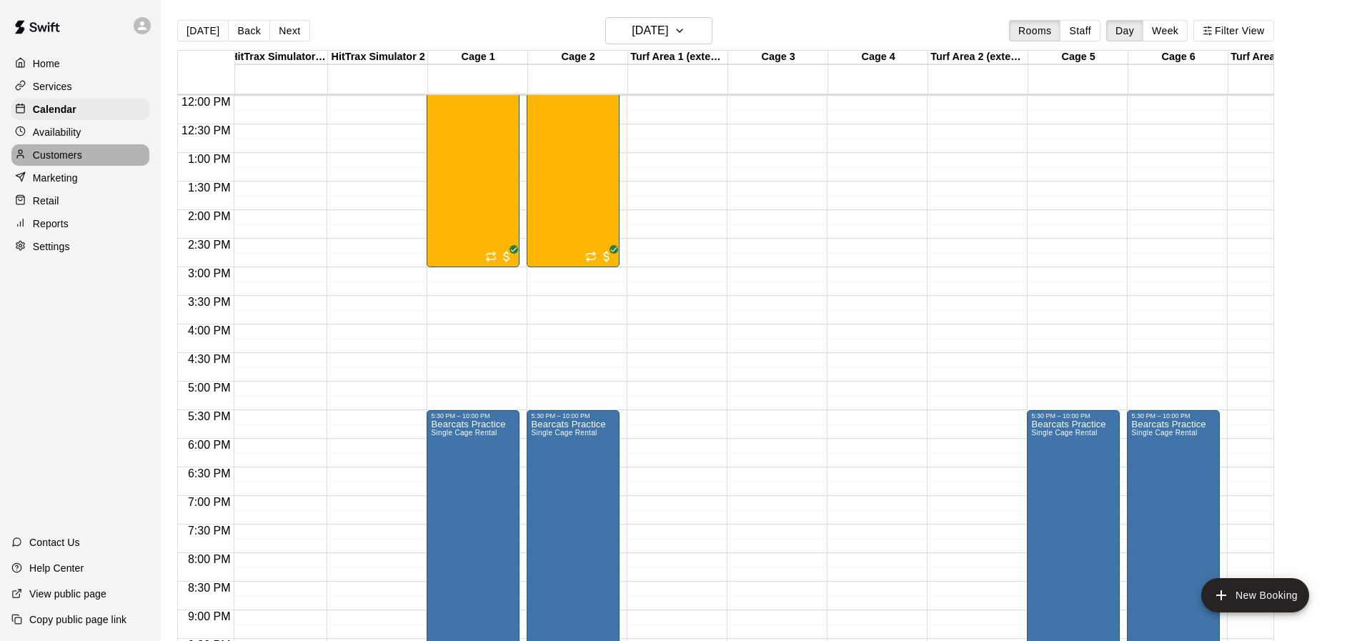
click at [71, 154] on p "Customers" at bounding box center [57, 155] width 49 height 14
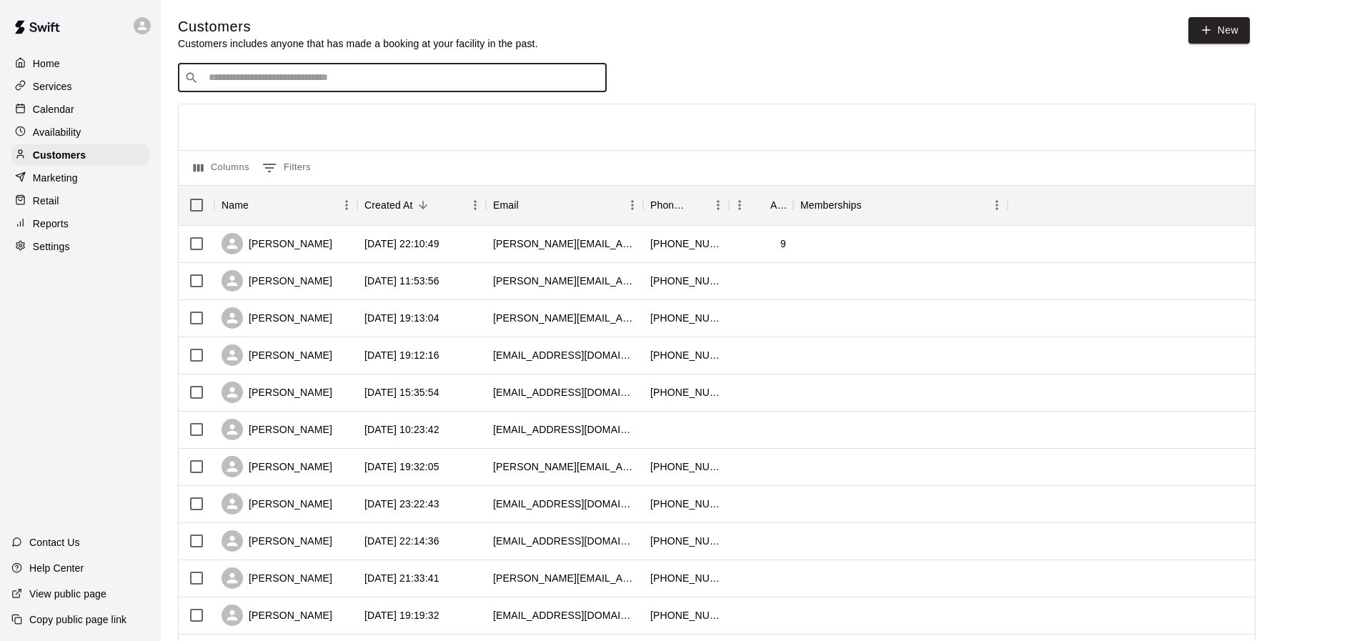
click at [252, 81] on input "Search customers by name or email" at bounding box center [402, 78] width 396 height 14
click at [272, 74] on input "******" at bounding box center [391, 78] width 375 height 14
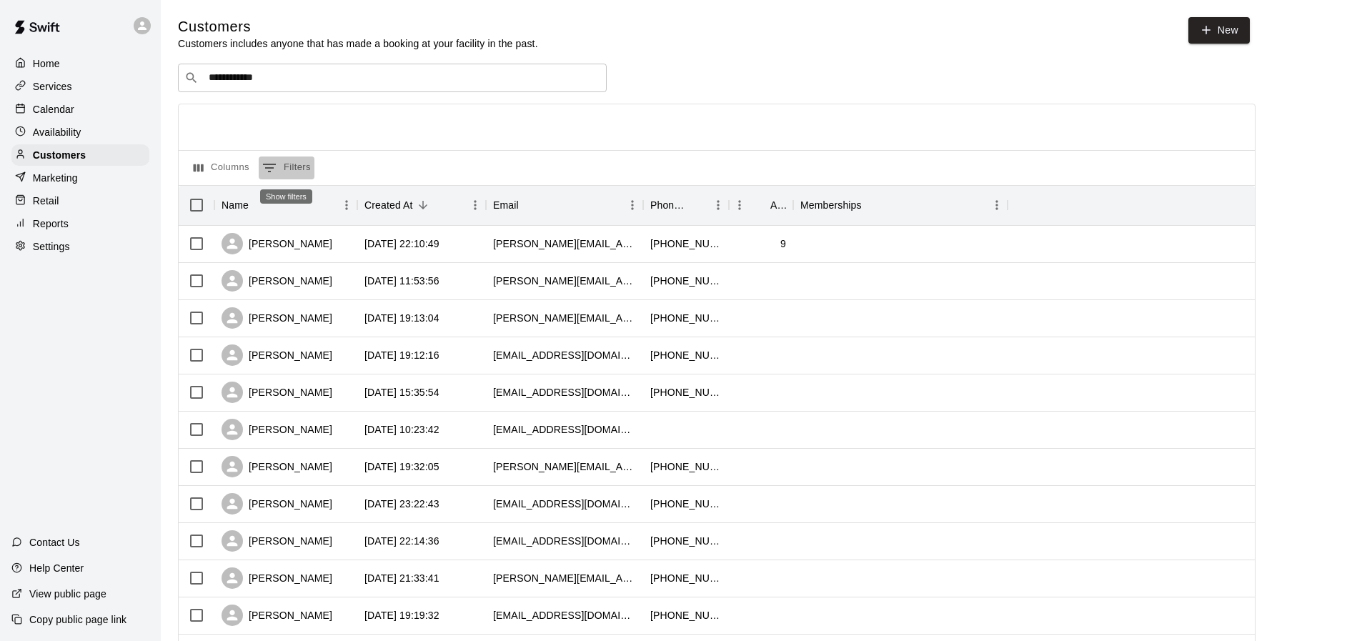
click at [272, 167] on icon "Show filters" at bounding box center [269, 168] width 13 height 9
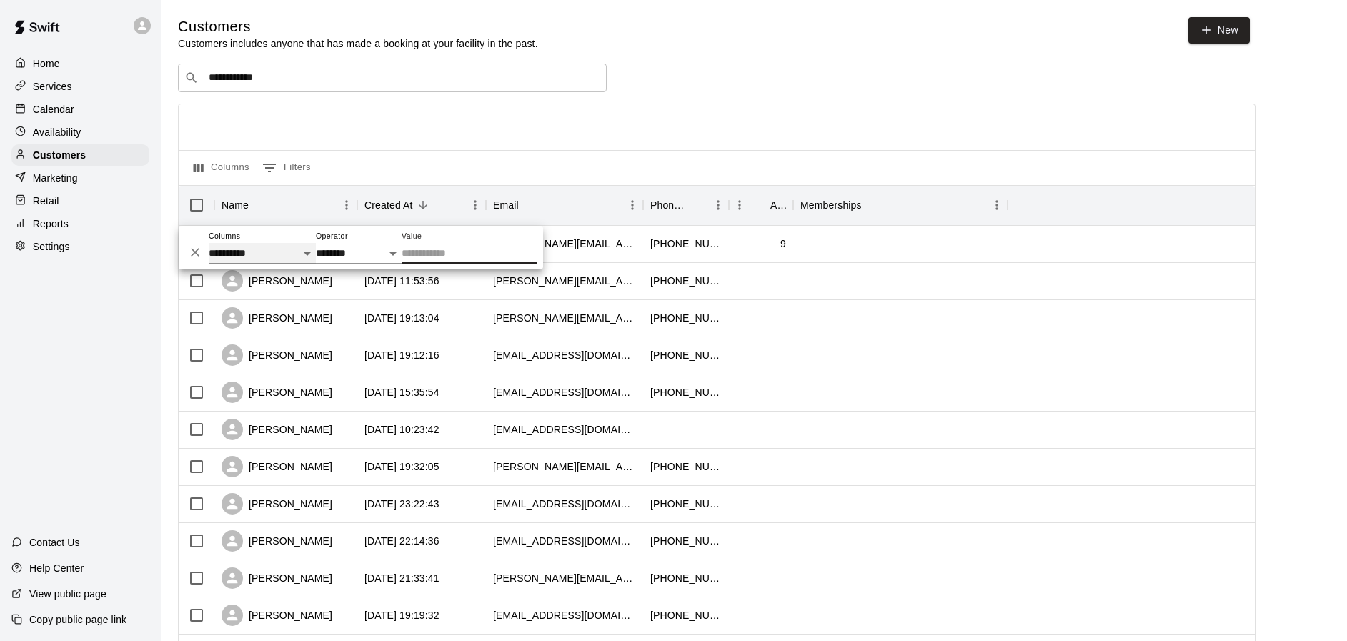
click at [235, 246] on select "**********" at bounding box center [262, 253] width 107 height 21
click at [510, 127] on div at bounding box center [717, 127] width 1076 height 46
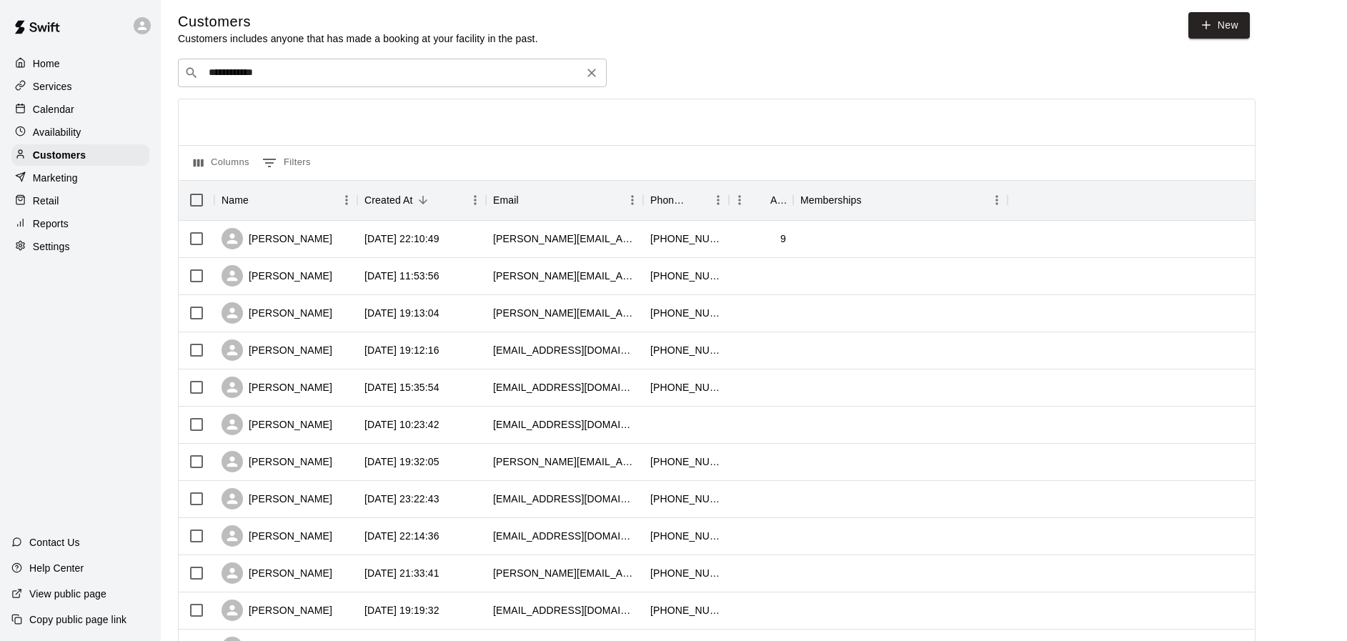
scroll to position [6, 0]
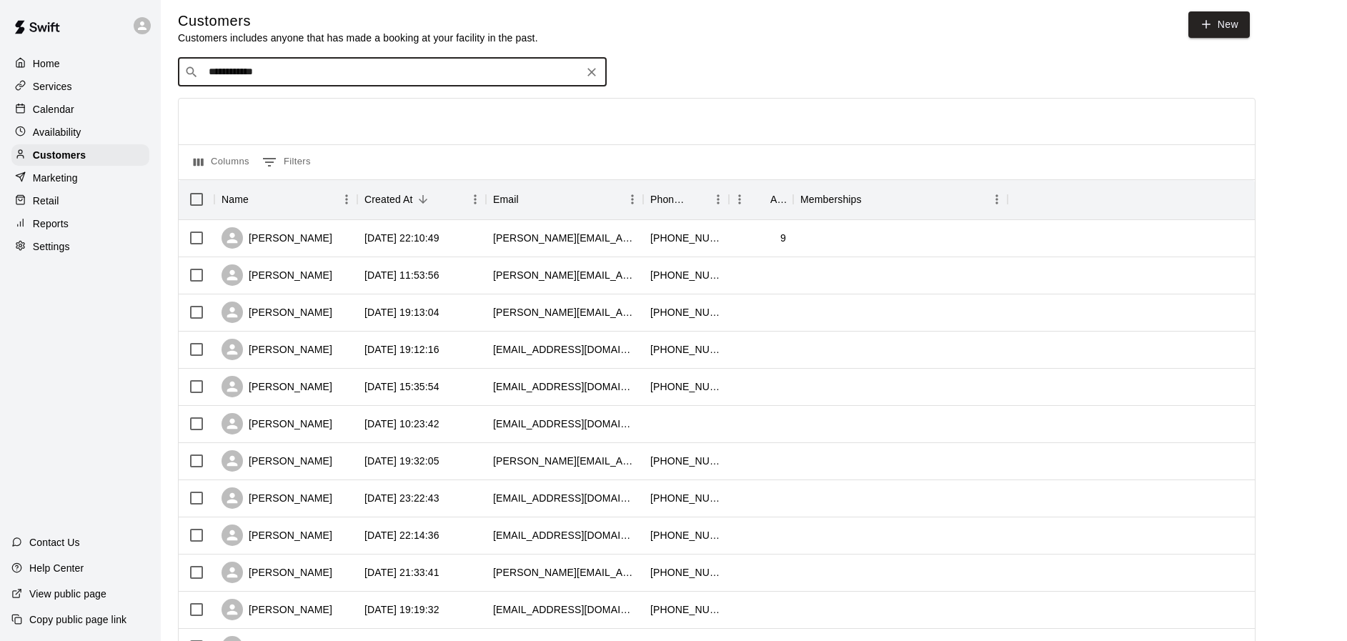
click at [245, 74] on input "**********" at bounding box center [391, 72] width 375 height 14
click at [249, 74] on input "**********" at bounding box center [391, 72] width 375 height 14
click at [347, 76] on input "*****" at bounding box center [391, 72] width 375 height 14
type input "*****"
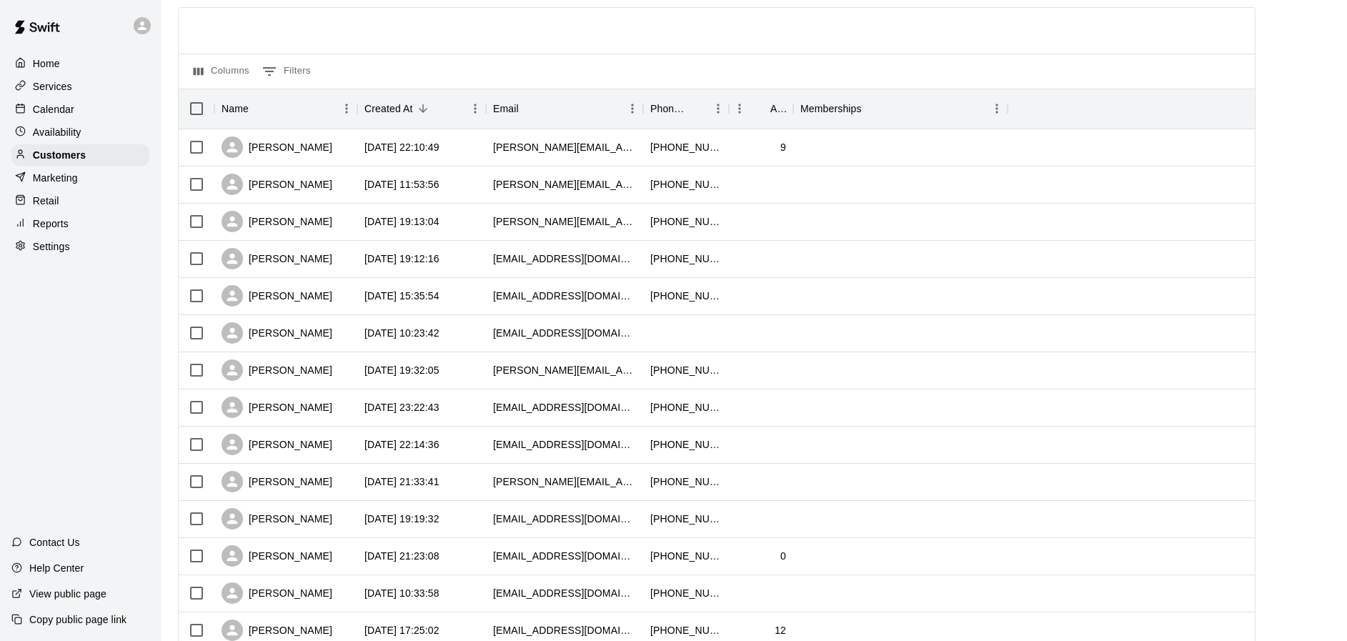
scroll to position [0, 0]
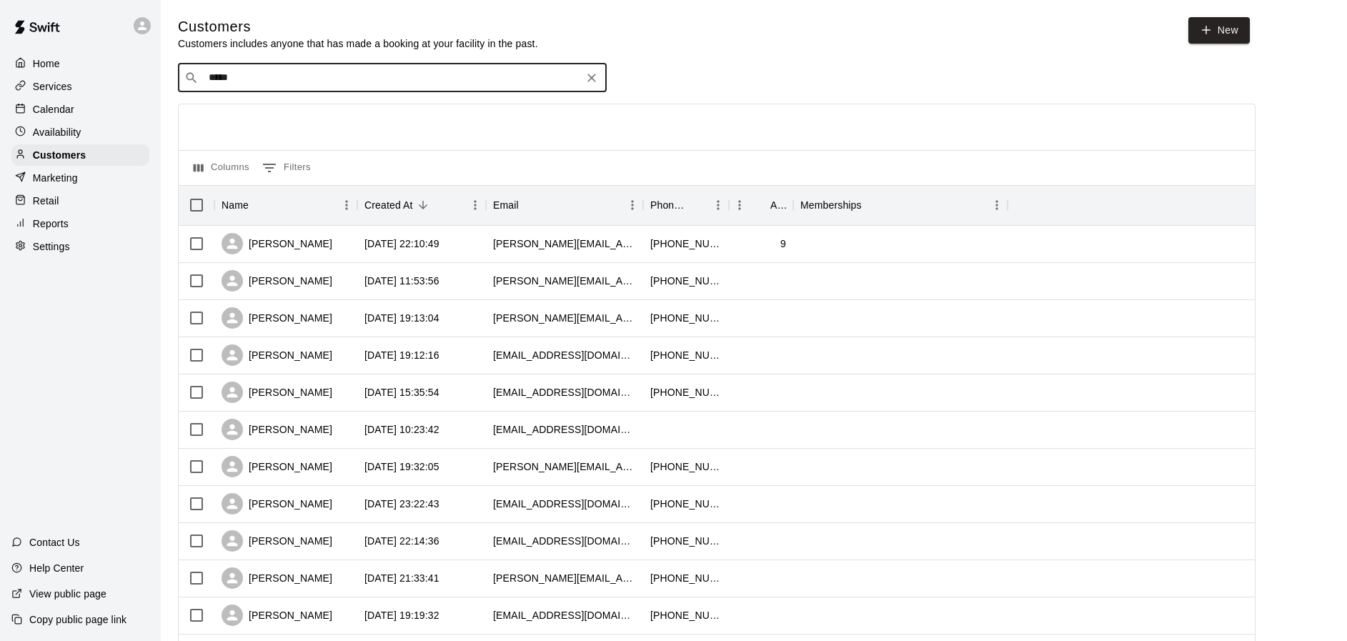
click at [251, 116] on div at bounding box center [717, 127] width 1076 height 46
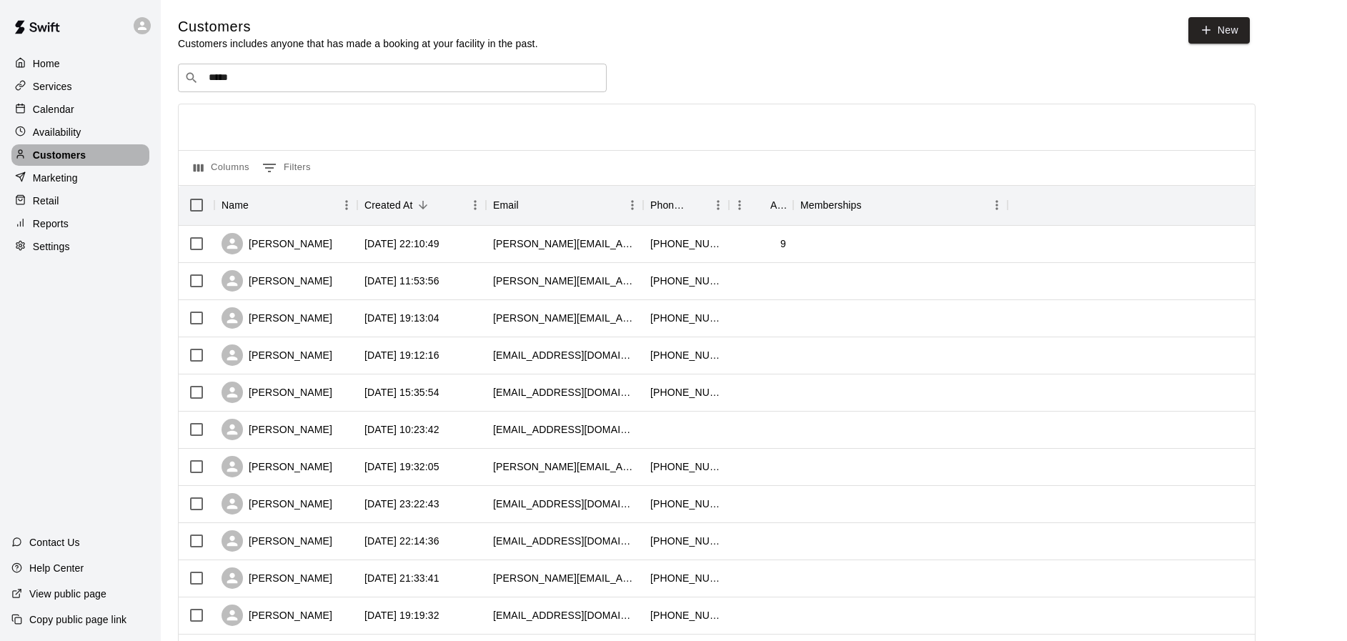
click at [42, 154] on p "Customers" at bounding box center [59, 155] width 53 height 14
click at [51, 84] on p "Services" at bounding box center [52, 86] width 39 height 14
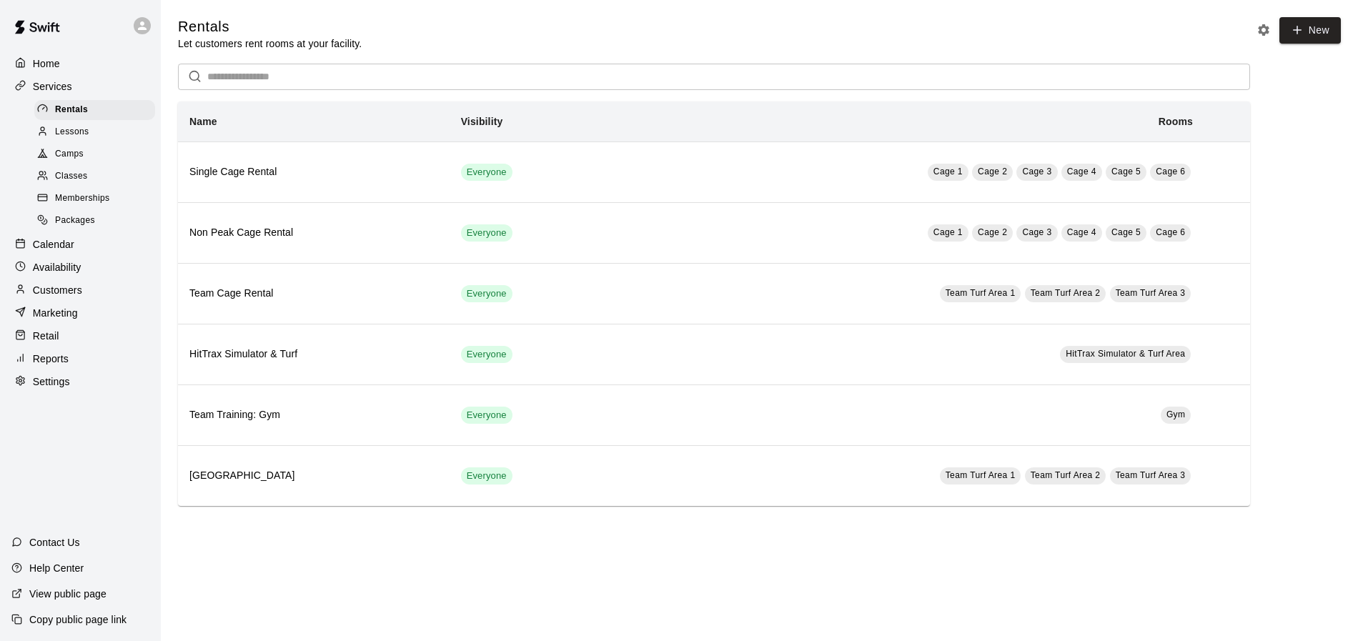
click at [81, 132] on span "Lessons" at bounding box center [72, 132] width 34 height 14
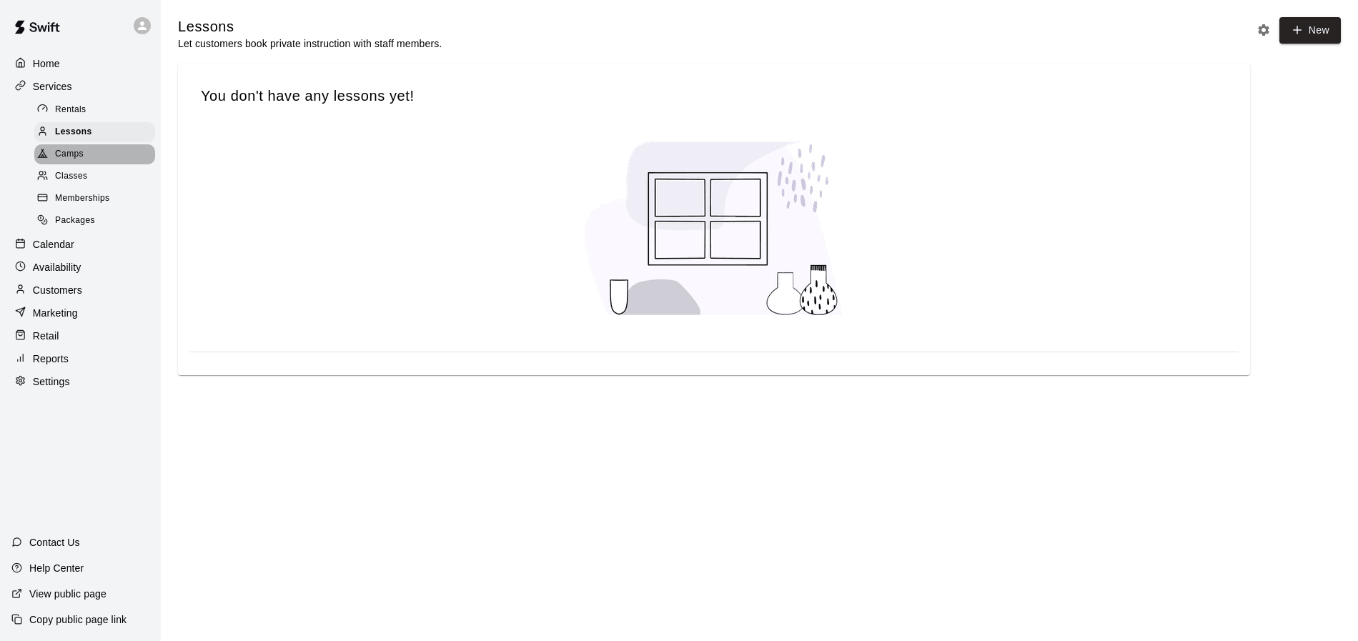
click at [83, 157] on span "Camps" at bounding box center [69, 154] width 29 height 14
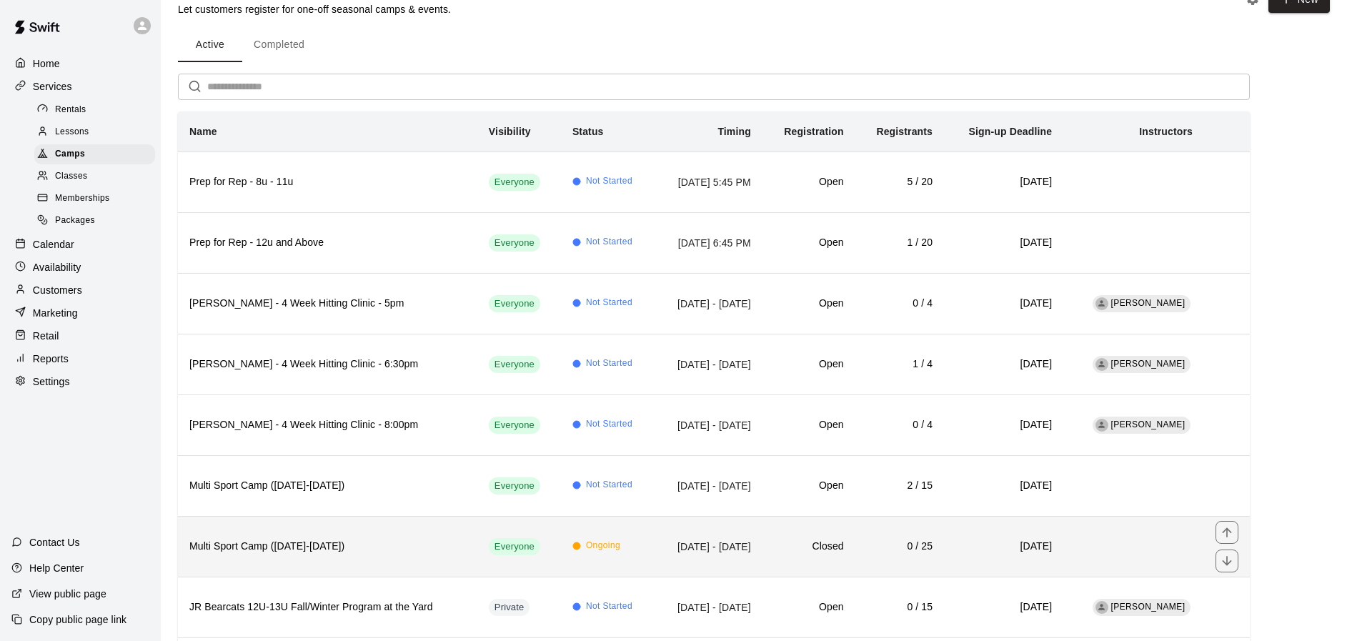
scroll to position [9, 0]
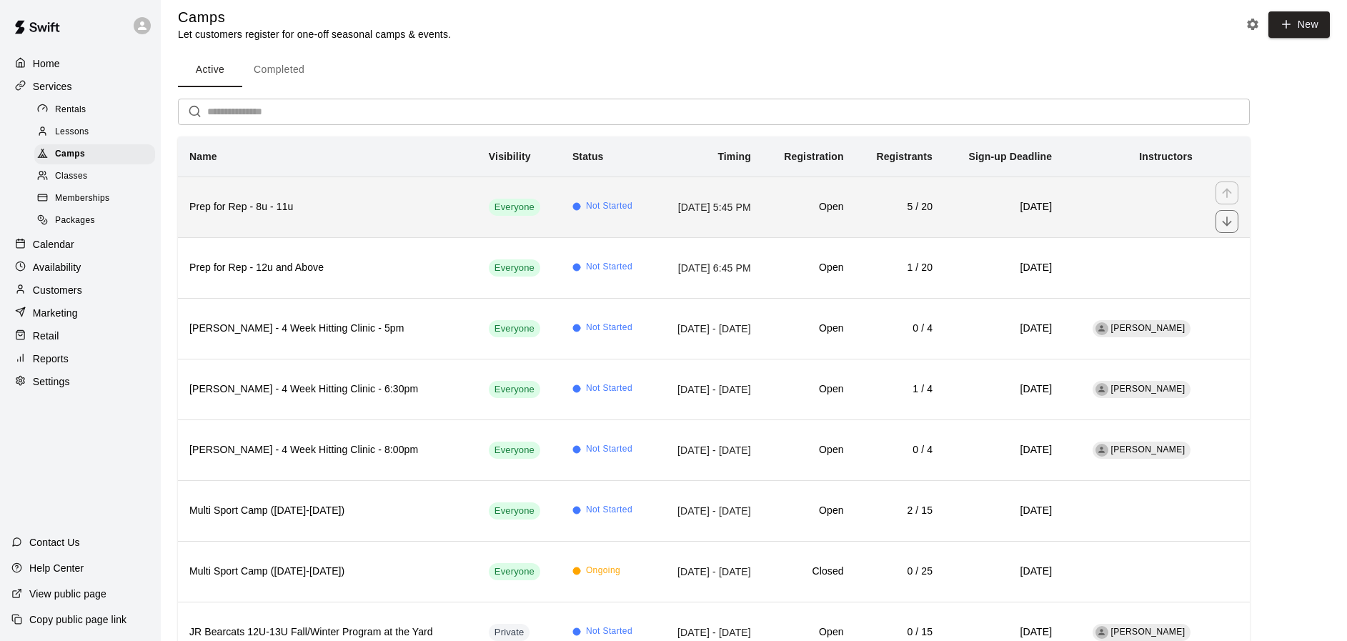
click at [282, 213] on h6 "Prep for Rep - 8u - 11u" at bounding box center [327, 207] width 277 height 16
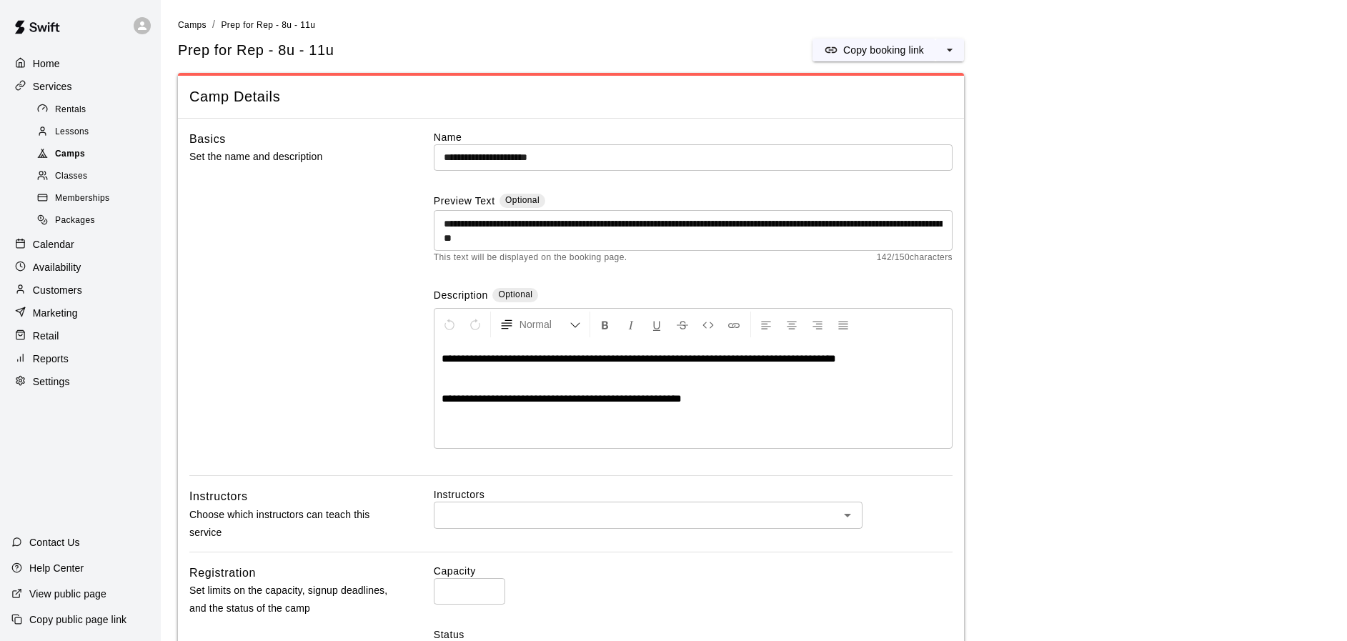
click at [75, 155] on span "Camps" at bounding box center [70, 154] width 30 height 14
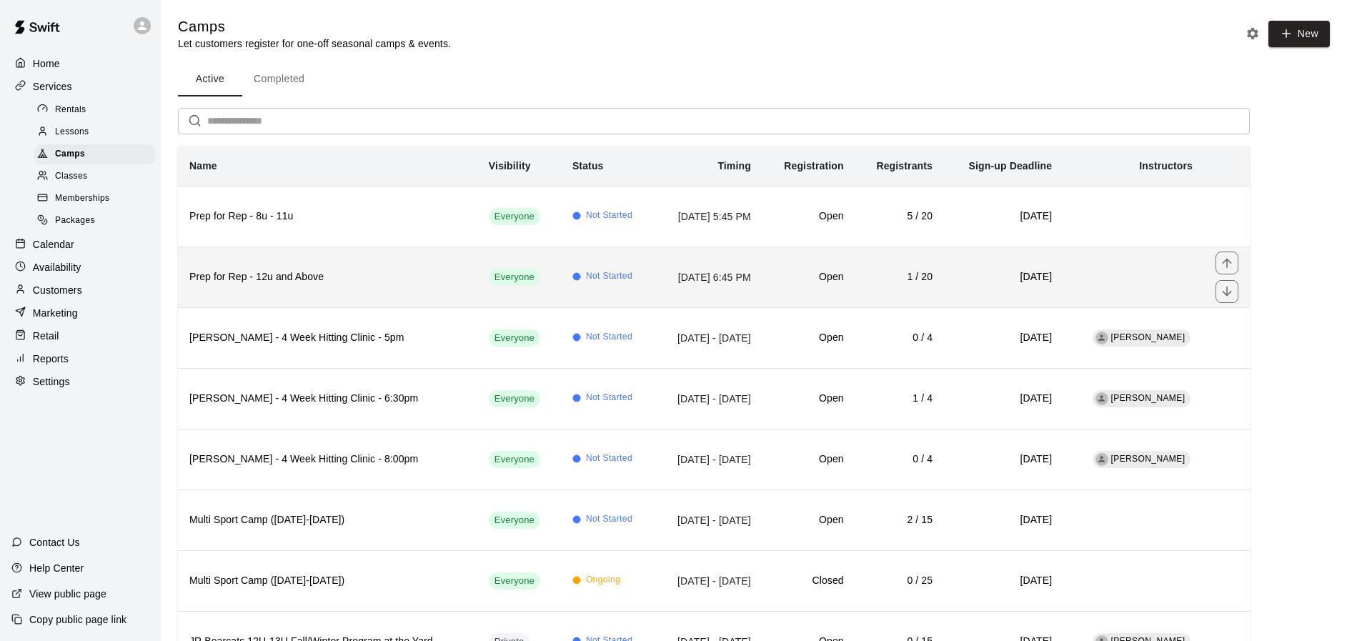
click at [306, 277] on h6 "Prep for Rep - 12u and Above" at bounding box center [327, 277] width 277 height 16
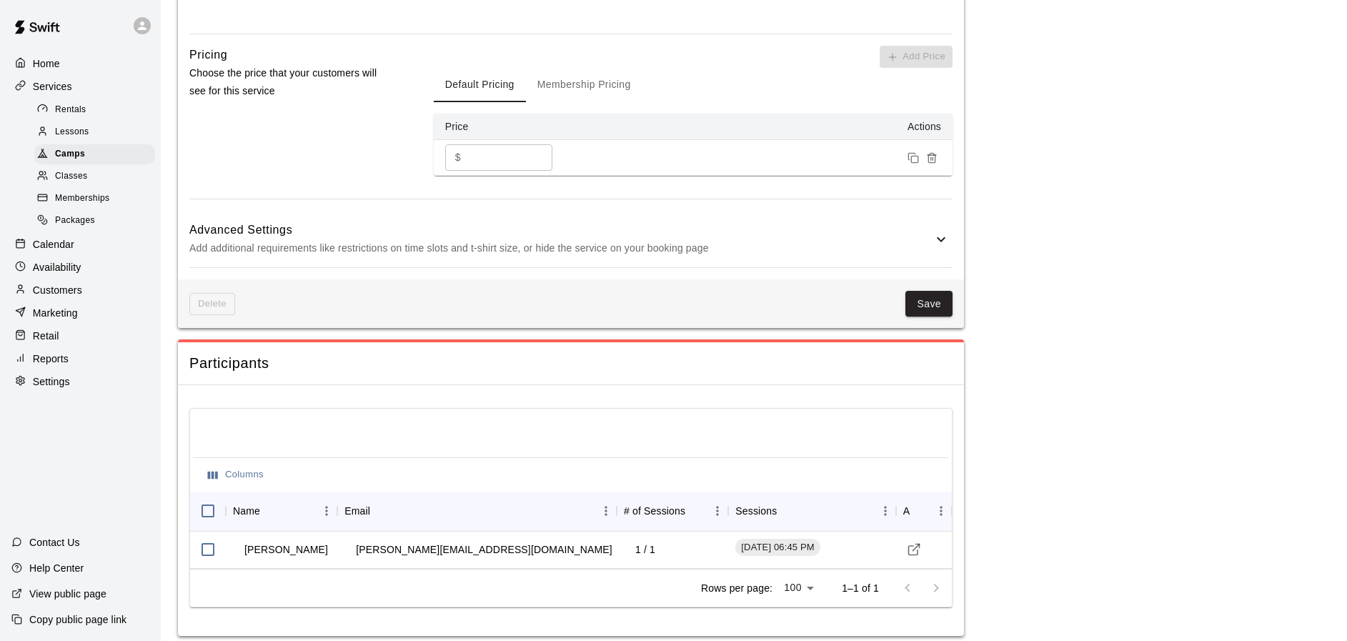
scroll to position [1041, 0]
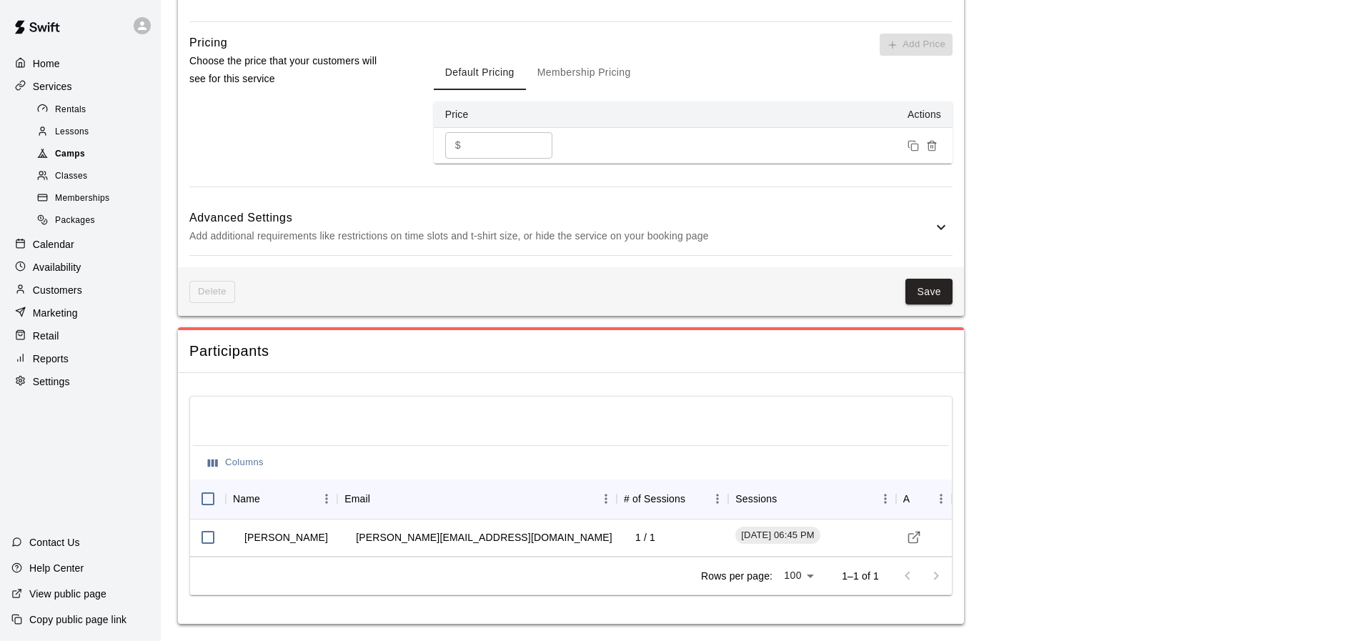
click at [62, 151] on span "Camps" at bounding box center [70, 154] width 30 height 14
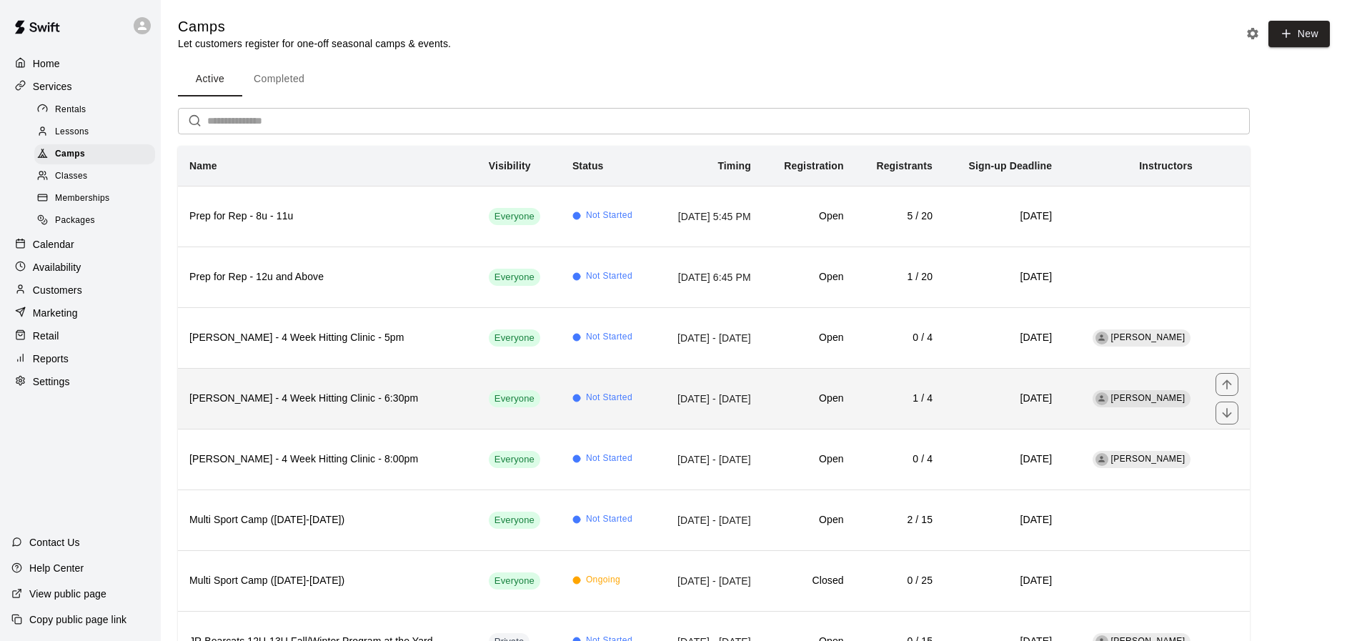
click at [277, 395] on h6 "[PERSON_NAME] - 4 Week Hitting Clinic - 6:30pm" at bounding box center [327, 399] width 277 height 16
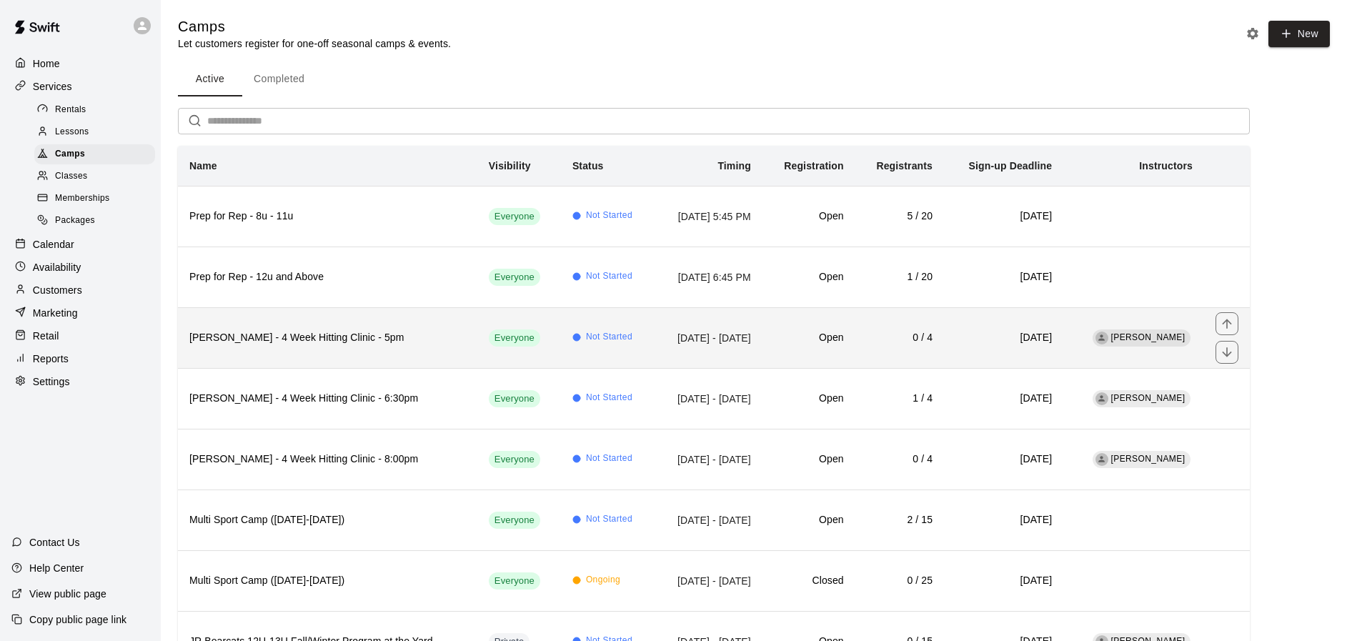
click at [337, 336] on h6 "[PERSON_NAME] - 4 Week Hitting Clinic - 5pm" at bounding box center [327, 338] width 277 height 16
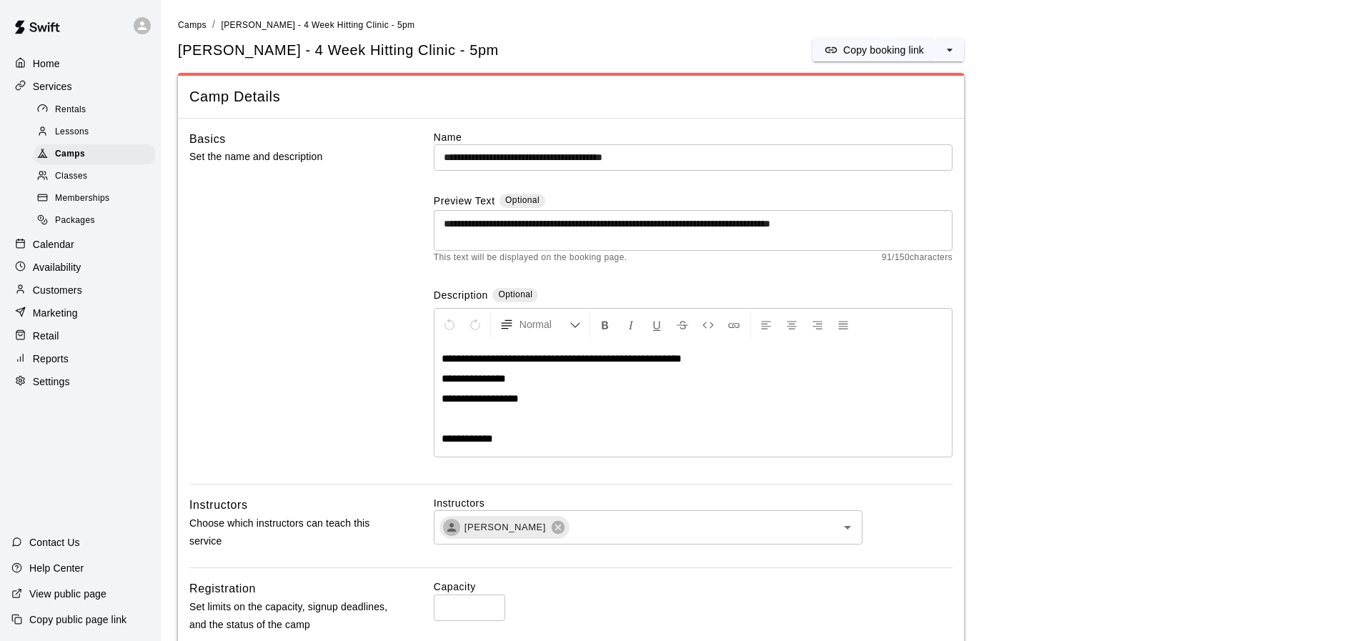
click at [53, 246] on p "Calendar" at bounding box center [53, 244] width 41 height 14
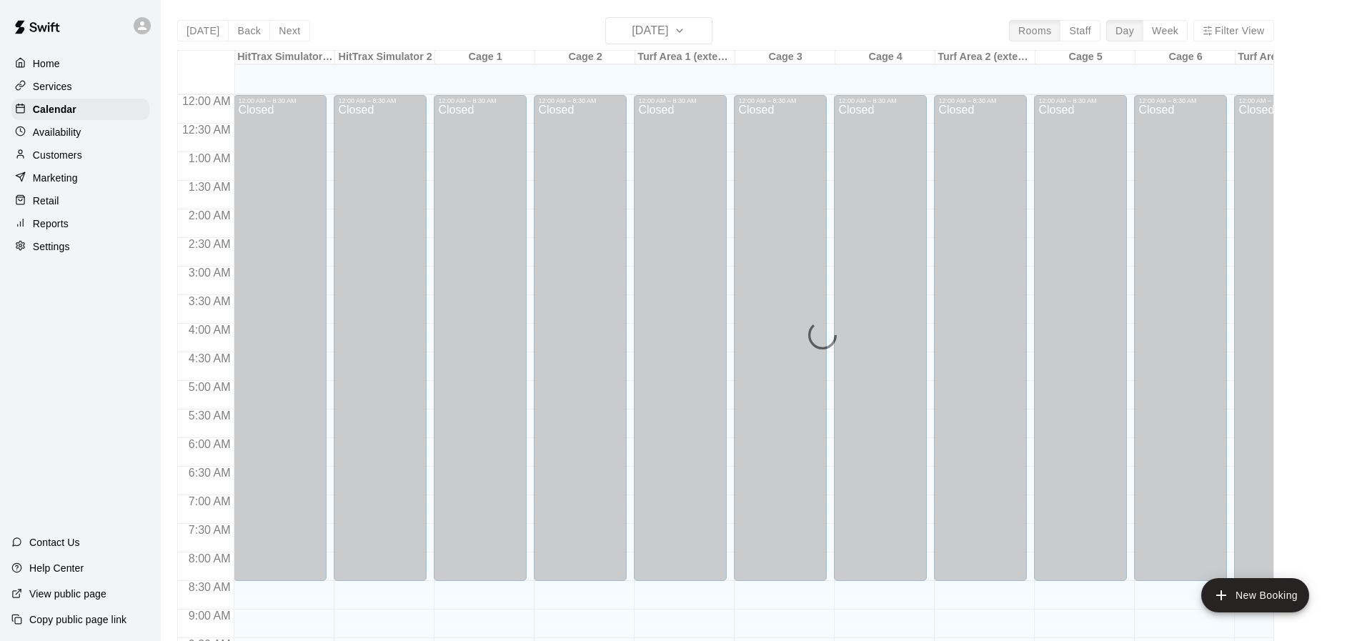
scroll to position [580, 0]
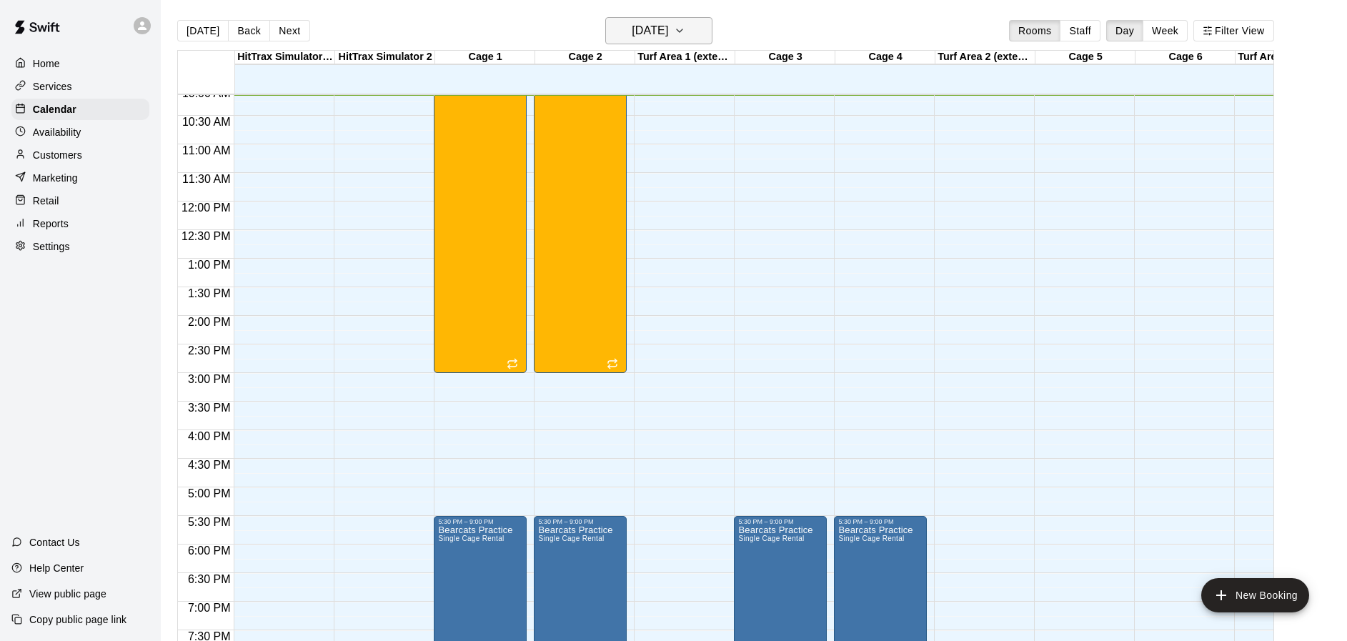
click at [685, 30] on icon "button" at bounding box center [679, 30] width 11 height 17
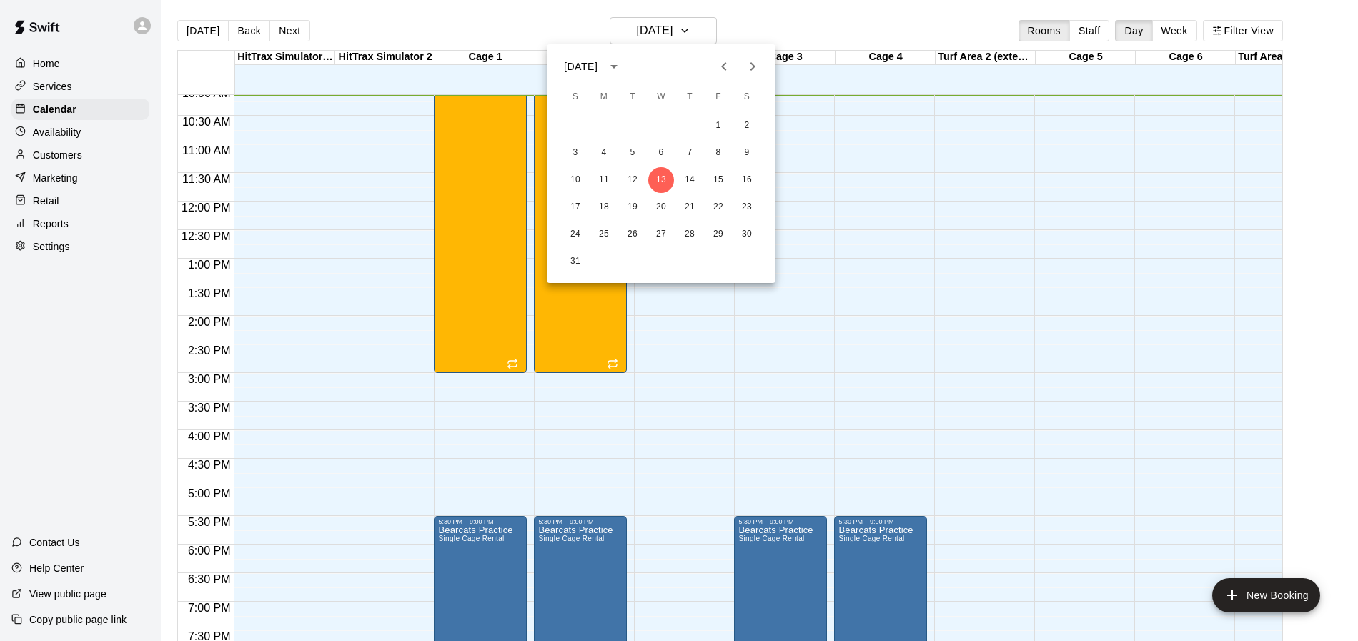
click at [755, 64] on icon "Next month" at bounding box center [752, 66] width 17 height 17
click at [659, 125] on button "3" at bounding box center [661, 126] width 26 height 26
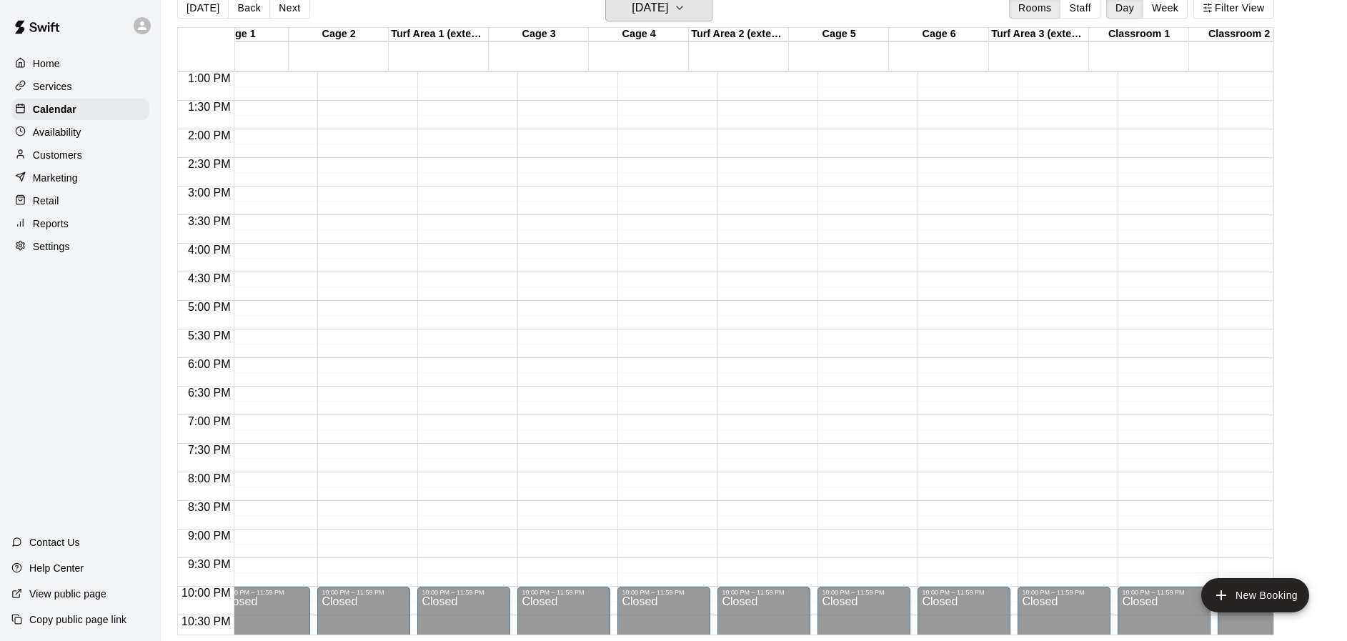
scroll to position [0, 172]
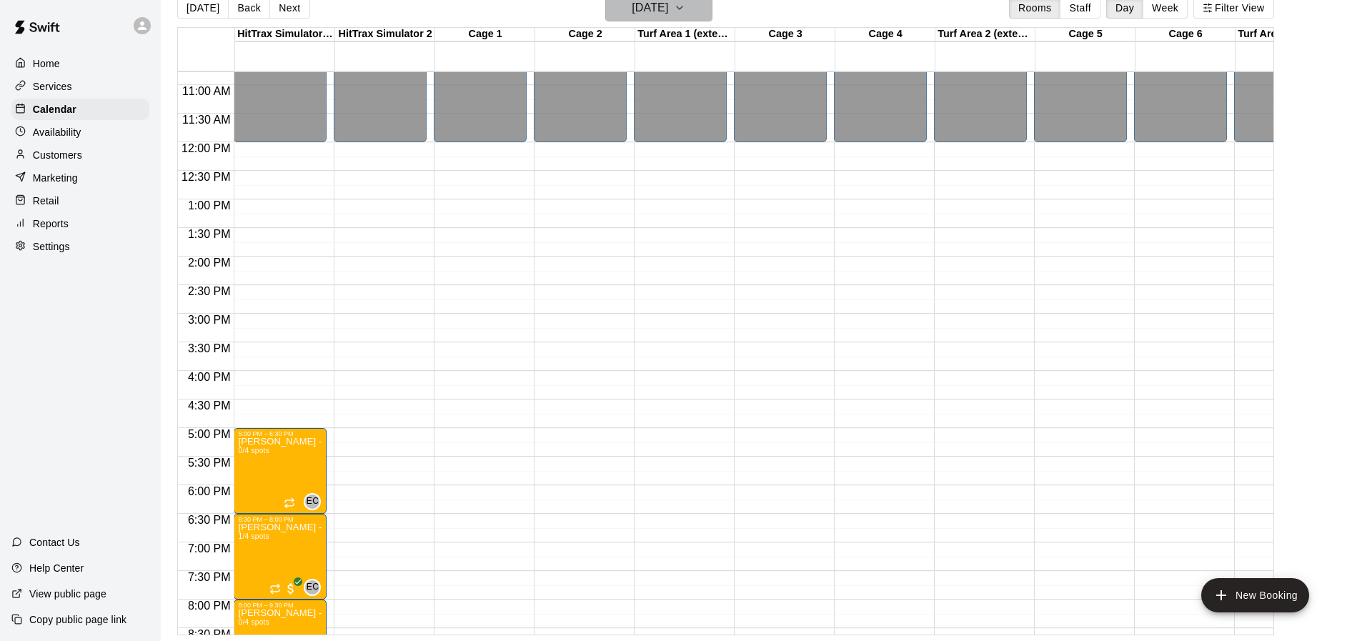
click at [713, 9] on button "[DATE]" at bounding box center [658, 7] width 107 height 27
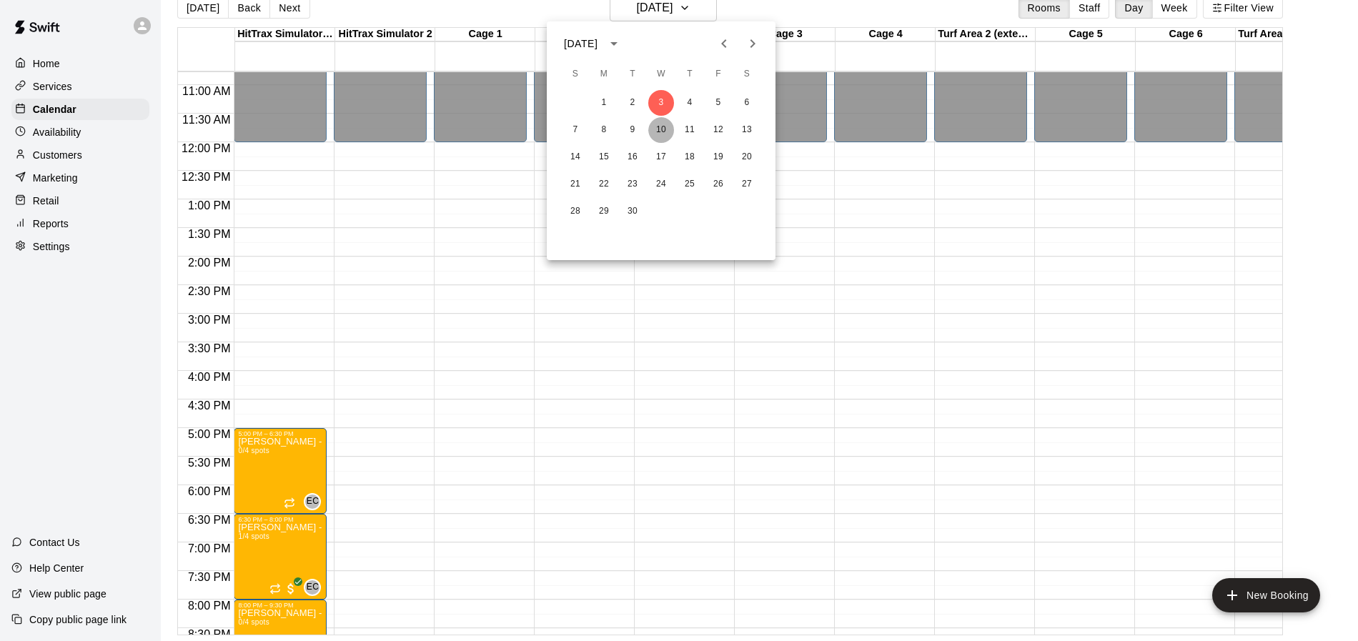
click at [662, 127] on button "10" at bounding box center [661, 130] width 26 height 26
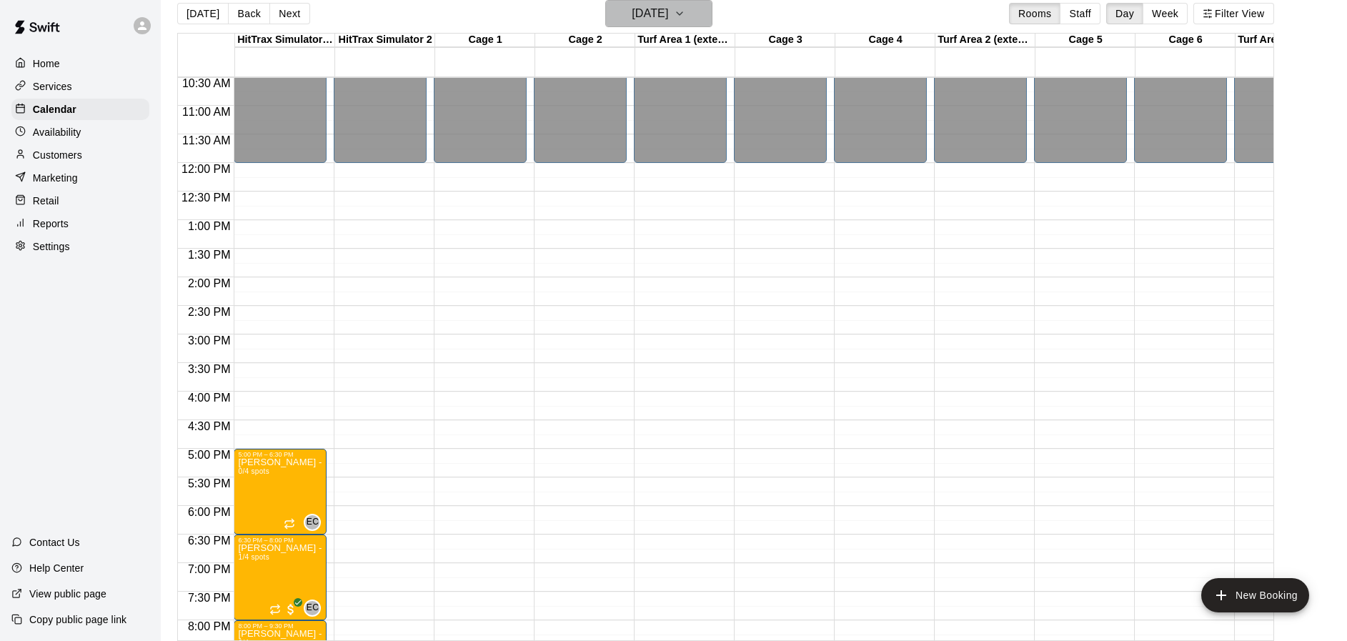
click at [685, 18] on icon "button" at bounding box center [679, 13] width 11 height 17
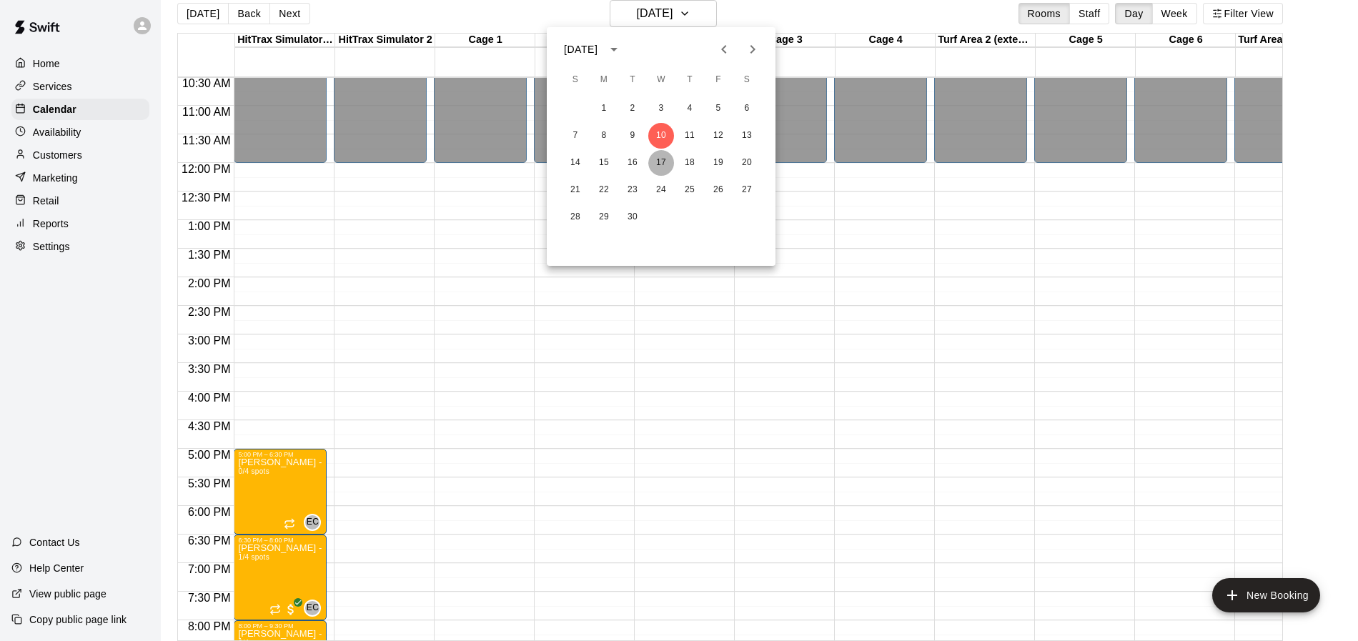
click at [660, 160] on button "17" at bounding box center [661, 163] width 26 height 26
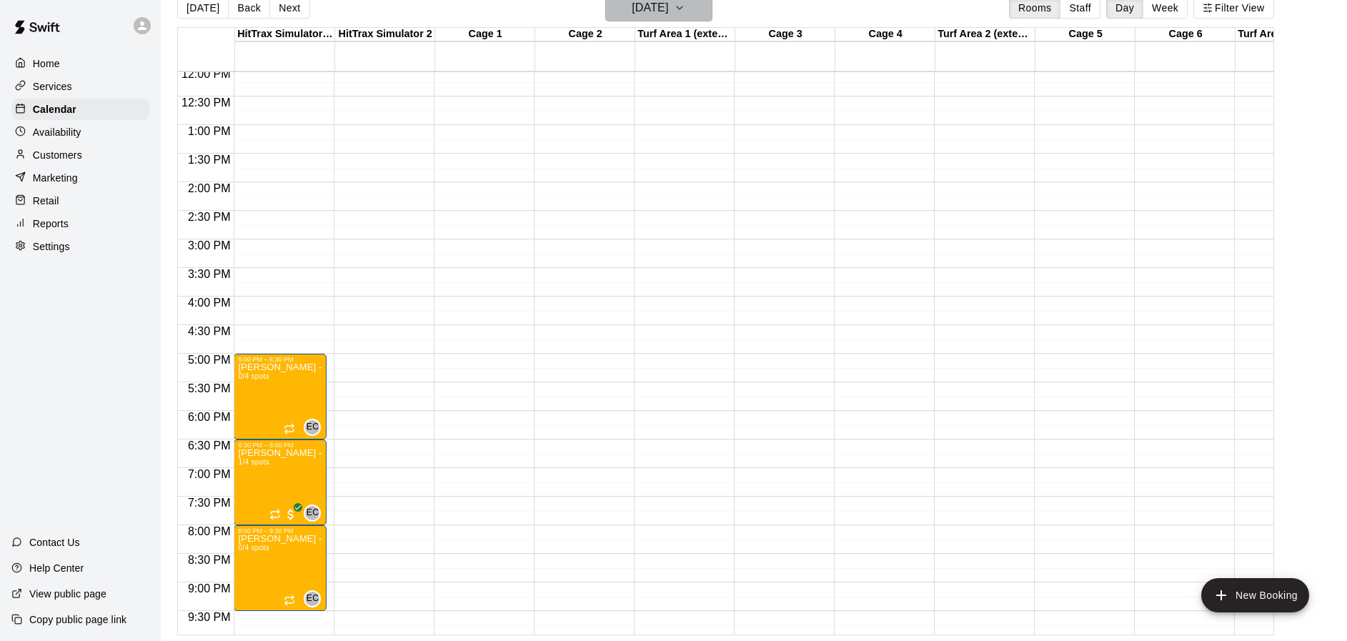
click at [713, 10] on button "[DATE]" at bounding box center [658, 7] width 107 height 27
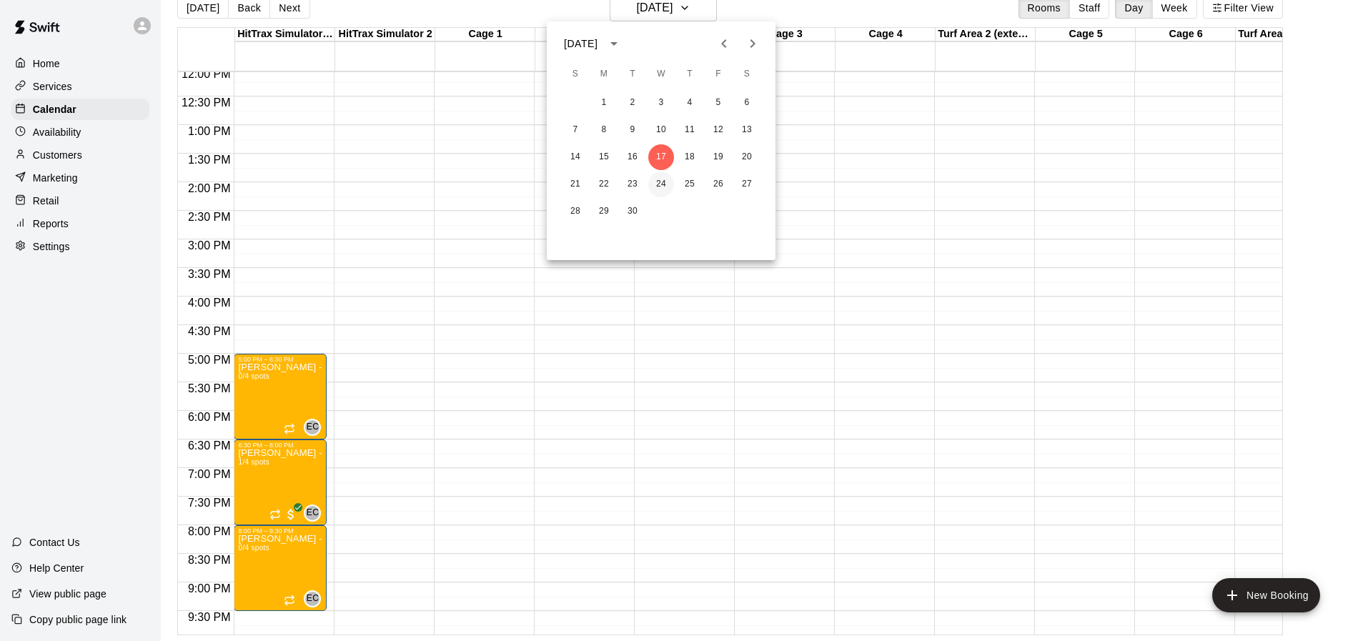
click at [660, 177] on button "24" at bounding box center [661, 185] width 26 height 26
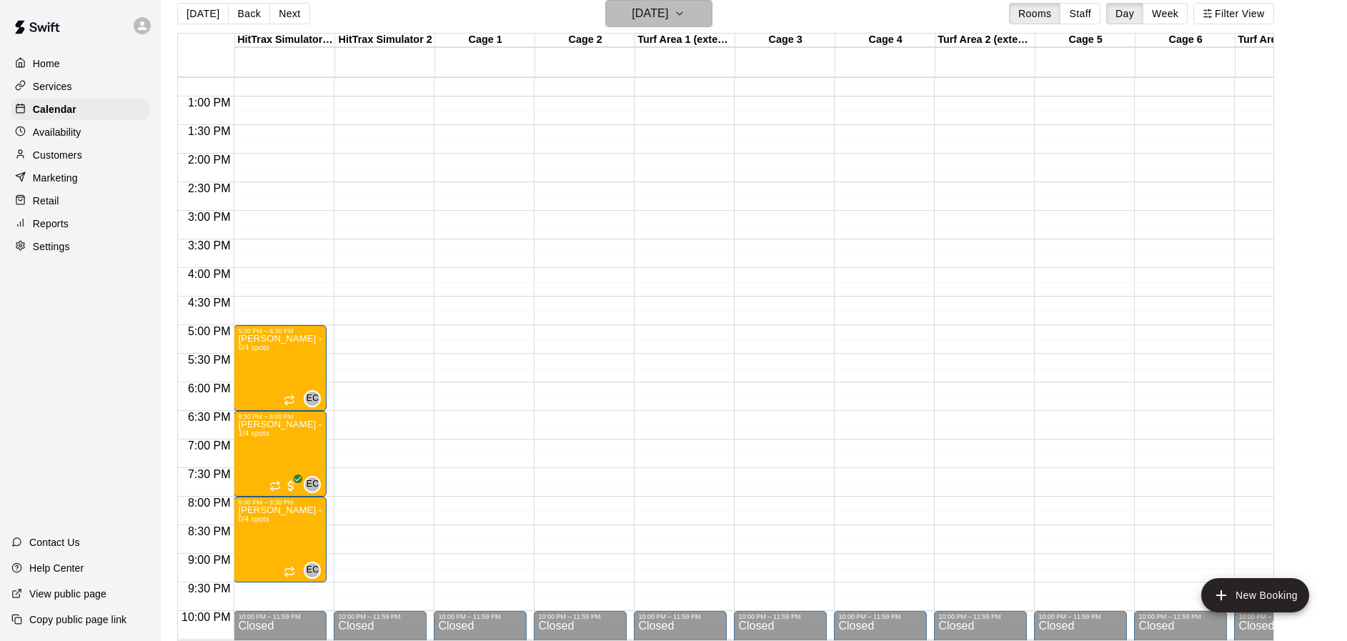
click at [685, 16] on icon "button" at bounding box center [679, 13] width 11 height 17
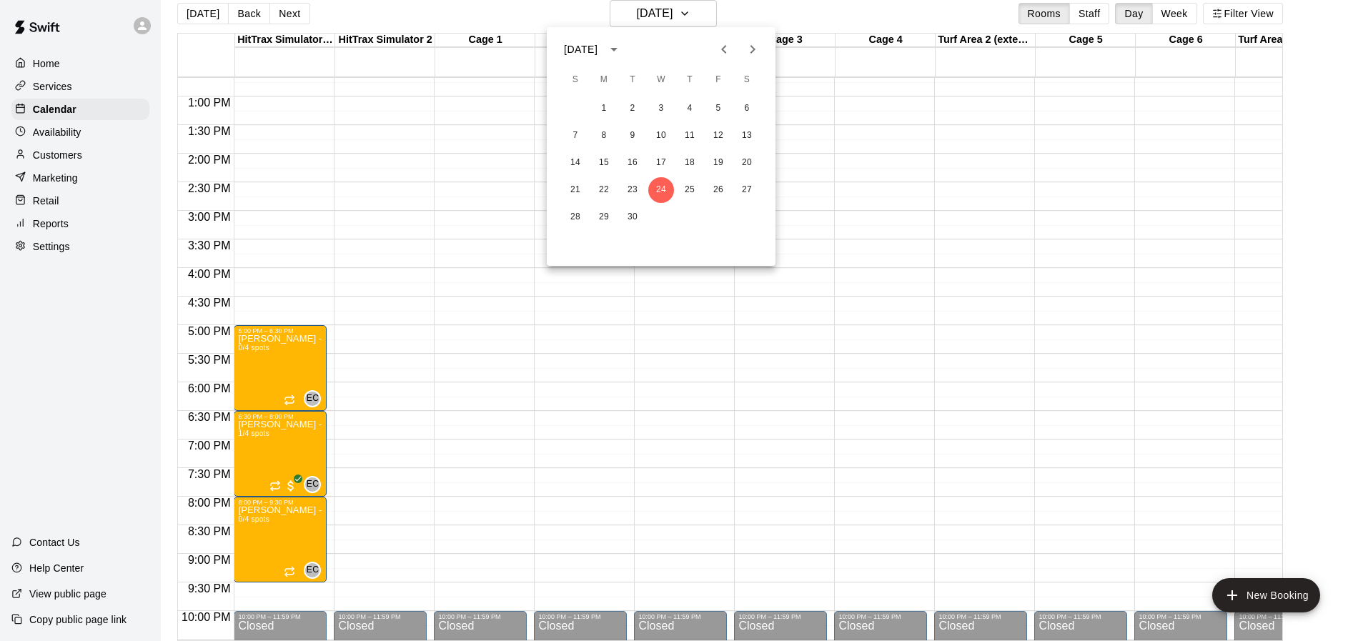
click at [750, 47] on icon "Next month" at bounding box center [752, 49] width 17 height 17
click at [728, 47] on icon "Previous month" at bounding box center [723, 49] width 17 height 17
click at [749, 46] on icon "Next month" at bounding box center [752, 49] width 17 height 17
click at [661, 111] on button "1" at bounding box center [661, 109] width 26 height 26
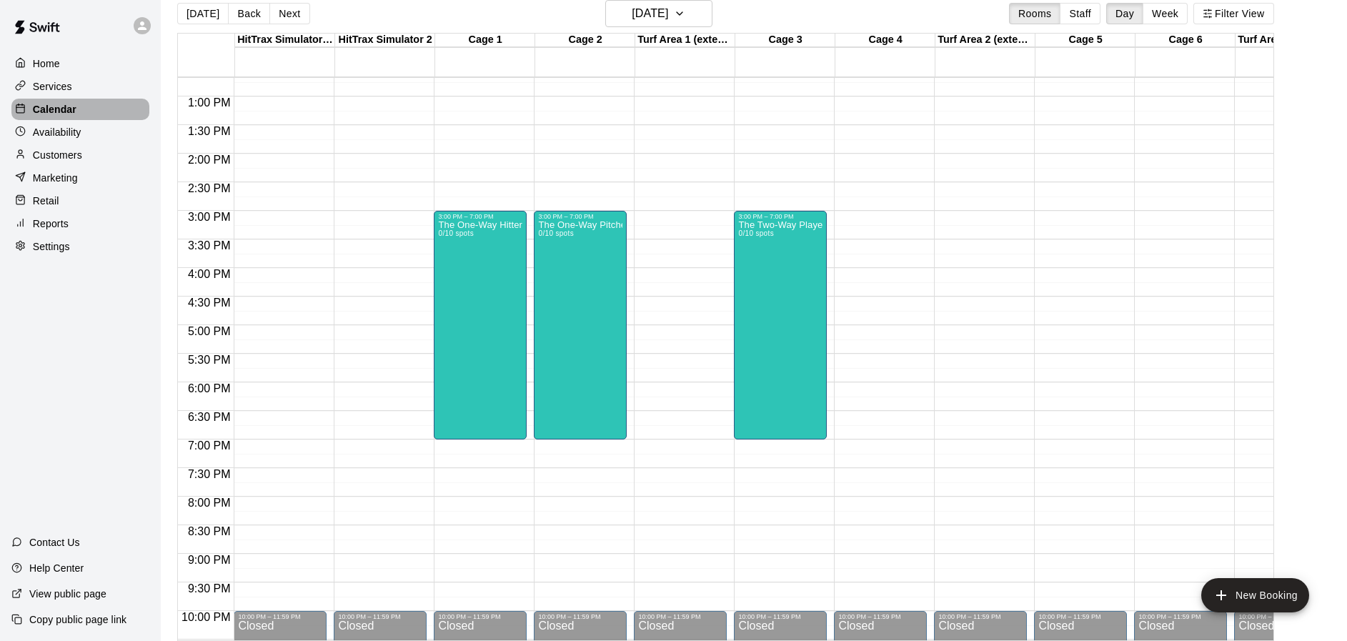
click at [67, 109] on p "Calendar" at bounding box center [55, 109] width 44 height 14
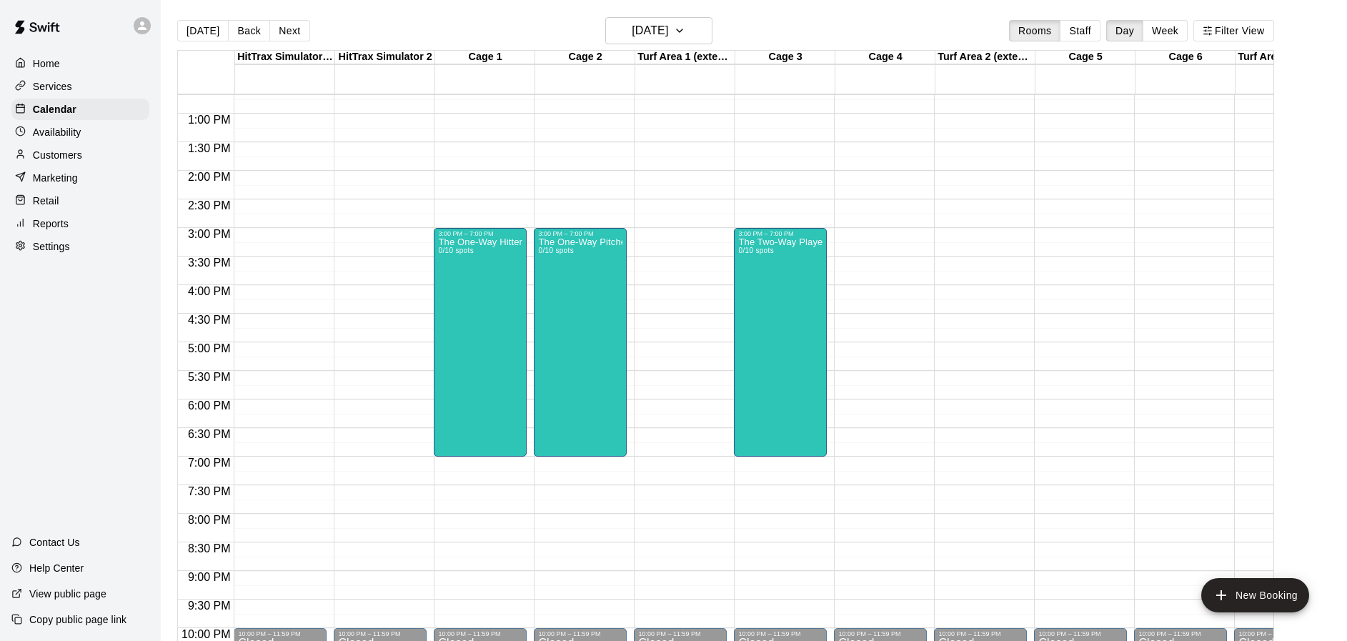
click at [61, 89] on p "Services" at bounding box center [52, 86] width 39 height 14
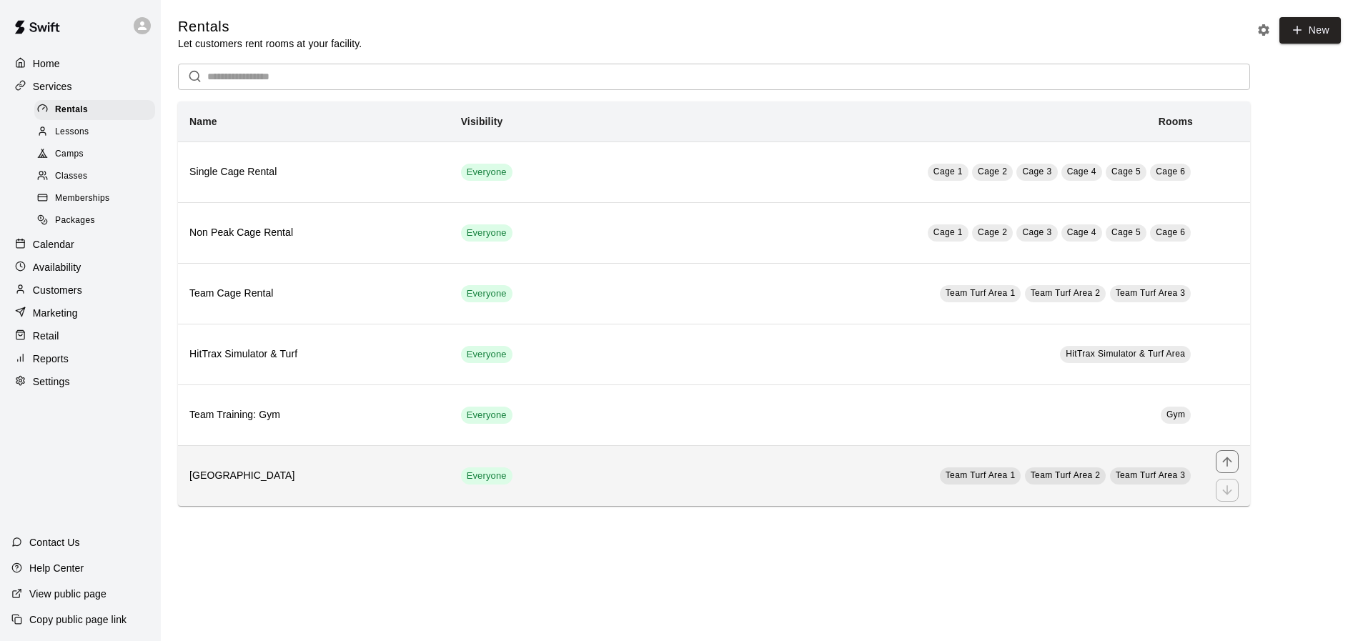
click at [215, 475] on h6 "[GEOGRAPHIC_DATA]" at bounding box center [313, 476] width 249 height 16
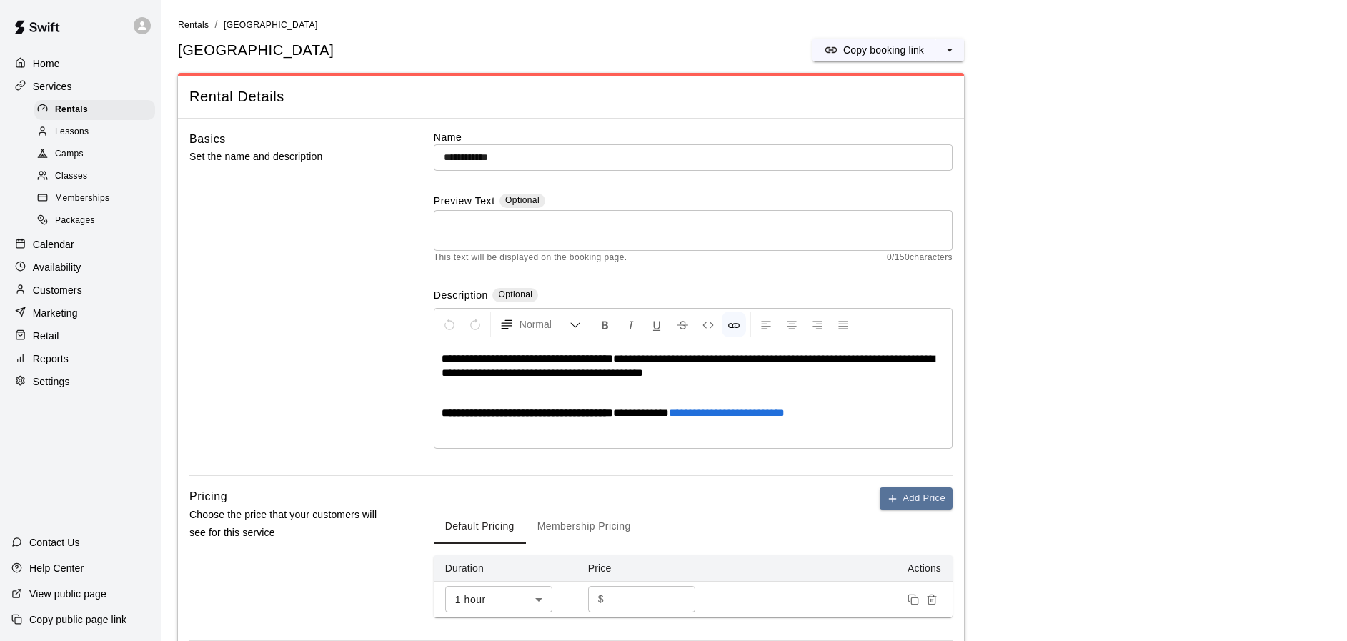
click at [68, 154] on span "Camps" at bounding box center [69, 154] width 29 height 14
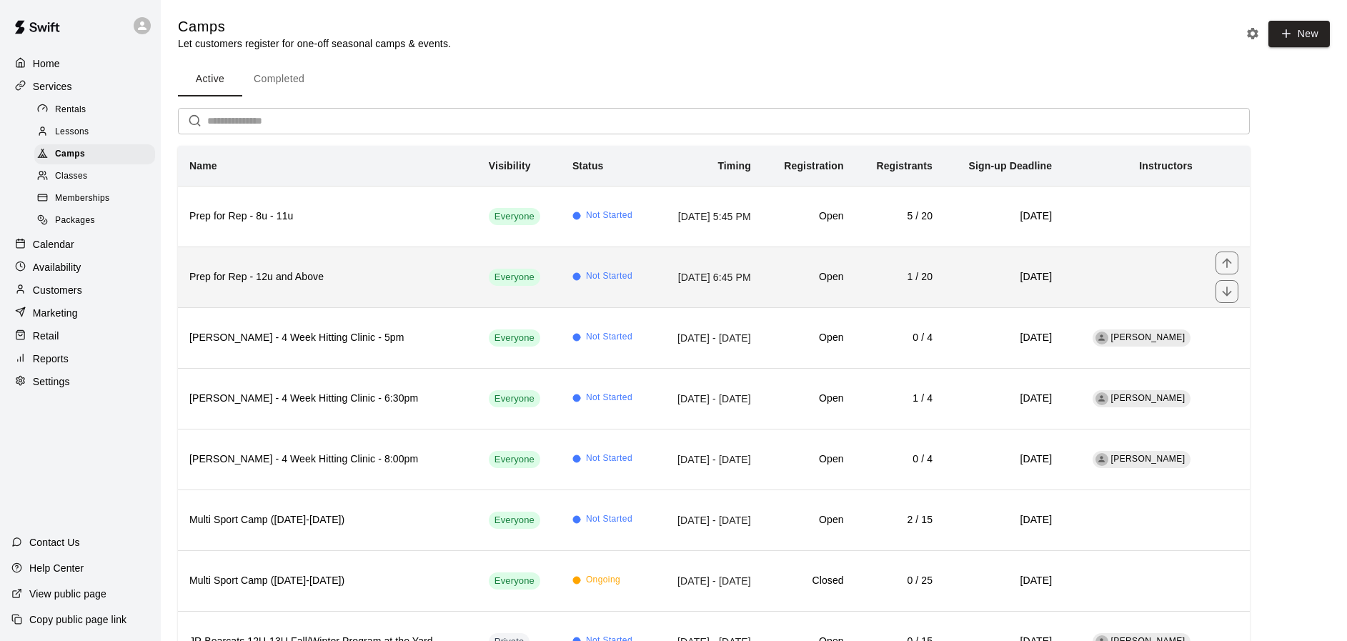
click at [292, 272] on h6 "Prep for Rep - 12u and Above" at bounding box center [327, 277] width 277 height 16
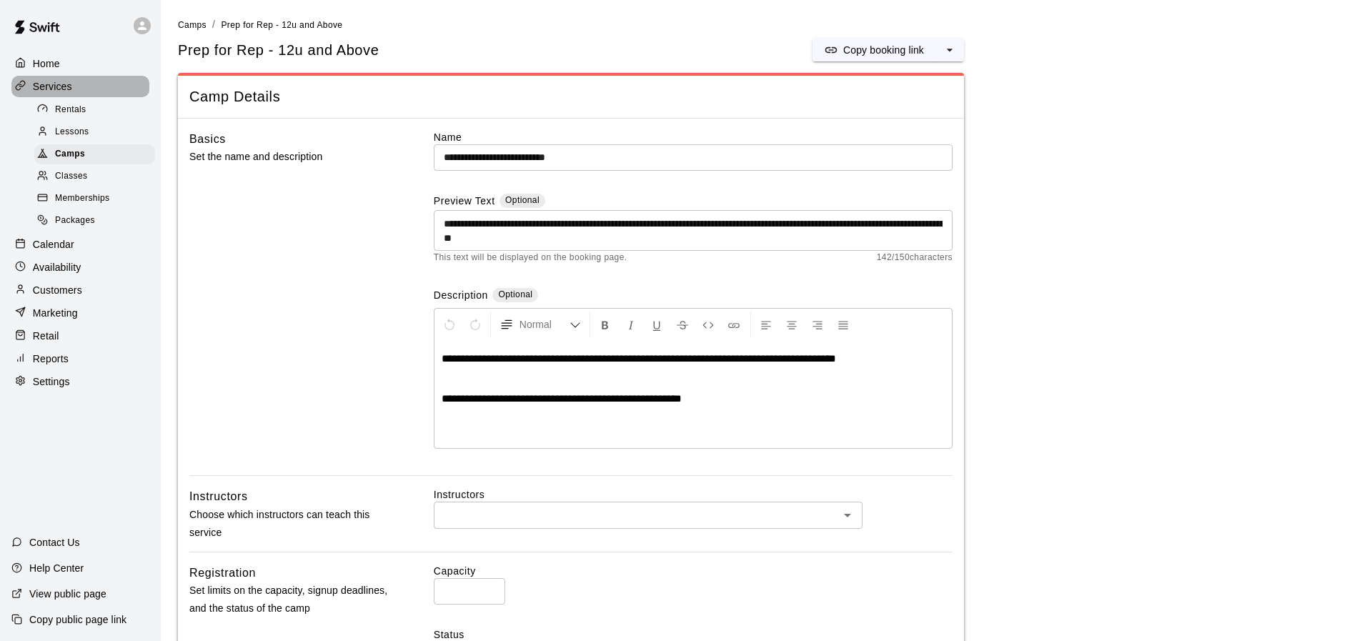
click at [55, 88] on p "Services" at bounding box center [52, 86] width 39 height 14
